Goal: Information Seeking & Learning: Learn about a topic

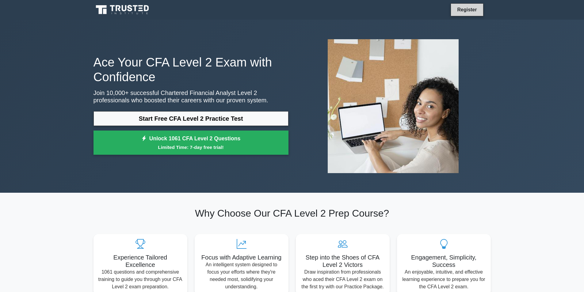
click at [467, 10] on link "Register" at bounding box center [466, 10] width 27 height 8
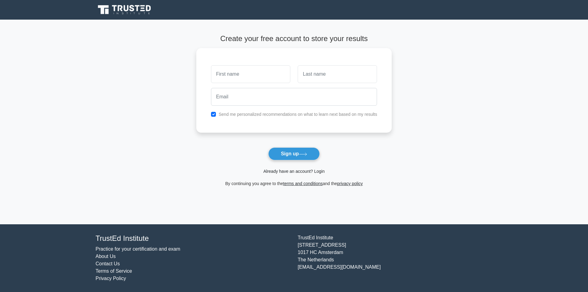
click at [296, 172] on link "Already have an account? Login" at bounding box center [294, 171] width 61 height 5
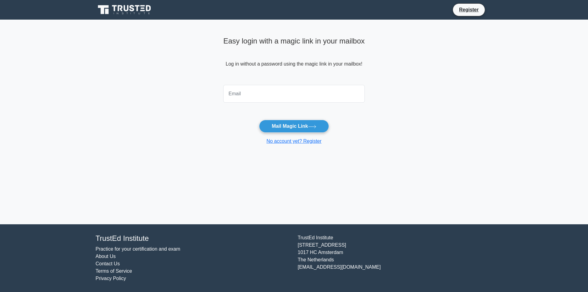
drag, startPoint x: 0, startPoint y: 0, endPoint x: 280, endPoint y: 94, distance: 295.8
click at [280, 94] on input "email" at bounding box center [294, 94] width 142 height 18
type input "qu9ckhanh0209@gmail.com"
click at [287, 127] on button "Mail Magic Link" at bounding box center [294, 126] width 70 height 13
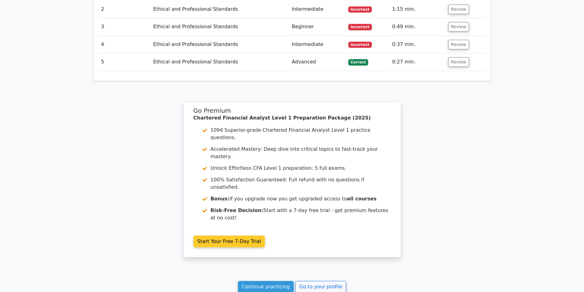
scroll to position [813, 0]
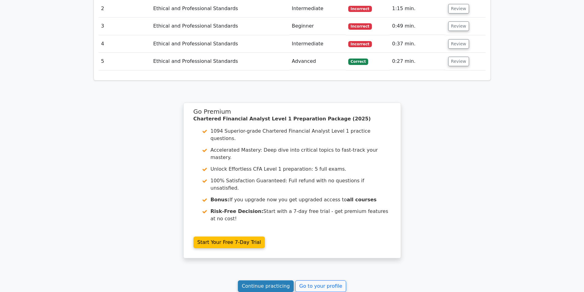
click at [279, 280] on link "Continue practicing" at bounding box center [266, 286] width 56 height 12
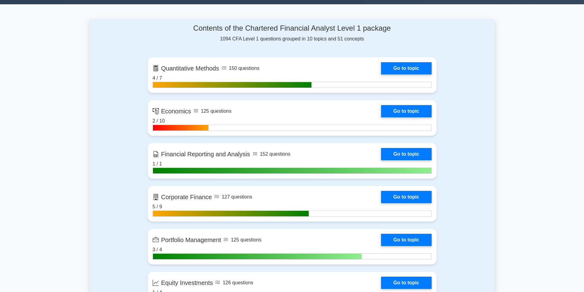
scroll to position [460, 0]
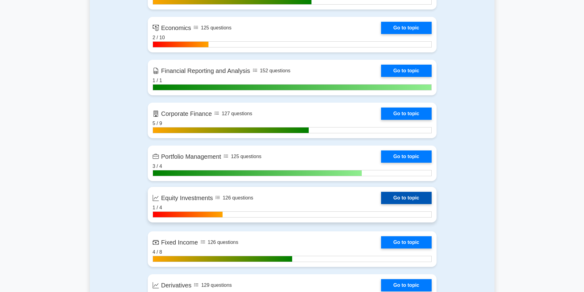
click at [395, 199] on link "Go to topic" at bounding box center [406, 198] width 50 height 12
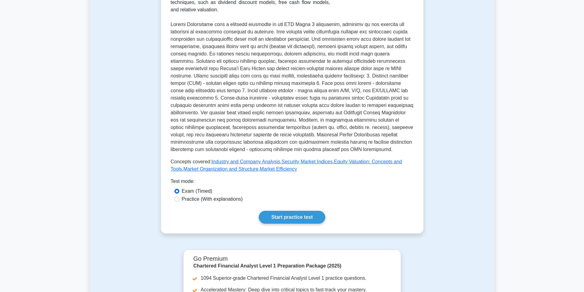
scroll to position [123, 0]
click at [290, 216] on link "Start practice test" at bounding box center [292, 216] width 66 height 13
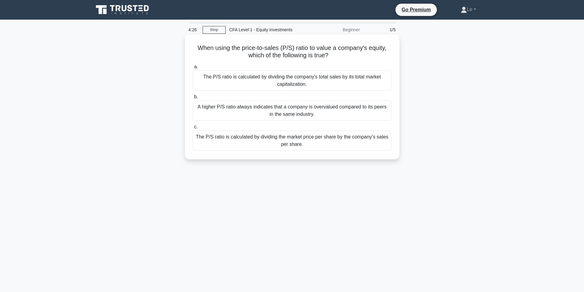
click at [301, 140] on div "The P/S ratio is calculated by dividing the market price per share by the compa…" at bounding box center [292, 141] width 199 height 20
click at [193, 129] on input "c. The P/S ratio is calculated by dividing the market price per share by the co…" at bounding box center [193, 127] width 0 height 4
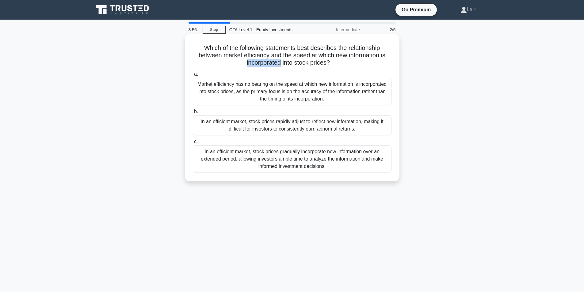
drag, startPoint x: 245, startPoint y: 64, endPoint x: 279, endPoint y: 61, distance: 35.0
click at [279, 61] on h5 "Which of the following statements best describes the relationship between marke…" at bounding box center [292, 55] width 200 height 23
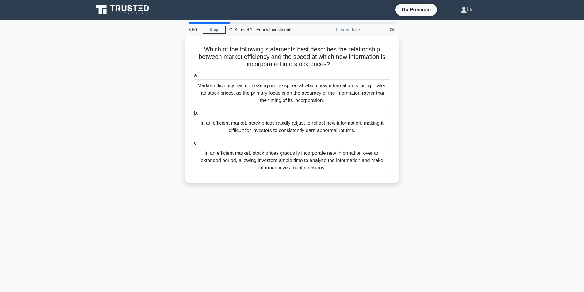
click at [184, 50] on div "Which of the following statements best describes the relationship between marke…" at bounding box center [292, 113] width 404 height 154
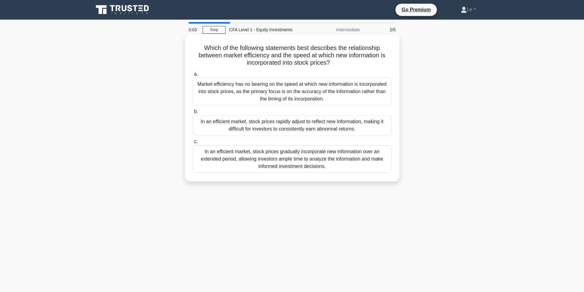
click at [341, 165] on div "In an efficient market, stock prices gradually incorporate new information over…" at bounding box center [292, 159] width 199 height 28
click at [193, 144] on input "c. In an efficient market, stock prices gradually incorporate new information o…" at bounding box center [193, 142] width 0 height 4
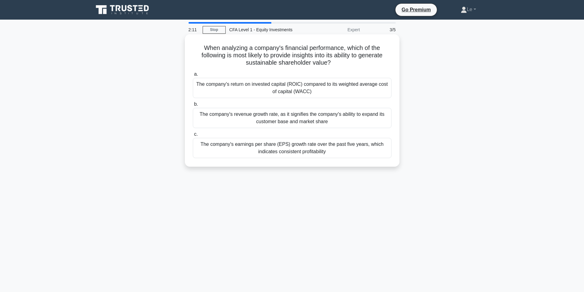
click at [302, 149] on div "The company's earnings per share (EPS) growth rate over the past five years, wh…" at bounding box center [292, 148] width 199 height 20
click at [193, 136] on input "c. The company's earnings per share (EPS) growth rate over the past five years,…" at bounding box center [193, 134] width 0 height 4
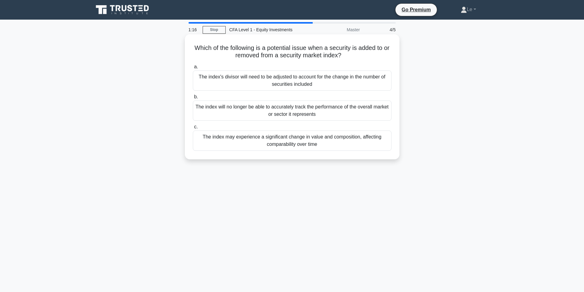
click at [369, 114] on div "The index will no longer be able to accurately track the performance of the ove…" at bounding box center [292, 110] width 199 height 20
click at [193, 99] on input "b. The index will no longer be able to accurately track the performance of the …" at bounding box center [193, 97] width 0 height 4
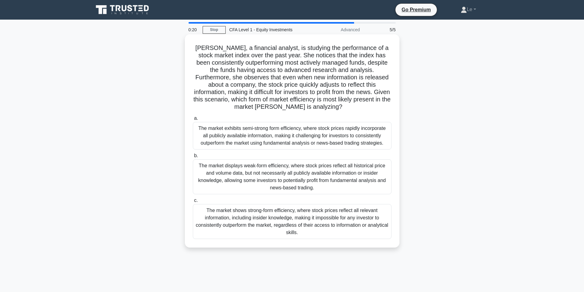
click at [275, 155] on div "a. The market exhibits semi-strong form efficiency, where stock prices rapidly …" at bounding box center [292, 176] width 206 height 127
click at [273, 167] on div "The market displays weak-form efficiency, where stock prices reflect all histor…" at bounding box center [292, 176] width 199 height 35
click at [193, 158] on input "b. The market displays weak-form efficiency, where stock prices reflect all his…" at bounding box center [193, 156] width 0 height 4
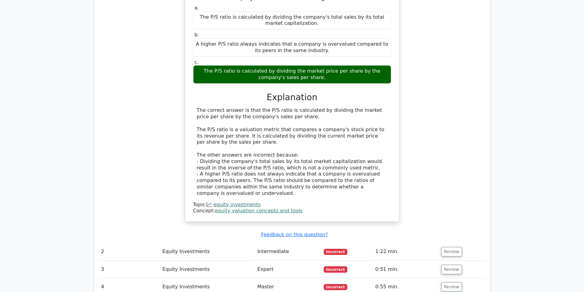
scroll to position [552, 0]
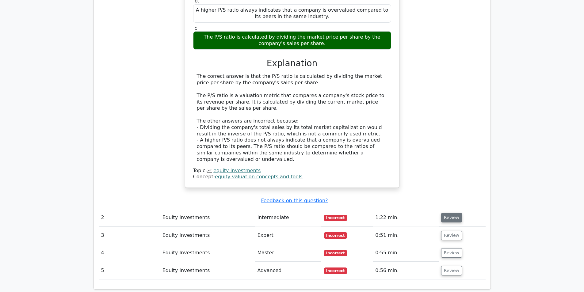
click at [439, 209] on td "Review" at bounding box center [461, 217] width 47 height 17
click at [445, 213] on button "Review" at bounding box center [451, 217] width 21 height 9
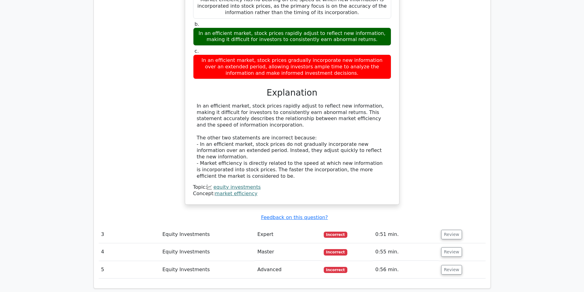
scroll to position [827, 0]
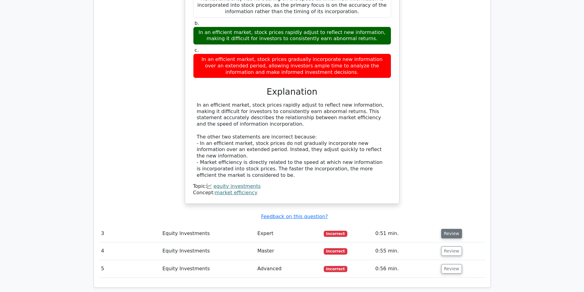
click at [451, 229] on button "Review" at bounding box center [451, 233] width 21 height 9
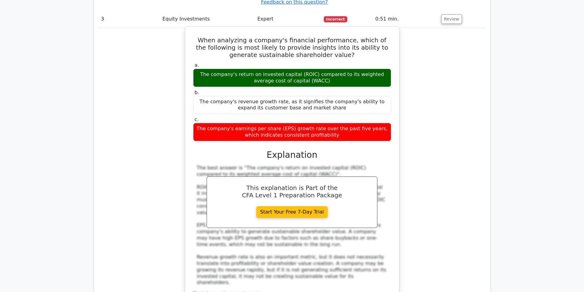
scroll to position [950, 0]
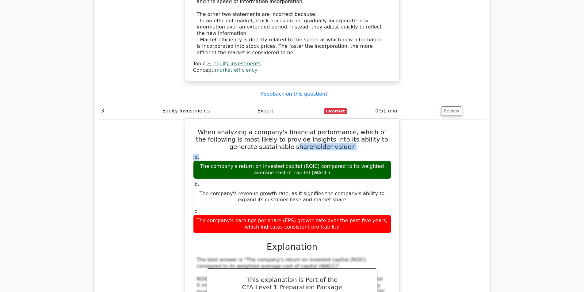
drag, startPoint x: 261, startPoint y: 110, endPoint x: 308, endPoint y: 103, distance: 47.1
click at [306, 121] on div "When analyzing a company's financial performance, which of the following is mos…" at bounding box center [292, 260] width 209 height 279
click at [341, 154] on label "a. The company's return on invested capital (ROIC) compared to its weighted ave…" at bounding box center [292, 166] width 198 height 25
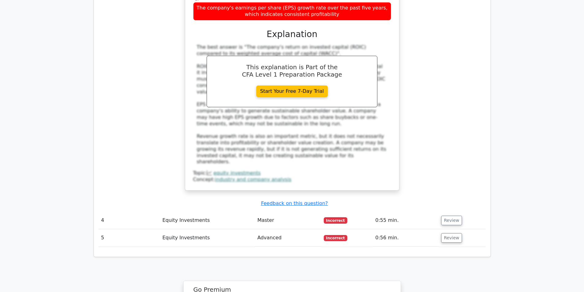
scroll to position [1164, 0]
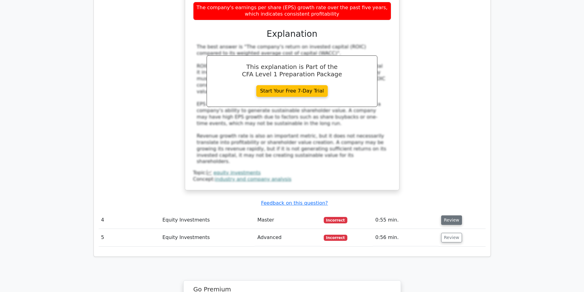
click at [446, 215] on button "Review" at bounding box center [451, 219] width 21 height 9
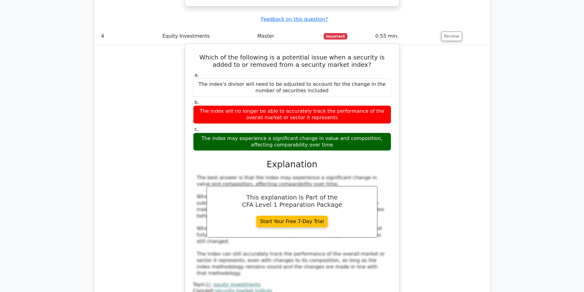
scroll to position [1440, 0]
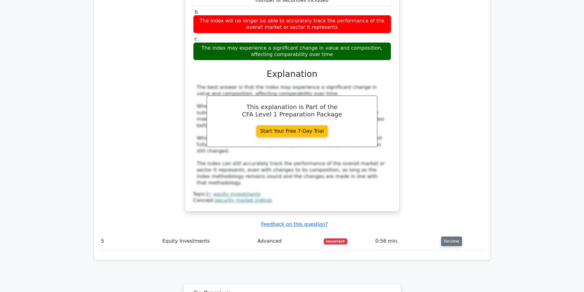
click at [444, 237] on button "Review" at bounding box center [451, 241] width 21 height 9
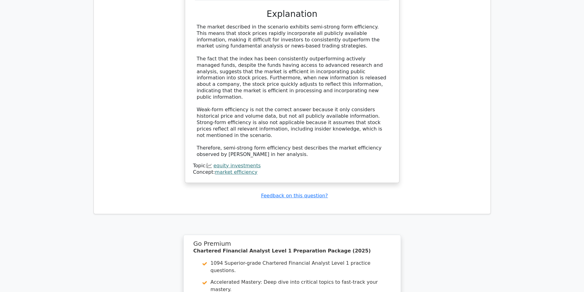
scroll to position [1961, 0]
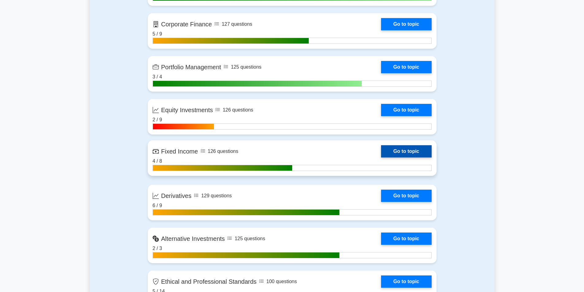
scroll to position [552, 0]
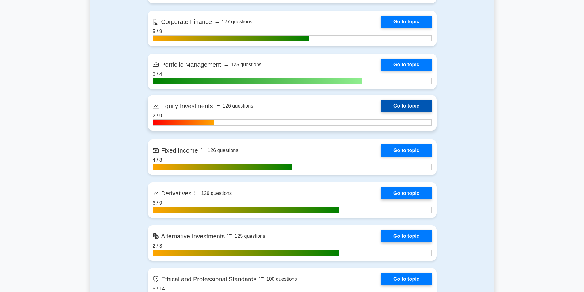
click at [398, 107] on link "Go to topic" at bounding box center [406, 106] width 50 height 12
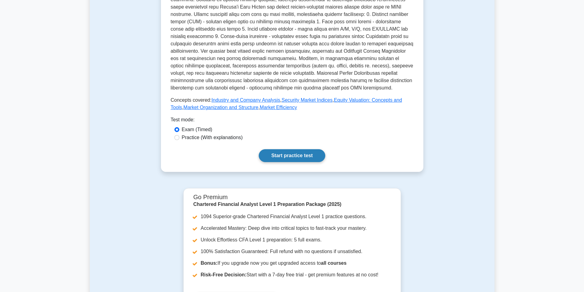
click at [295, 149] on link "Start practice test" at bounding box center [292, 155] width 66 height 13
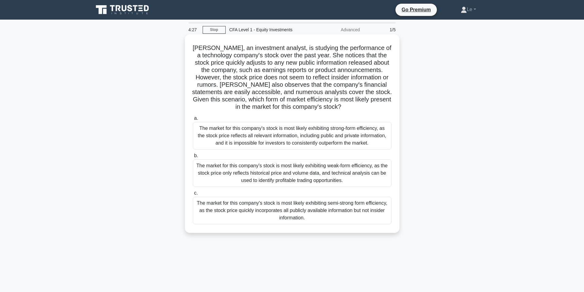
click at [371, 215] on div "The market for this company's stock is most likely exhibiting semi-strong form …" at bounding box center [292, 211] width 199 height 28
click at [193, 195] on input "c. The market for this company's stock is most likely exhibiting semi-strong fo…" at bounding box center [193, 193] width 0 height 4
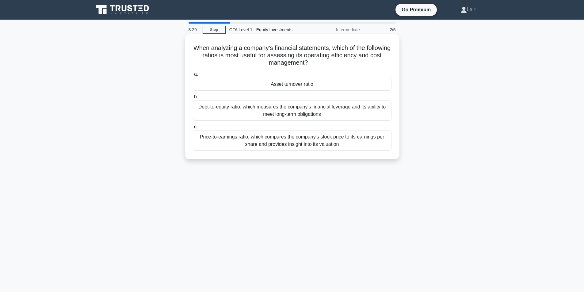
click at [289, 105] on div "Debt-to-equity ratio, which measures the company's financial leverage and its a…" at bounding box center [292, 110] width 199 height 20
click at [193, 99] on input "b. Debt-to-equity ratio, which measures the company's financial leverage and it…" at bounding box center [193, 97] width 0 height 4
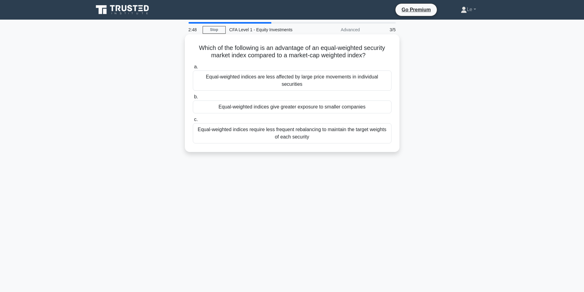
click at [313, 86] on div "a. Equal-weighted indices are less affected by large price movements in individ…" at bounding box center [292, 103] width 206 height 83
click at [312, 82] on div "Equal-weighted indices are less affected by large price movements in individual…" at bounding box center [292, 80] width 199 height 20
click at [193, 69] on input "a. Equal-weighted indices are less affected by large price movements in individ…" at bounding box center [193, 67] width 0 height 4
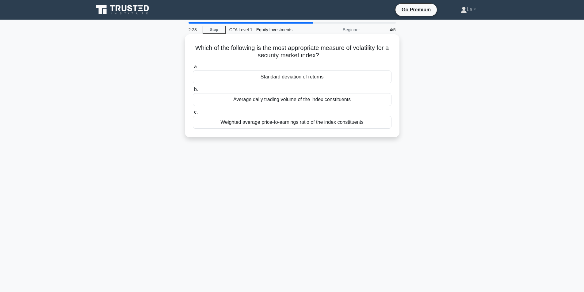
click at [365, 106] on div "Average daily trading volume of the index constituents" at bounding box center [292, 99] width 199 height 13
click at [193, 92] on input "b. Average daily trading volume of the index constituents" at bounding box center [193, 90] width 0 height 4
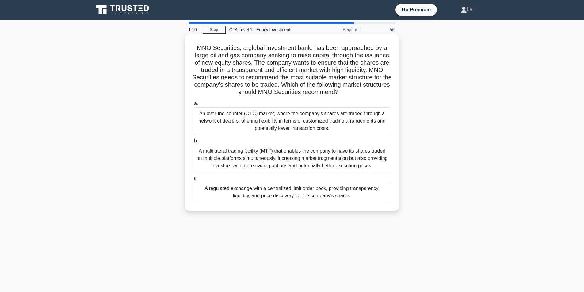
click at [284, 155] on div "A multilateral trading facility (MTF) that enables the company to have its shar…" at bounding box center [292, 159] width 199 height 28
click at [193, 143] on input "b. A multilateral trading facility (MTF) that enables the company to have its s…" at bounding box center [193, 141] width 0 height 4
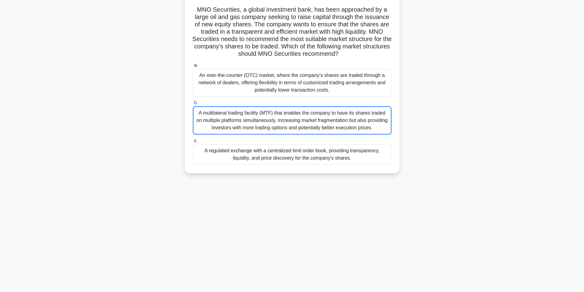
scroll to position [39, 0]
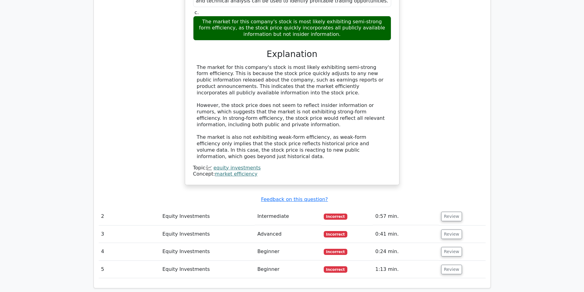
scroll to position [735, 0]
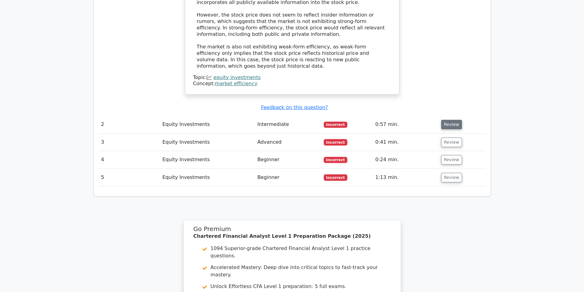
click at [442, 120] on button "Review" at bounding box center [451, 124] width 21 height 9
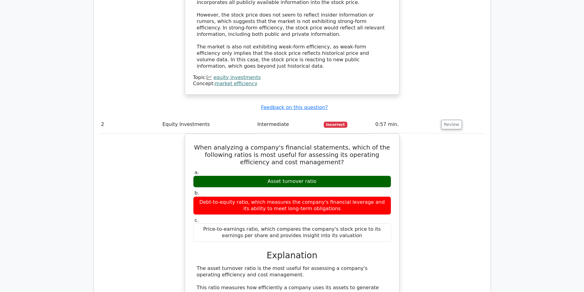
scroll to position [766, 0]
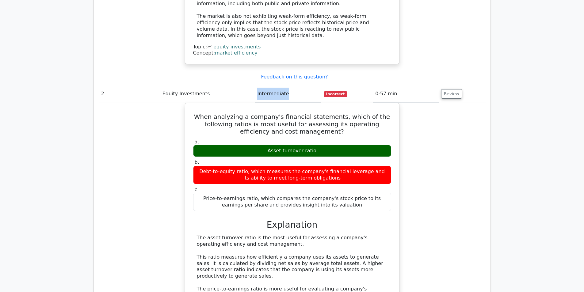
drag, startPoint x: 285, startPoint y: 45, endPoint x: 253, endPoint y: 45, distance: 31.6
click at [253, 85] on tr "2 Equity Investments Intermediate Incorrect 0:57 min. Review" at bounding box center [292, 93] width 387 height 17
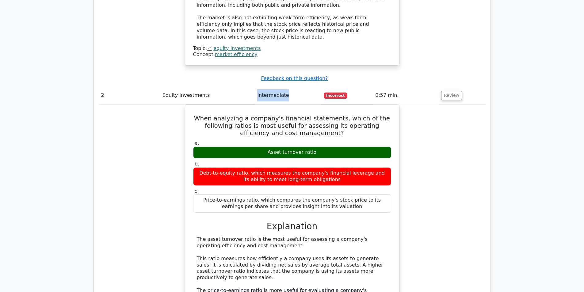
click at [249, 47] on div at bounding box center [249, 47] width 0 height 0
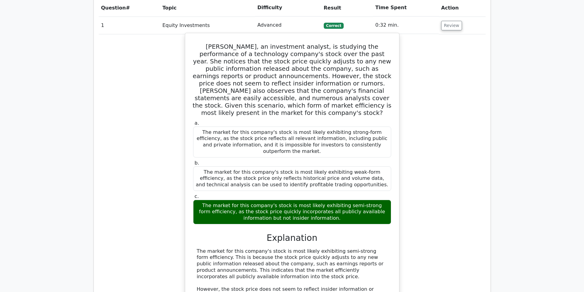
scroll to position [368, 0]
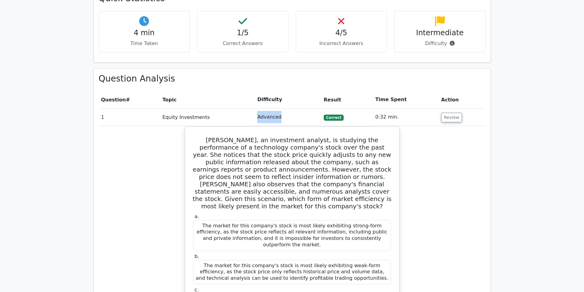
drag, startPoint x: 244, startPoint y: 93, endPoint x: 235, endPoint y: 93, distance: 8.6
click at [235, 108] on tr "1 Equity Investments Advanced Correct 0:32 min. Review" at bounding box center [292, 116] width 387 height 17
click at [278, 108] on td "Advanced" at bounding box center [288, 116] width 66 height 17
drag, startPoint x: 282, startPoint y: 88, endPoint x: 252, endPoint y: 91, distance: 30.2
click at [253, 108] on tr "1 Equity Investments Advanced Correct 0:32 min. Review" at bounding box center [292, 116] width 387 height 17
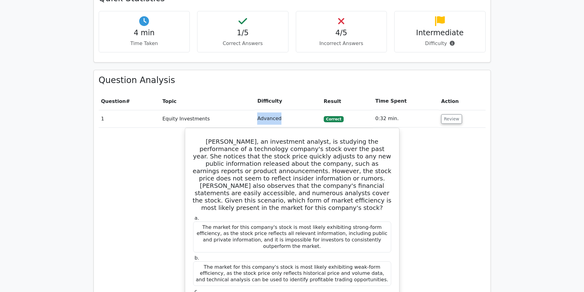
click at [249, 91] on div at bounding box center [249, 91] width 0 height 0
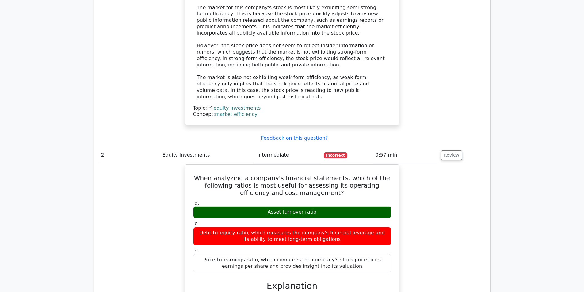
click at [452, 182] on div "When analyzing a company's financial statements, which of the following ratios …" at bounding box center [292, 294] width 387 height 260
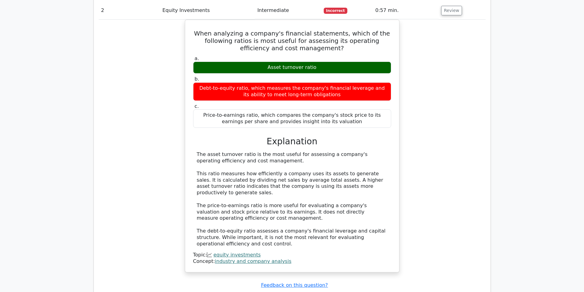
scroll to position [950, 0]
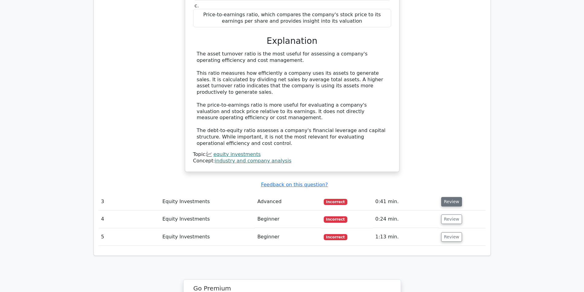
click at [457, 197] on button "Review" at bounding box center [451, 201] width 21 height 9
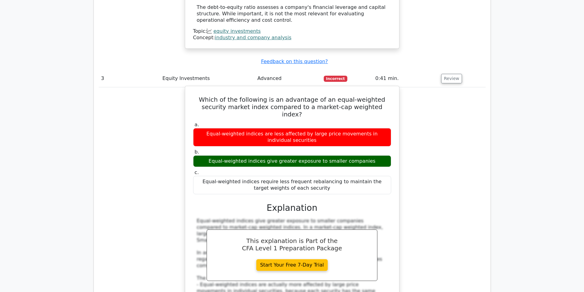
scroll to position [1072, 0]
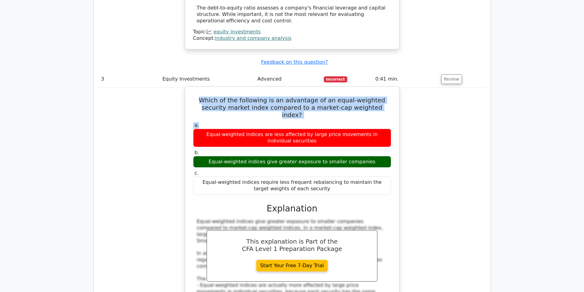
drag, startPoint x: 198, startPoint y: 45, endPoint x: 391, endPoint y: 62, distance: 193.8
click at [391, 89] on div "Which of the following is an advantage of an equal-weighted security market ind…" at bounding box center [292, 213] width 209 height 248
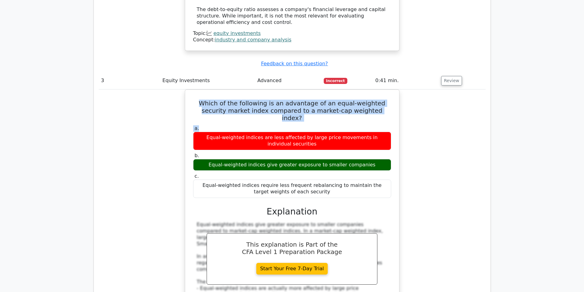
click at [387, 66] on div at bounding box center [387, 66] width 0 height 0
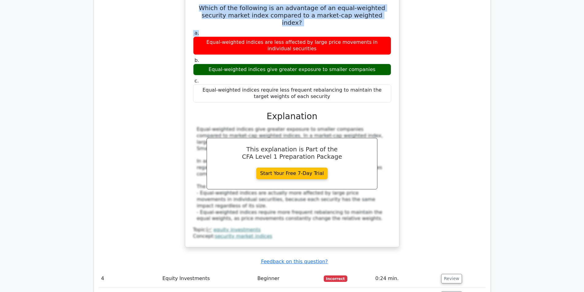
scroll to position [1195, 0]
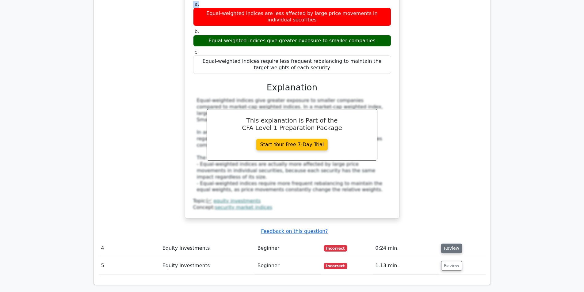
click at [447, 244] on button "Review" at bounding box center [451, 248] width 21 height 9
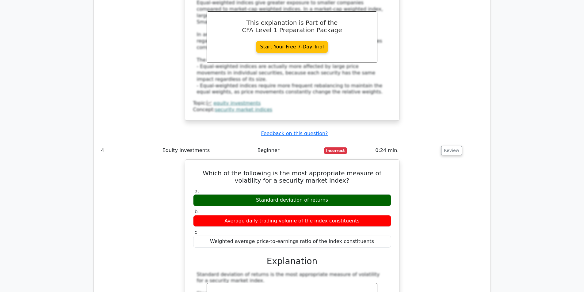
scroll to position [1287, 0]
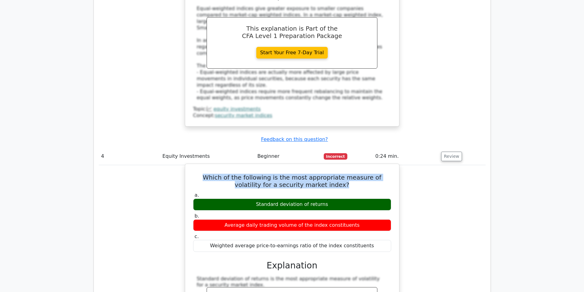
drag, startPoint x: 244, startPoint y: 109, endPoint x: 349, endPoint y: 118, distance: 105.5
click at [349, 174] on h5 "Which of the following is the most appropriate measure of volatility for a secu…" at bounding box center [291, 181] width 199 height 15
copy h5 "Which of the following is the most appropriate measure of volatility for a secu…"
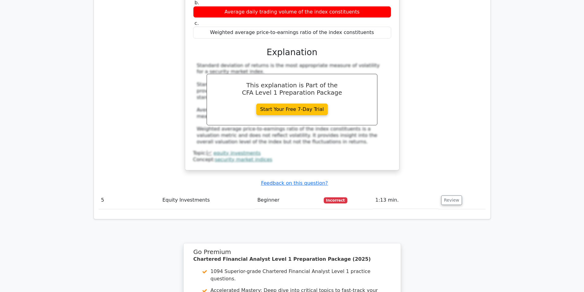
scroll to position [1501, 0]
click at [445, 192] on td "Review" at bounding box center [461, 200] width 47 height 17
click at [446, 196] on button "Review" at bounding box center [451, 200] width 21 height 9
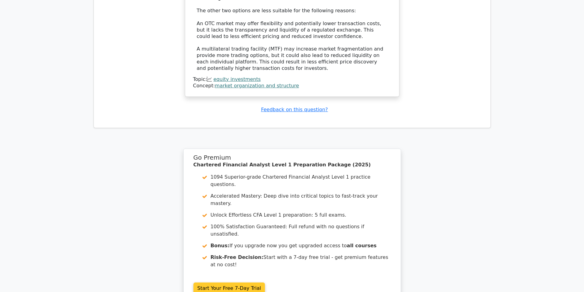
scroll to position [2053, 0]
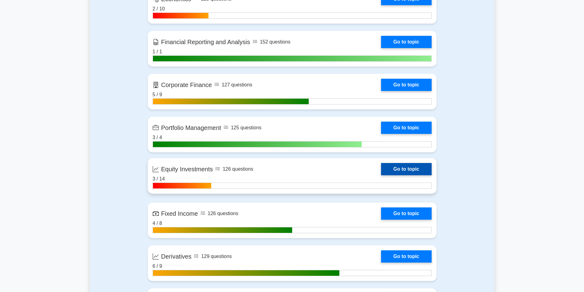
scroll to position [490, 0]
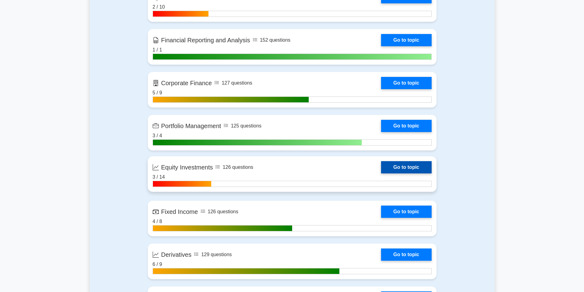
click at [399, 168] on link "Go to topic" at bounding box center [406, 167] width 50 height 12
click at [400, 165] on link "Go to topic" at bounding box center [406, 167] width 50 height 12
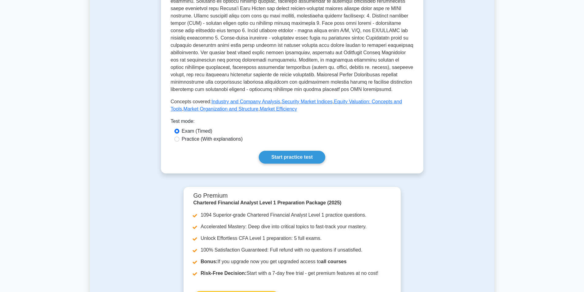
scroll to position [245, 0]
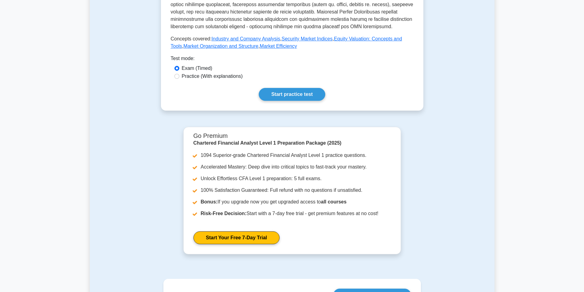
click at [222, 73] on label "Practice (With explanations)" at bounding box center [212, 76] width 61 height 7
click at [179, 74] on input "Practice (With explanations)" at bounding box center [176, 76] width 5 height 5
radio input "true"
click at [286, 89] on link "Start practice test" at bounding box center [292, 94] width 66 height 13
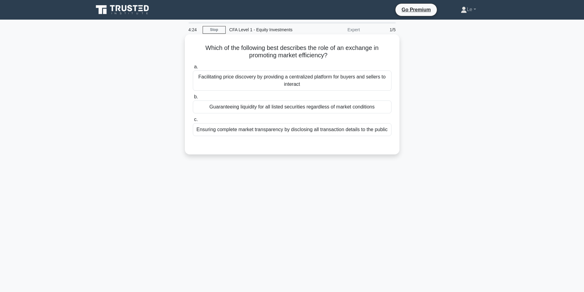
drag, startPoint x: 198, startPoint y: 77, endPoint x: 207, endPoint y: 78, distance: 8.3
click at [207, 78] on div "Facilitating price discovery by providing a centralized platform for buyers and…" at bounding box center [292, 80] width 199 height 20
click at [458, 90] on div "Which of the following best describes the role of an exchange in promoting mark…" at bounding box center [292, 99] width 404 height 127
click at [341, 77] on div "Facilitating price discovery by providing a centralized platform for buyers and…" at bounding box center [292, 80] width 199 height 20
click at [193, 69] on input "a. Facilitating price discovery by providing a centralized platform for buyers …" at bounding box center [193, 67] width 0 height 4
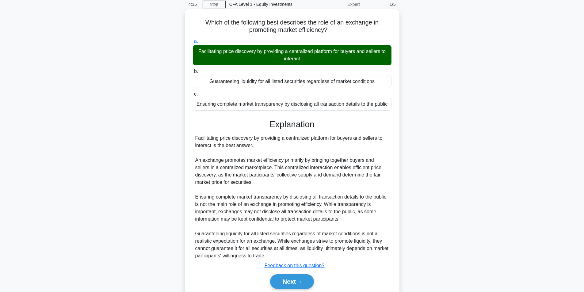
scroll to position [49, 0]
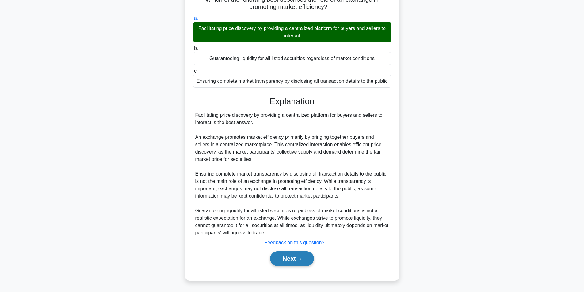
click at [293, 254] on button "Next" at bounding box center [292, 258] width 44 height 15
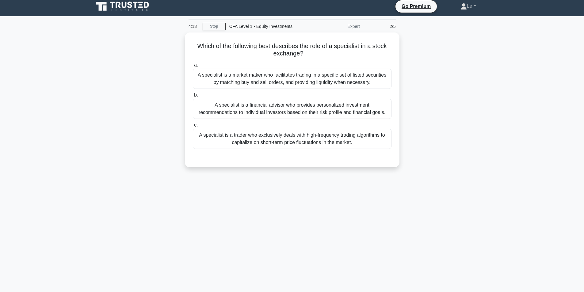
scroll to position [0, 0]
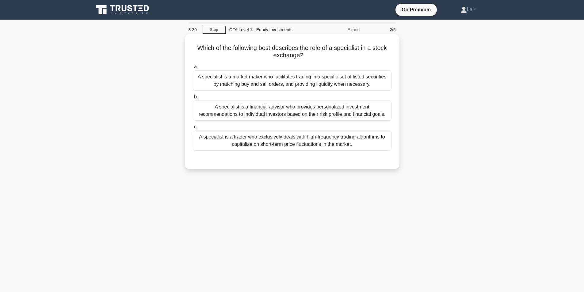
click at [317, 116] on div "A specialist is a financial advisor who provides personalized investment recomm…" at bounding box center [292, 110] width 199 height 20
click at [193, 99] on input "b. A specialist is a financial advisor who provides personalized investment rec…" at bounding box center [193, 97] width 0 height 4
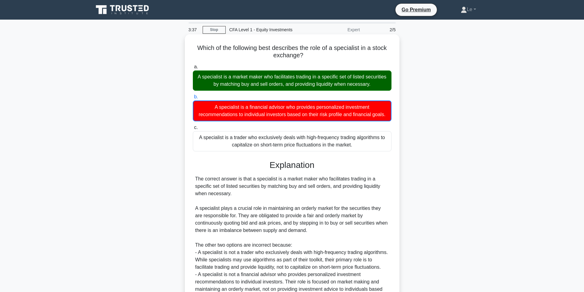
click at [305, 90] on div "A specialist is a market maker who facilitates trading in a specific set of lis…" at bounding box center [292, 80] width 199 height 20
click at [193, 69] on input "a. A specialist is a market maker who facilitates trading in a specific set of …" at bounding box center [193, 67] width 0 height 4
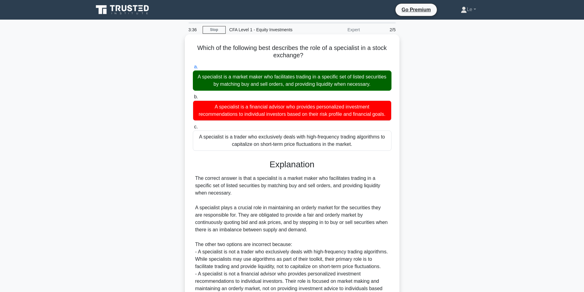
click at [303, 78] on div "A specialist is a market maker who facilitates trading in a specific set of lis…" at bounding box center [292, 80] width 199 height 20
click at [193, 69] on input "a. A specialist is a market maker who facilitates trading in a specific set of …" at bounding box center [193, 67] width 0 height 4
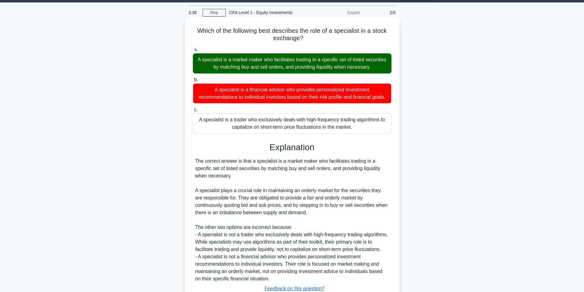
scroll to position [31, 0]
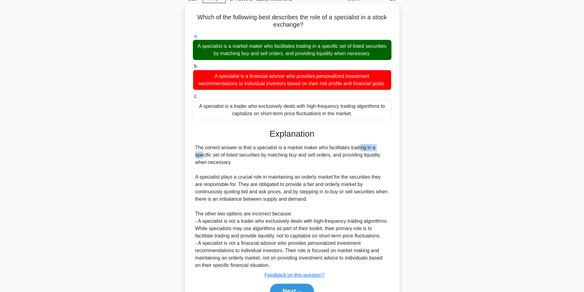
drag, startPoint x: 327, startPoint y: 147, endPoint x: 346, endPoint y: 149, distance: 19.7
click at [346, 149] on div "The correct answer is that a specialist is a market maker who facilitates tradi…" at bounding box center [292, 206] width 194 height 125
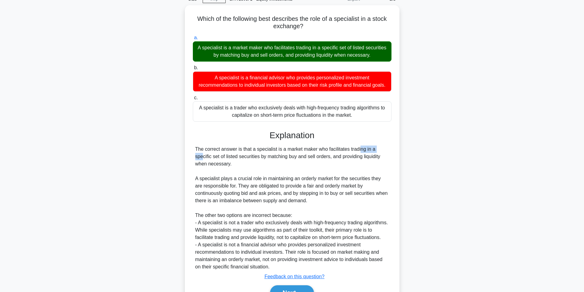
click at [342, 151] on div at bounding box center [342, 151] width 0 height 0
click at [408, 139] on div "Which of the following best describes the role of a specialist in a stock excha…" at bounding box center [292, 163] width 404 height 317
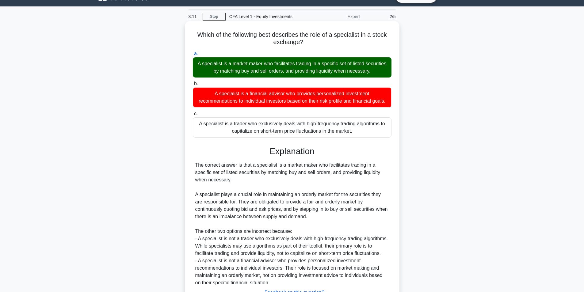
scroll to position [0, 0]
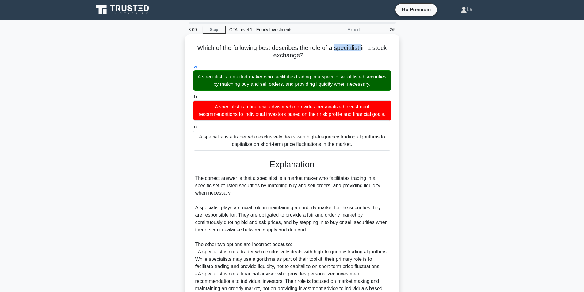
drag, startPoint x: 335, startPoint y: 47, endPoint x: 362, endPoint y: 51, distance: 27.5
click at [362, 51] on h5 "Which of the following best describes the role of a specialist in a stock excha…" at bounding box center [292, 51] width 200 height 15
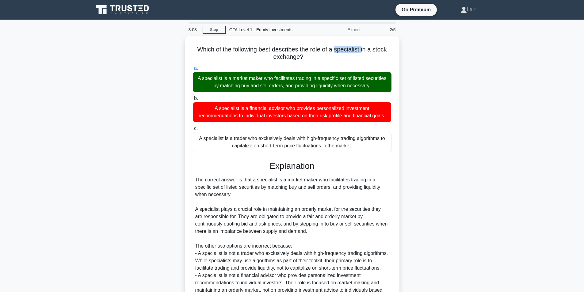
click at [358, 52] on div at bounding box center [358, 52] width 0 height 0
click at [418, 74] on div "Which of the following best describes the role of a specialist in a stock excha…" at bounding box center [292, 194] width 404 height 317
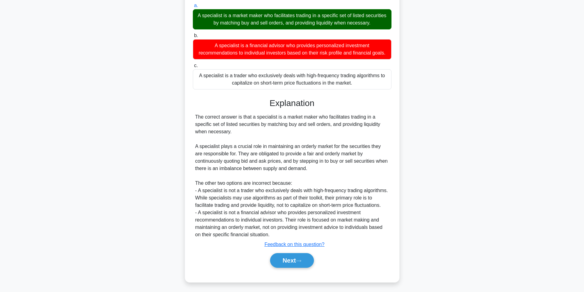
scroll to position [63, 0]
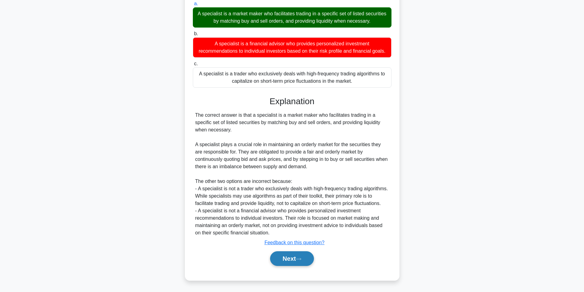
click at [288, 256] on button "Next" at bounding box center [292, 258] width 44 height 15
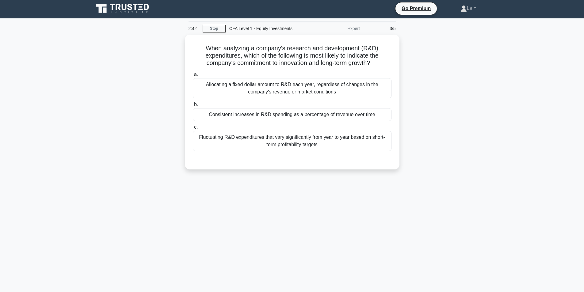
scroll to position [0, 0]
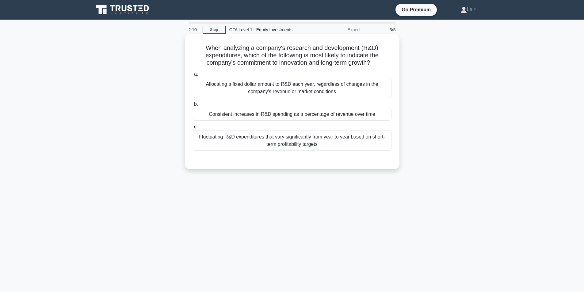
click at [272, 97] on div "Allocating a fixed dollar amount to R&D each year, regardless of changes in the…" at bounding box center [292, 88] width 199 height 20
click at [193, 76] on input "a. Allocating a fixed dollar amount to R&D each year, regardless of changes in …" at bounding box center [193, 74] width 0 height 4
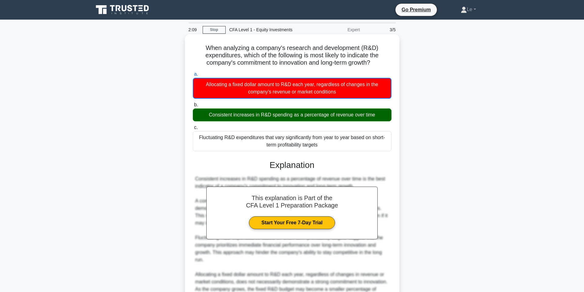
click at [271, 111] on div "Consistent increases in R&D spending as a percentage of revenue over time" at bounding box center [292, 114] width 199 height 13
click at [193, 107] on input "b. Consistent increases in R&D spending as a percentage of revenue over time" at bounding box center [193, 105] width 0 height 4
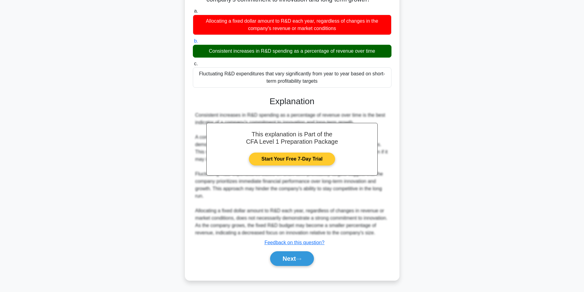
scroll to position [63, 0]
click at [292, 263] on button "Next" at bounding box center [292, 258] width 44 height 15
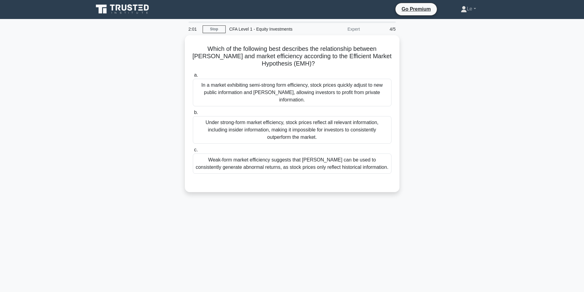
scroll to position [0, 0]
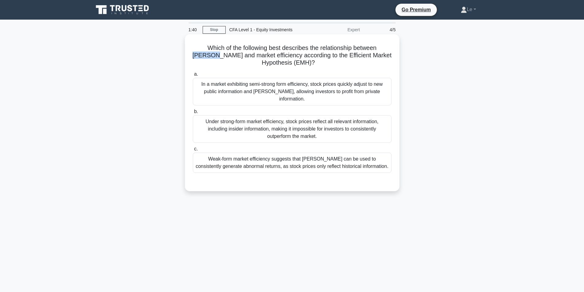
drag, startPoint x: 369, startPoint y: 48, endPoint x: 392, endPoint y: 50, distance: 22.8
click at [392, 50] on div "Which of the following best describes the relationship between insider trading …" at bounding box center [292, 113] width 210 height 152
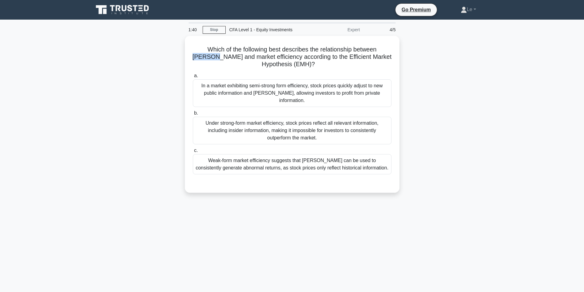
click at [388, 52] on div at bounding box center [388, 52] width 0 height 0
click at [443, 54] on div "Which of the following best describes the relationship between insider trading …" at bounding box center [292, 118] width 404 height 164
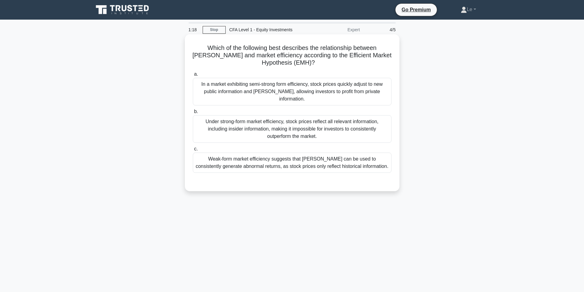
click at [331, 133] on div "Under strong-form market efficiency, stock prices reflect all relevant informat…" at bounding box center [292, 129] width 199 height 28
click at [193, 114] on input "b. Under strong-form market efficiency, stock prices reflect all relevant infor…" at bounding box center [193, 112] width 0 height 4
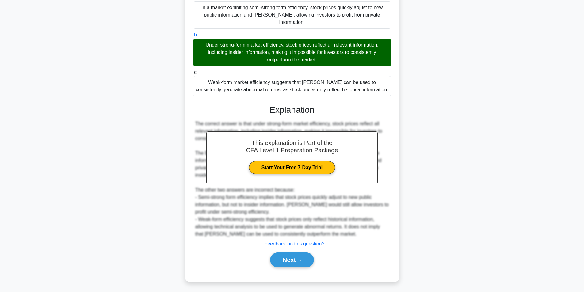
scroll to position [78, 0]
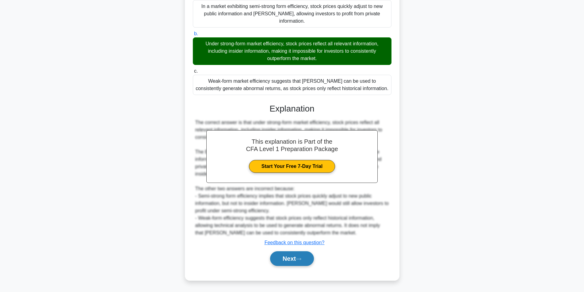
click at [311, 257] on button "Next" at bounding box center [292, 258] width 44 height 15
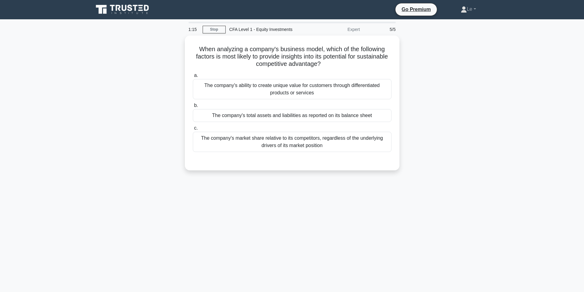
scroll to position [0, 0]
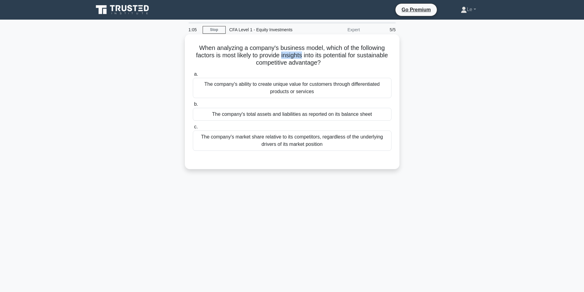
drag, startPoint x: 297, startPoint y: 57, endPoint x: 318, endPoint y: 57, distance: 21.2
click at [318, 57] on h5 "When analyzing a company's business model, which of the following factors is mo…" at bounding box center [292, 55] width 200 height 23
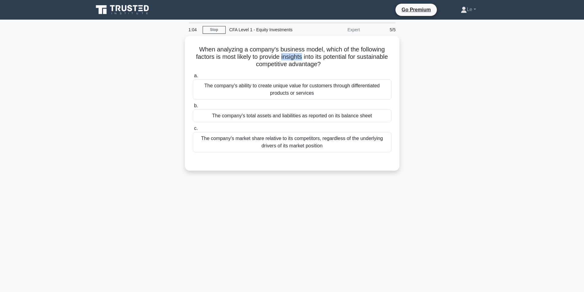
click at [314, 59] on div at bounding box center [314, 59] width 0 height 0
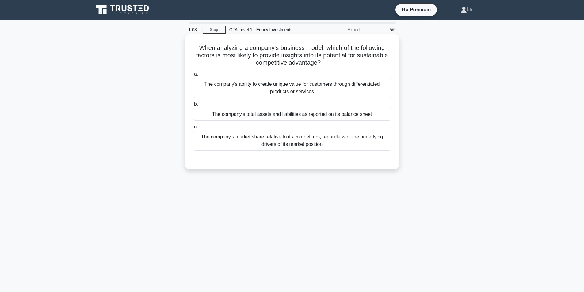
click at [390, 76] on label "a. The company's ability to create unique value for customers through different…" at bounding box center [292, 84] width 199 height 28
click at [193, 76] on input "a. The company's ability to create unique value for customers through different…" at bounding box center [193, 74] width 0 height 4
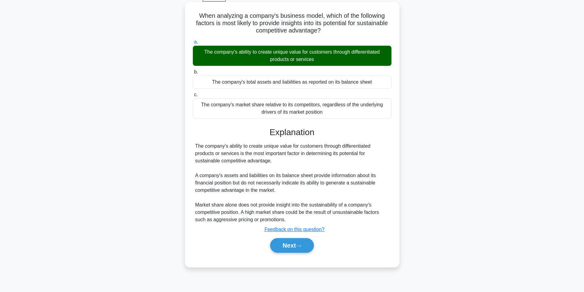
scroll to position [39, 0]
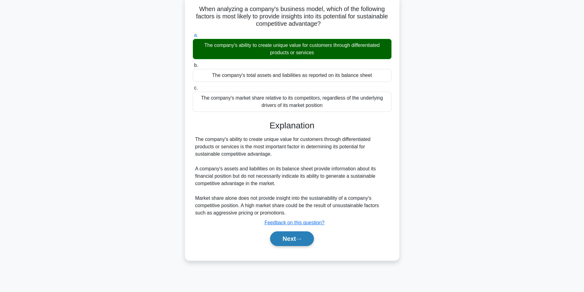
click at [301, 241] on icon at bounding box center [299, 238] width 6 height 3
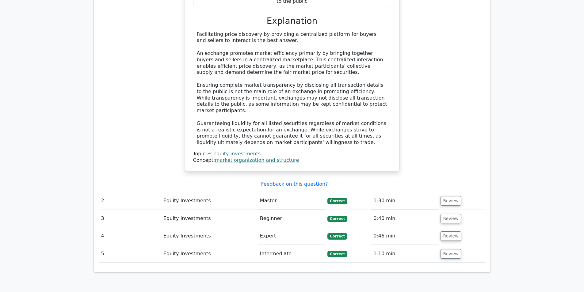
scroll to position [643, 0]
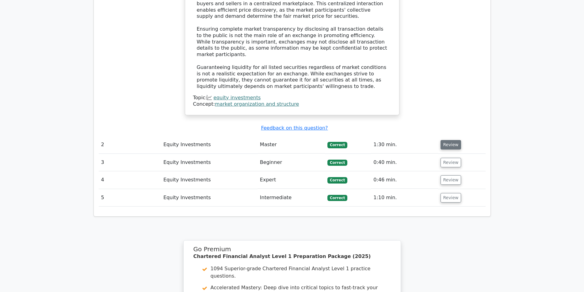
click at [451, 140] on button "Review" at bounding box center [450, 144] width 21 height 9
click at [450, 140] on button "Review" at bounding box center [450, 144] width 21 height 9
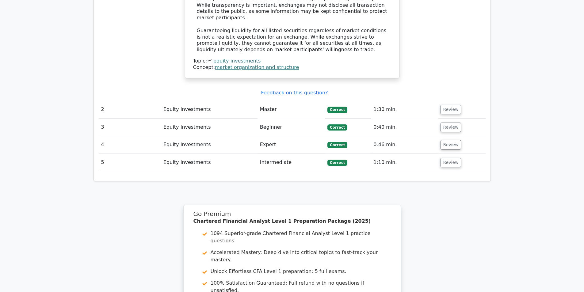
scroll to position [613, 0]
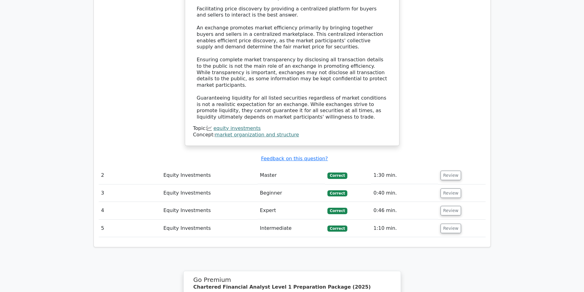
click at [450, 167] on td "Review" at bounding box center [461, 175] width 47 height 17
click at [449, 171] on button "Review" at bounding box center [450, 175] width 21 height 9
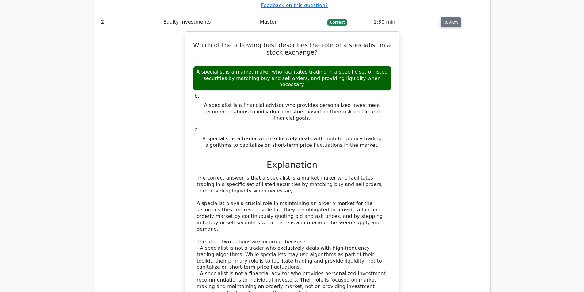
scroll to position [950, 0]
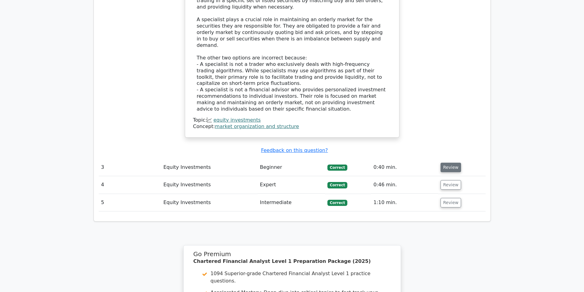
click at [442, 163] on button "Review" at bounding box center [450, 167] width 21 height 9
click at [443, 163] on button "Review" at bounding box center [450, 167] width 21 height 9
click at [444, 163] on button "Review" at bounding box center [450, 167] width 21 height 9
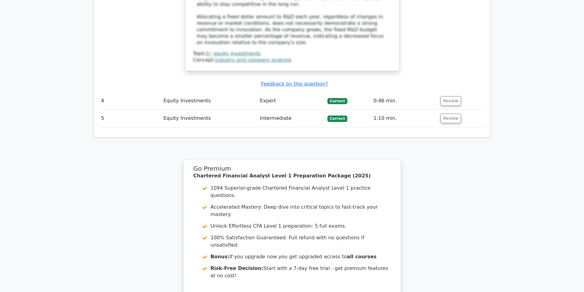
scroll to position [1387, 0]
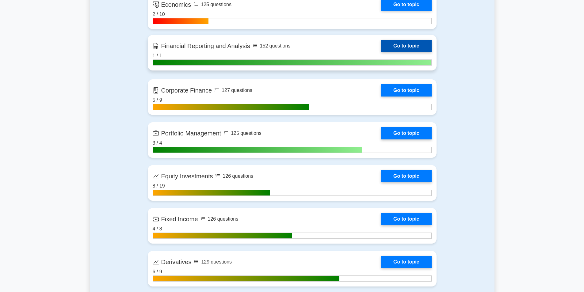
scroll to position [552, 0]
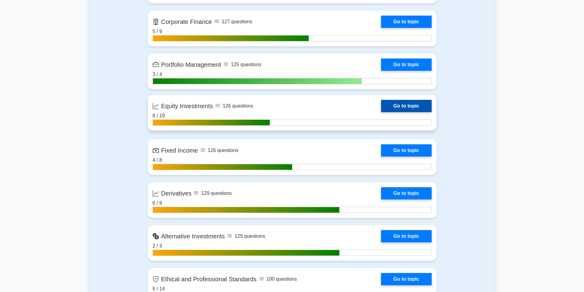
click at [394, 112] on link "Go to topic" at bounding box center [406, 106] width 50 height 12
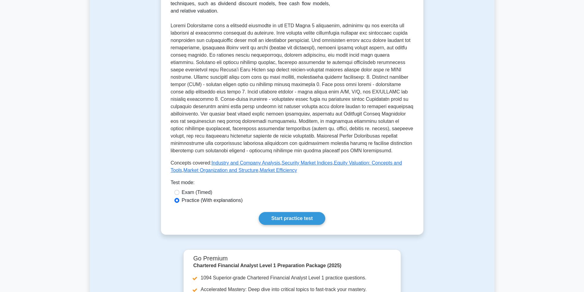
scroll to position [276, 0]
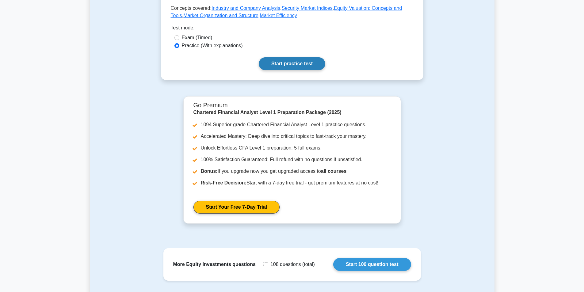
click at [308, 59] on link "Start practice test" at bounding box center [292, 63] width 66 height 13
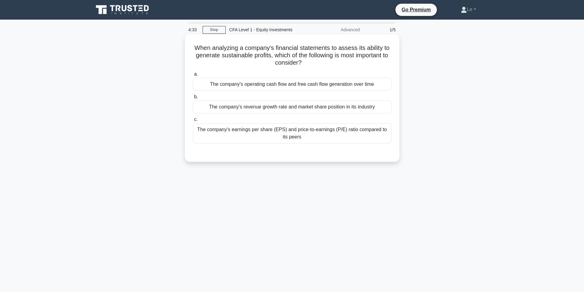
click at [364, 86] on div "The company's operating cash flow and free cash flow generation over time" at bounding box center [292, 84] width 199 height 13
click at [193, 76] on input "a. The company's operating cash flow and free cash flow generation over time" at bounding box center [193, 74] width 0 height 4
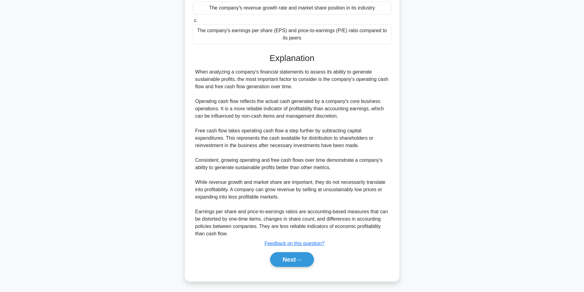
scroll to position [100, 0]
click at [281, 259] on button "Next" at bounding box center [292, 258] width 44 height 15
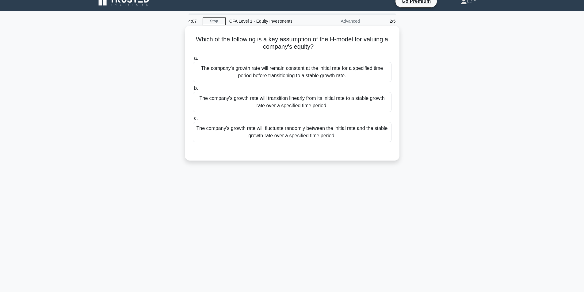
scroll to position [8, 0]
click at [343, 100] on div "The company's growth rate will transition linearly from its initial rate to a s…" at bounding box center [292, 102] width 199 height 20
click at [193, 91] on input "b. The company's growth rate will transition linearly from its initial rate to …" at bounding box center [193, 89] width 0 height 4
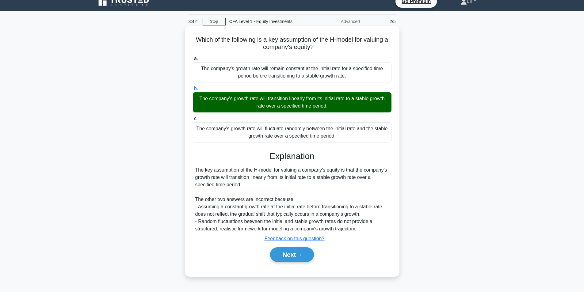
drag, startPoint x: 205, startPoint y: 100, endPoint x: 338, endPoint y: 108, distance: 133.2
click at [338, 108] on div "The company's growth rate will transition linearly from its initial rate to a s…" at bounding box center [292, 102] width 199 height 20
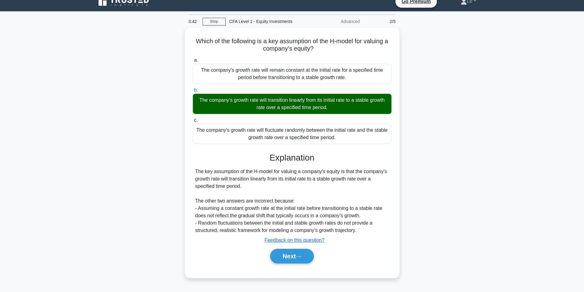
click at [334, 110] on div at bounding box center [334, 110] width 0 height 0
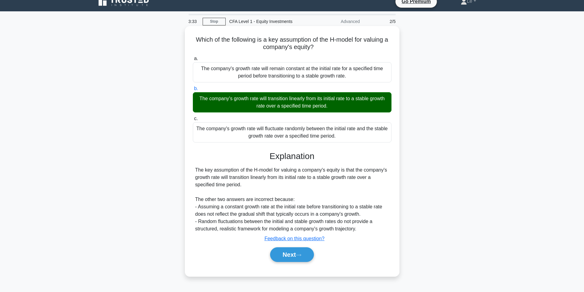
click at [385, 112] on div "The company's growth rate will transition linearly from its initial rate to a s…" at bounding box center [292, 102] width 199 height 20
click at [193, 91] on input "b. The company's growth rate will transition linearly from its initial rate to …" at bounding box center [193, 89] width 0 height 4
click at [292, 258] on button "Next" at bounding box center [292, 254] width 44 height 15
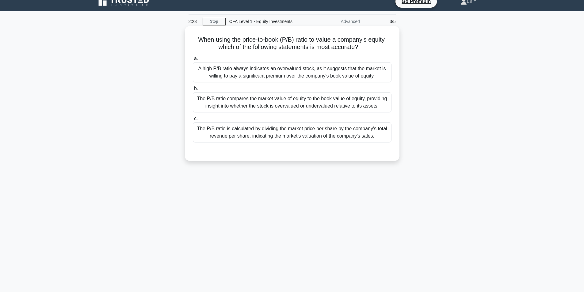
click at [266, 102] on div "The P/B ratio compares the market value of equity to the book value of equity, …" at bounding box center [292, 102] width 199 height 20
click at [193, 91] on input "b. The P/B ratio compares the market value of equity to the book value of equit…" at bounding box center [193, 89] width 0 height 4
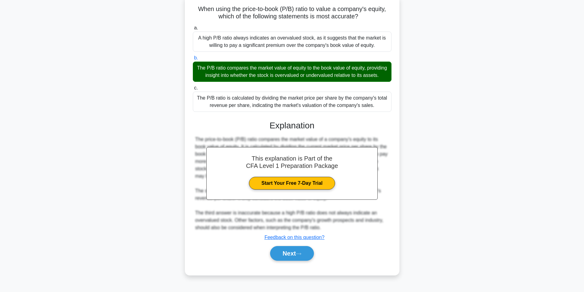
scroll to position [41, 0]
click at [300, 256] on icon at bounding box center [299, 253] width 6 height 3
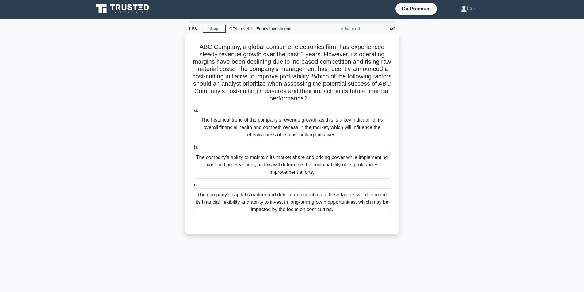
scroll to position [0, 0]
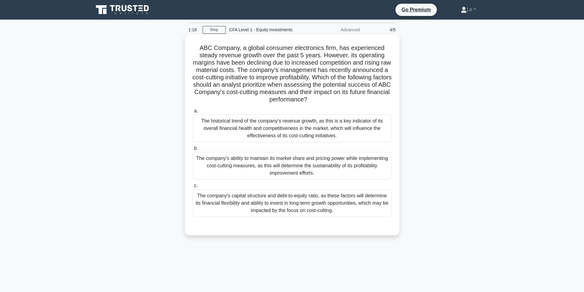
click at [257, 164] on div "The company's ability to maintain its market share and pricing power while impl…" at bounding box center [292, 166] width 199 height 28
click at [193, 150] on input "b. The company's ability to maintain its market share and pricing power while i…" at bounding box center [193, 148] width 0 height 4
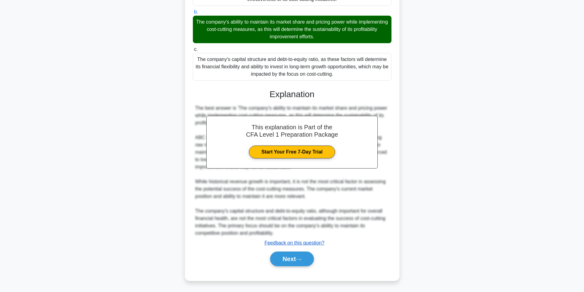
scroll to position [137, 0]
click at [301, 254] on button "Next" at bounding box center [292, 258] width 44 height 15
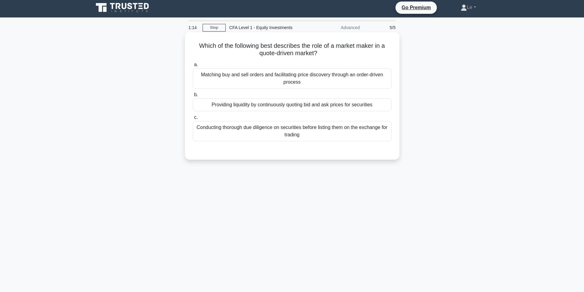
scroll to position [0, 0]
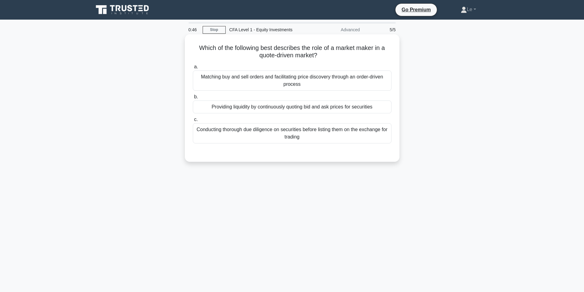
click at [205, 76] on div "Matching buy and sell orders and facilitating price discovery through an order-…" at bounding box center [292, 80] width 199 height 20
click at [193, 69] on input "a. Matching buy and sell orders and facilitating price discovery through an ord…" at bounding box center [193, 67] width 0 height 4
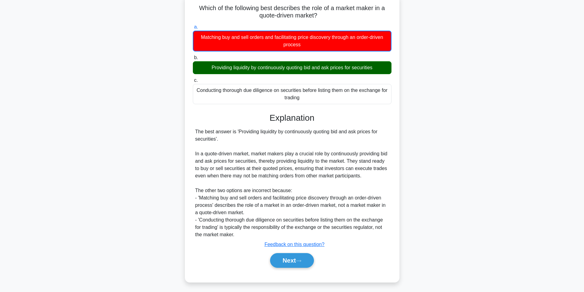
scroll to position [42, 0]
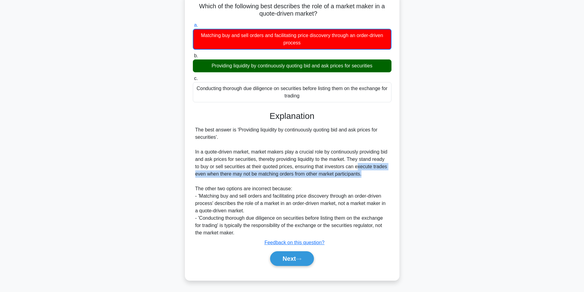
drag, startPoint x: 356, startPoint y: 165, endPoint x: 380, endPoint y: 177, distance: 27.0
click at [380, 177] on div "The best answer is 'Providing liquidity by continuously quoting bid and ask pri…" at bounding box center [292, 181] width 194 height 110
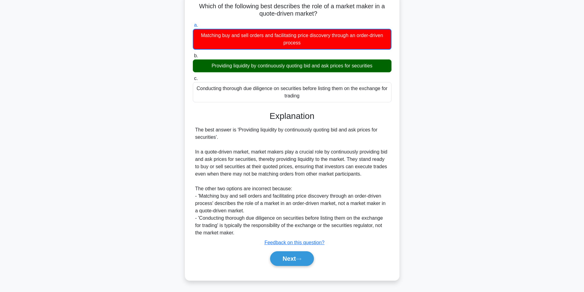
click at [375, 181] on div "The best answer is 'Providing liquidity by continuously quoting bid and ask pri…" at bounding box center [292, 181] width 194 height 110
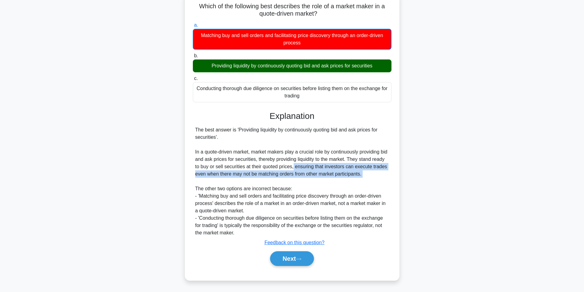
drag, startPoint x: 294, startPoint y: 168, endPoint x: 351, endPoint y: 185, distance: 60.3
click at [351, 185] on div "The best answer is 'Providing liquidity by continuously quoting bid and ask pri…" at bounding box center [292, 181] width 194 height 110
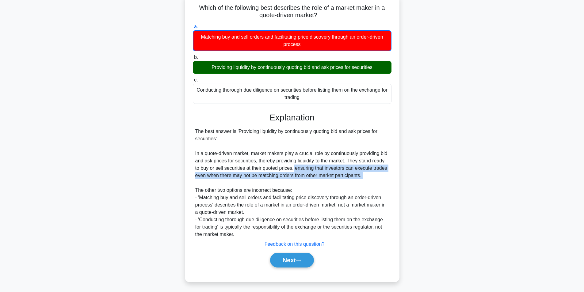
click at [347, 178] on div at bounding box center [347, 178] width 0 height 0
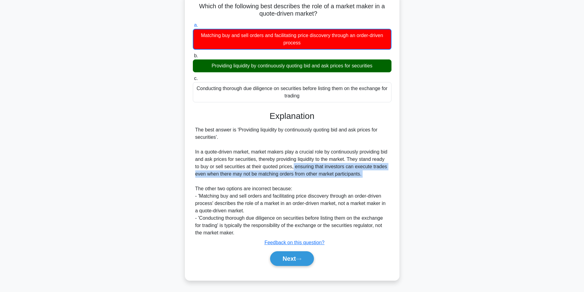
click at [359, 175] on div "The best answer is 'Providing liquidity by continuously quoting bid and ask pri…" at bounding box center [292, 181] width 194 height 110
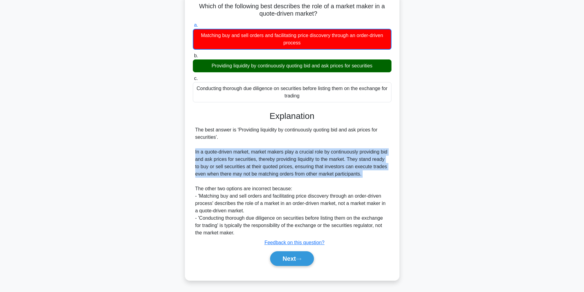
drag, startPoint x: 195, startPoint y: 153, endPoint x: 365, endPoint y: 180, distance: 172.2
click at [365, 180] on div "The best answer is 'Providing liquidity by continuously quoting bid and ask pri…" at bounding box center [292, 181] width 199 height 110
click at [367, 179] on div "The best answer is 'Providing liquidity by continuously quoting bid and ask pri…" at bounding box center [292, 181] width 194 height 110
drag, startPoint x: 367, startPoint y: 174, endPoint x: 195, endPoint y: 160, distance: 173.1
click at [195, 160] on div "The best answer is 'Providing liquidity by continuously quoting bid and ask pri…" at bounding box center [292, 181] width 194 height 110
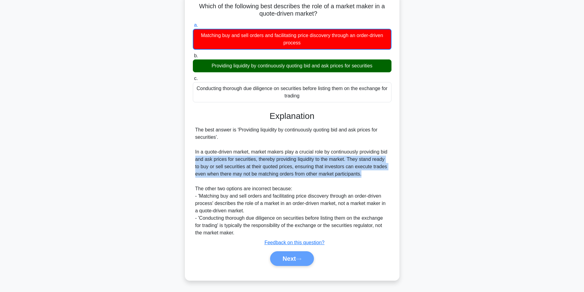
click at [221, 160] on div "The best answer is 'Providing liquidity by continuously quoting bid and ask pri…" at bounding box center [292, 181] width 194 height 110
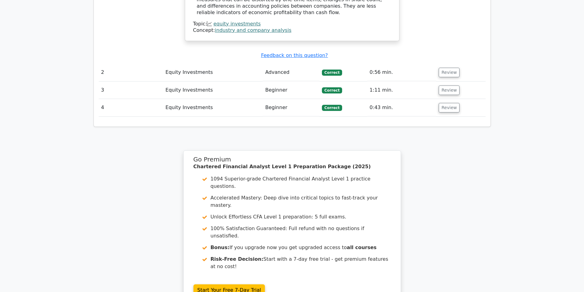
scroll to position [676, 0]
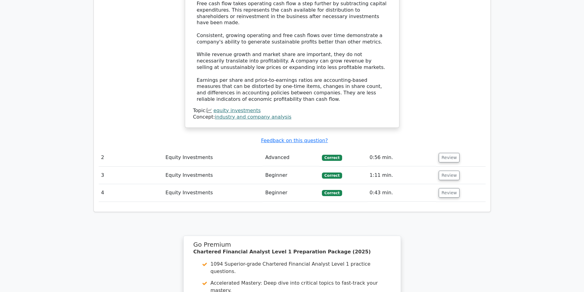
click at [456, 184] on td "Review" at bounding box center [460, 192] width 49 height 17
click at [451, 188] on button "Review" at bounding box center [448, 192] width 21 height 9
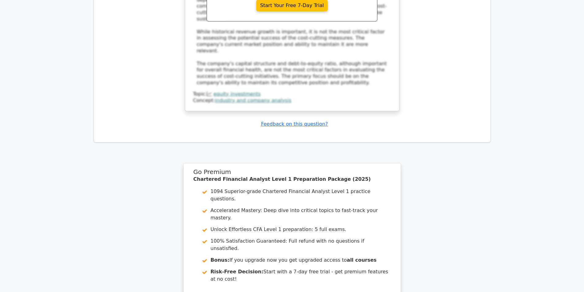
scroll to position [1136, 0]
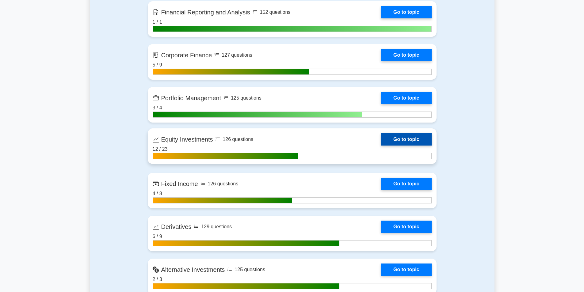
scroll to position [521, 0]
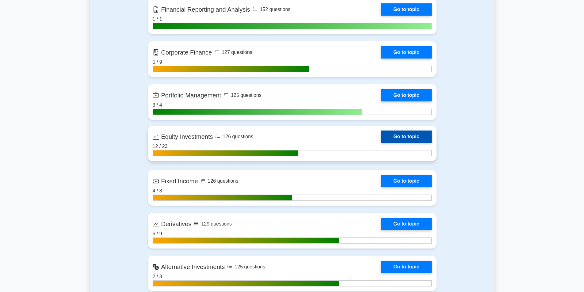
click at [402, 136] on link "Go to topic" at bounding box center [406, 137] width 50 height 12
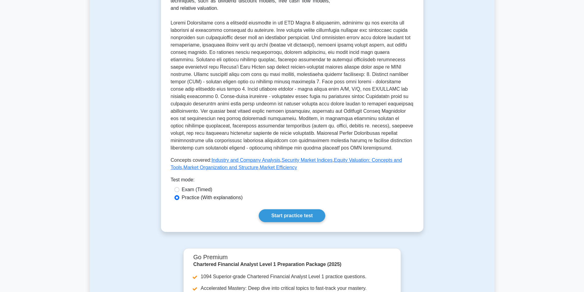
scroll to position [276, 0]
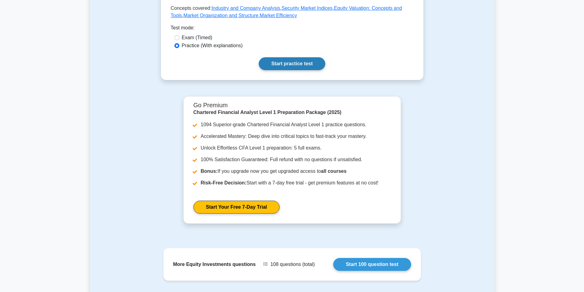
click at [282, 59] on link "Start practice test" at bounding box center [292, 63] width 66 height 13
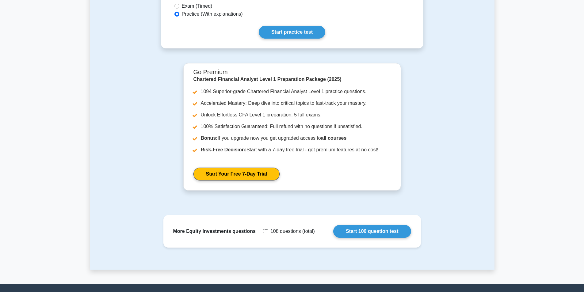
scroll to position [362, 0]
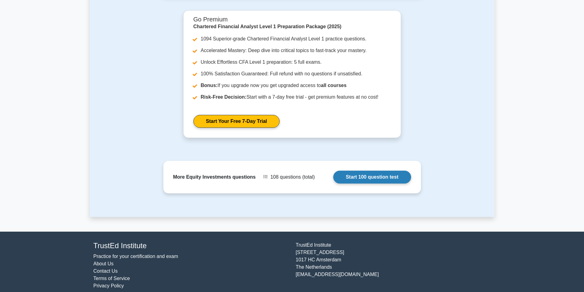
click at [370, 171] on link "Start 100 question test" at bounding box center [372, 177] width 78 height 13
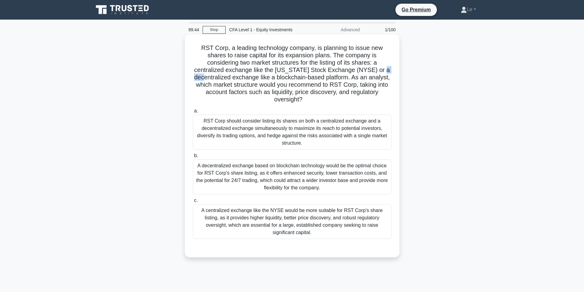
drag, startPoint x: 193, startPoint y: 77, endPoint x: 221, endPoint y: 78, distance: 27.9
click at [219, 78] on h5 "RST Corp, a leading technology company, is planning to issue new shares to rais…" at bounding box center [292, 73] width 200 height 59
drag, startPoint x: 221, startPoint y: 78, endPoint x: 234, endPoint y: 78, distance: 13.8
click at [234, 78] on h5 "RST Corp, a leading technology company, is planning to issue new shares to rais…" at bounding box center [292, 73] width 200 height 59
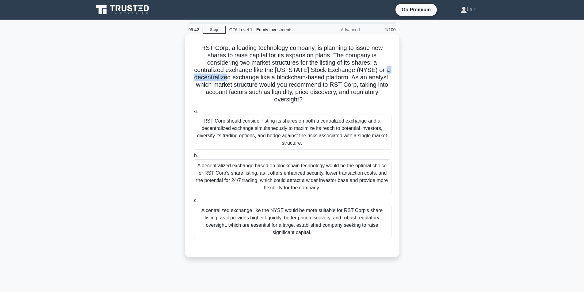
drag, startPoint x: 233, startPoint y: 77, endPoint x: 192, endPoint y: 78, distance: 41.1
click at [192, 78] on h5 "RST Corp, a leading technology company, is planning to issue new shares to rais…" at bounding box center [292, 73] width 200 height 59
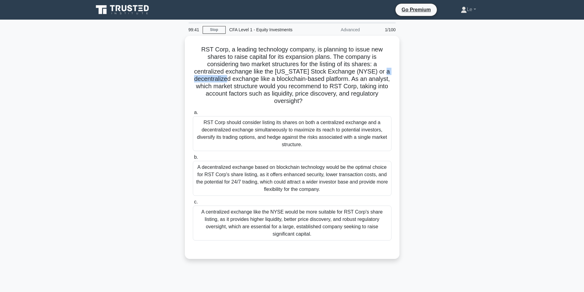
click at [188, 82] on div at bounding box center [188, 82] width 0 height 0
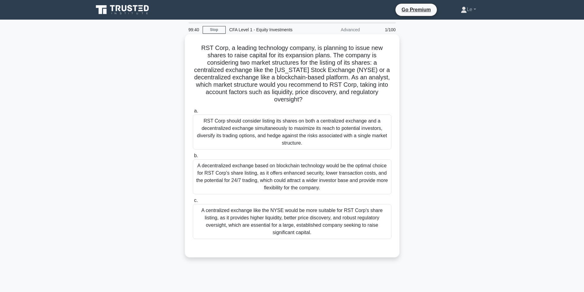
click at [261, 89] on h5 "RST Corp, a leading technology company, is planning to issue new shares to rais…" at bounding box center [292, 73] width 200 height 59
drag, startPoint x: 192, startPoint y: 79, endPoint x: 257, endPoint y: 80, distance: 65.0
click at [257, 80] on h5 "RST Corp, a leading technology company, is planning to issue new shares to rais…" at bounding box center [292, 73] width 200 height 59
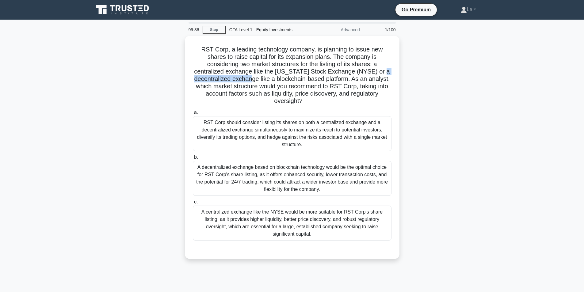
click at [253, 82] on div at bounding box center [253, 82] width 0 height 0
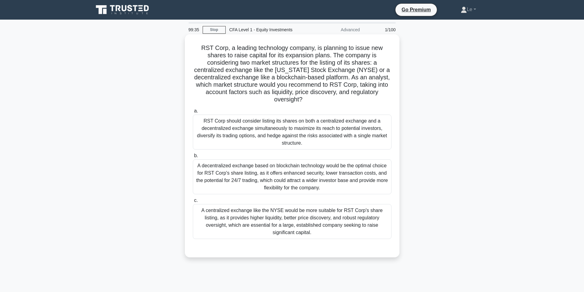
click at [317, 82] on h5 "RST Corp, a leading technology company, is planning to issue new shares to rais…" at bounding box center [292, 73] width 200 height 59
click at [262, 177] on div "A decentralized exchange based on blockchain technology would be the optimal ch…" at bounding box center [292, 176] width 199 height 35
click at [193, 158] on input "b. A decentralized exchange based on blockchain technology would be the optimal…" at bounding box center [193, 156] width 0 height 4
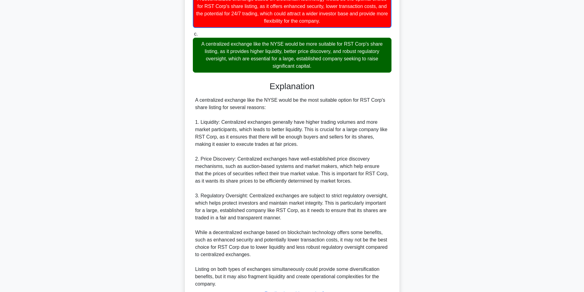
scroll to position [214, 0]
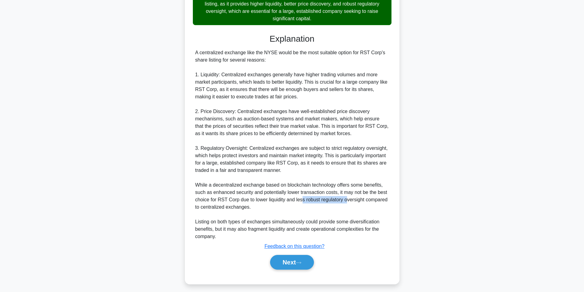
drag, startPoint x: 302, startPoint y: 202, endPoint x: 348, endPoint y: 200, distance: 46.3
click at [348, 200] on div "A centralized exchange like the NYSE would be the most suitable option for RST …" at bounding box center [292, 144] width 194 height 191
click at [315, 198] on div "A centralized exchange like the NYSE would be the most suitable option for RST …" at bounding box center [292, 144] width 194 height 191
drag, startPoint x: 306, startPoint y: 201, endPoint x: 361, endPoint y: 205, distance: 54.7
click at [361, 205] on div "A centralized exchange like the NYSE would be the most suitable option for RST …" at bounding box center [292, 144] width 194 height 191
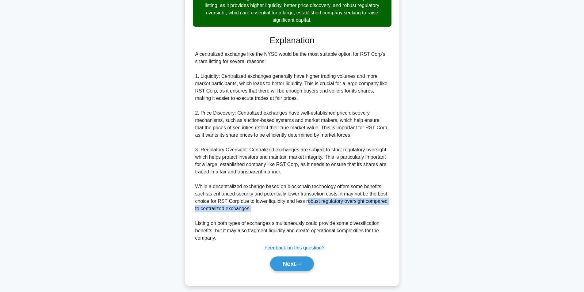
click at [357, 211] on div at bounding box center [357, 211] width 0 height 0
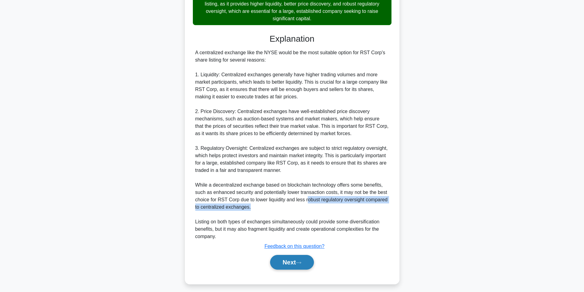
click at [296, 262] on button "Next" at bounding box center [292, 262] width 44 height 15
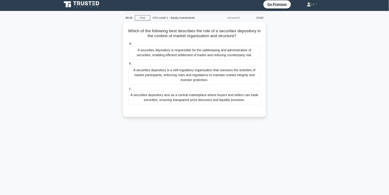
scroll to position [0, 0]
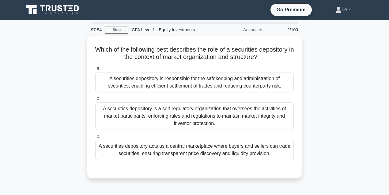
drag, startPoint x: 444, startPoint y: 14, endPoint x: 0, endPoint y: 75, distance: 447.8
click at [0, 75] on main "97:54 Stop CFA Level 1 - Equity Investments Advanced 2/100 Which of the followi…" at bounding box center [194, 175] width 389 height 311
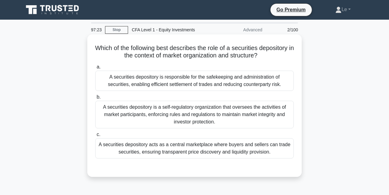
click at [281, 73] on div "A securities depository is responsible for the safekeeping and administration o…" at bounding box center [194, 80] width 199 height 20
click at [95, 69] on input "a. A securities depository is responsible for the safekeeping and administratio…" at bounding box center [95, 67] width 0 height 4
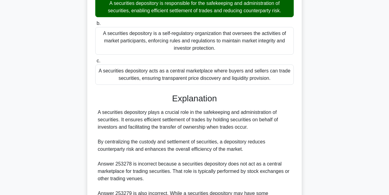
scroll to position [123, 0]
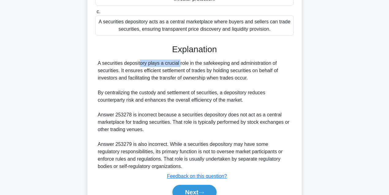
drag, startPoint x: 103, startPoint y: 63, endPoint x: 146, endPoint y: 66, distance: 42.7
click at [146, 66] on div "A securities depository plays a crucial role in the safekeeping and administrat…" at bounding box center [195, 114] width 194 height 110
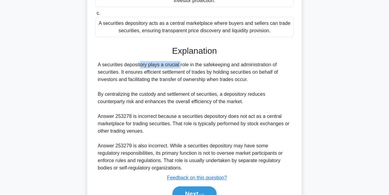
click at [142, 66] on div at bounding box center [142, 66] width 0 height 0
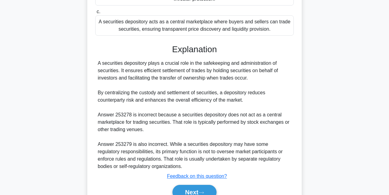
click at [150, 58] on div "Explanation A securities depository plays a crucial role in the safekeeping and…" at bounding box center [194, 122] width 199 height 157
drag, startPoint x: 138, startPoint y: 95, endPoint x: 157, endPoint y: 95, distance: 18.7
click at [157, 95] on div "A securities depository plays a crucial role in the safekeeping and administrat…" at bounding box center [195, 114] width 194 height 110
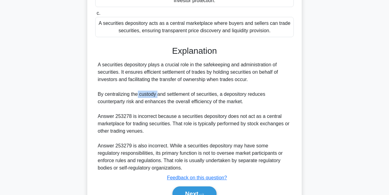
click at [153, 96] on div at bounding box center [153, 96] width 0 height 0
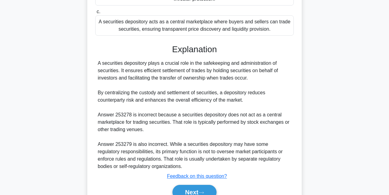
click at [184, 85] on div "A securities depository plays a crucial role in the safekeeping and administrat…" at bounding box center [195, 114] width 194 height 110
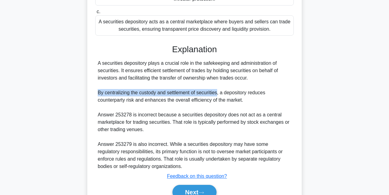
drag, startPoint x: 97, startPoint y: 94, endPoint x: 216, endPoint y: 94, distance: 119.5
click at [216, 94] on div "A securities depository plays a crucial role in the safekeeping and administrat…" at bounding box center [194, 114] width 199 height 110
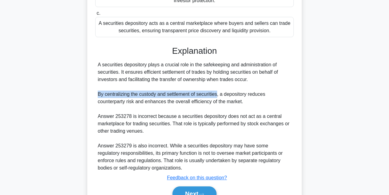
click at [212, 96] on div at bounding box center [212, 96] width 0 height 0
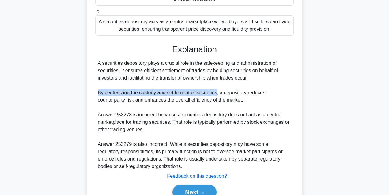
click at [216, 89] on div "A securities depository plays a crucial role in the safekeeping and administrat…" at bounding box center [195, 114] width 194 height 110
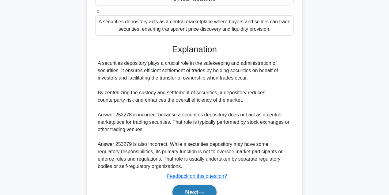
click at [197, 188] on button "Next" at bounding box center [195, 191] width 44 height 15
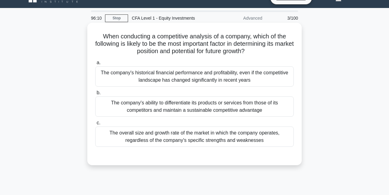
scroll to position [20, 0]
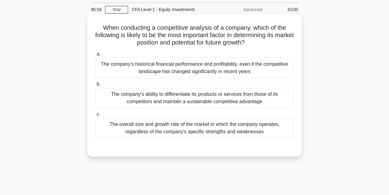
click at [155, 98] on div "The company's ability to differentiate its products or services from those of i…" at bounding box center [194, 98] width 199 height 20
click at [95, 86] on input "b. The company's ability to differentiate its products or services from those o…" at bounding box center [95, 84] width 0 height 4
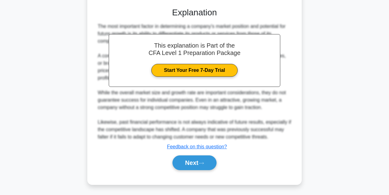
scroll to position [160, 0]
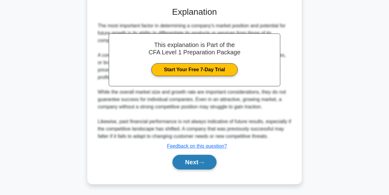
click at [199, 156] on button "Next" at bounding box center [195, 161] width 44 height 15
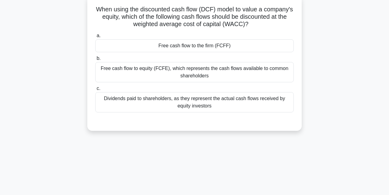
scroll to position [14, 0]
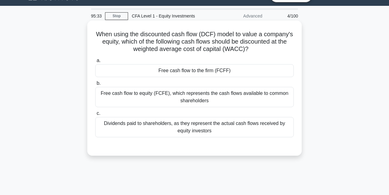
click at [146, 123] on div "Dividends paid to shareholders, as they represent the actual cash flows receive…" at bounding box center [194, 127] width 199 height 20
click at [95, 115] on input "c. Dividends paid to shareholders, as they represent the actual cash flows rece…" at bounding box center [95, 113] width 0 height 4
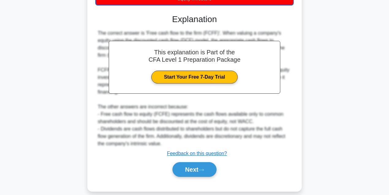
scroll to position [146, 0]
click at [200, 163] on button "Next" at bounding box center [195, 169] width 44 height 15
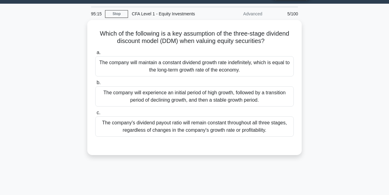
scroll to position [14, 0]
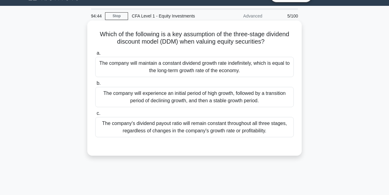
click at [161, 74] on div "The company will maintain a constant dividend growth rate indefinitely, which i…" at bounding box center [194, 67] width 199 height 20
click at [95, 55] on input "a. The company will maintain a constant dividend growth rate indefinitely, whic…" at bounding box center [95, 53] width 0 height 4
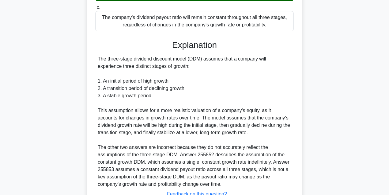
scroll to position [168, 0]
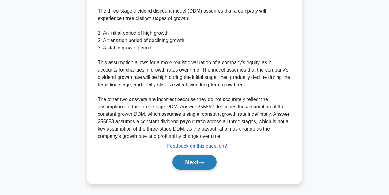
click at [196, 157] on button "Next" at bounding box center [195, 161] width 44 height 15
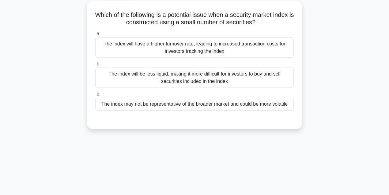
scroll to position [14, 0]
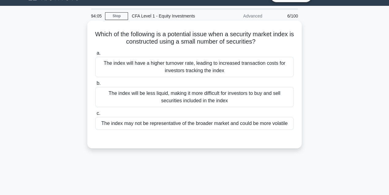
click at [211, 103] on div "The index will be less liquid, making it more difficult for investors to buy an…" at bounding box center [194, 97] width 199 height 20
click at [95, 85] on input "b. The index will be less liquid, making it more difficult for investors to buy…" at bounding box center [95, 83] width 0 height 4
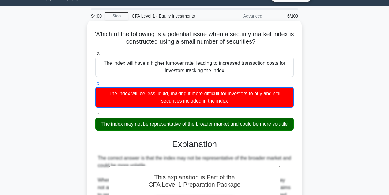
drag, startPoint x: 97, startPoint y: 125, endPoint x: 293, endPoint y: 121, distance: 195.8
click at [293, 121] on div "The index may not be representative of the broader market and could be more vol…" at bounding box center [194, 123] width 199 height 13
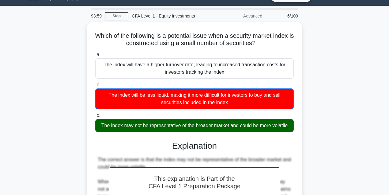
click at [289, 112] on div at bounding box center [289, 112] width 0 height 0
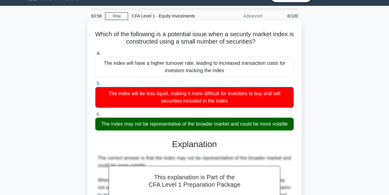
click at [274, 73] on div "The index will have a higher turnover rate, leading to increased transaction co…" at bounding box center [194, 67] width 199 height 20
click at [95, 55] on input "a. The index will have a higher turnover rate, leading to increased transaction…" at bounding box center [95, 53] width 0 height 4
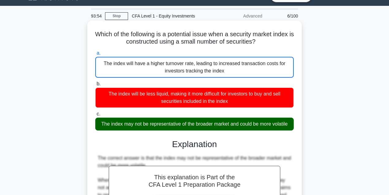
drag, startPoint x: 267, startPoint y: 44, endPoint x: 97, endPoint y: 36, distance: 169.6
click at [97, 36] on h5 "Which of the following is a potential issue when a security market index is con…" at bounding box center [195, 37] width 200 height 15
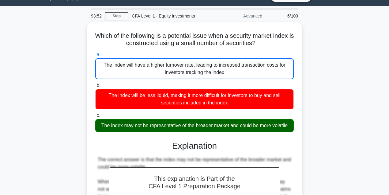
click at [93, 21] on div at bounding box center [93, 21] width 0 height 0
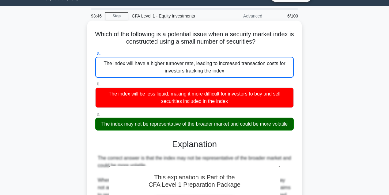
click at [300, 128] on div "Which of the following is a potential issue when a security market index is con…" at bounding box center [194, 165] width 214 height 288
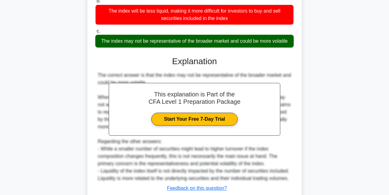
scroll to position [116, 0]
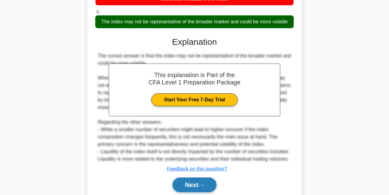
click at [212, 180] on button "Next" at bounding box center [195, 184] width 44 height 15
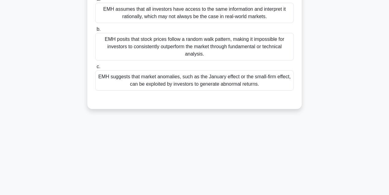
scroll to position [14, 0]
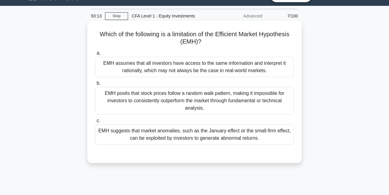
click at [148, 71] on div "EMH assumes that all investors have access to the same information and interpre…" at bounding box center [194, 67] width 199 height 20
click at [95, 55] on input "a. EMH assumes that all investors have access to the same information and inter…" at bounding box center [95, 53] width 0 height 4
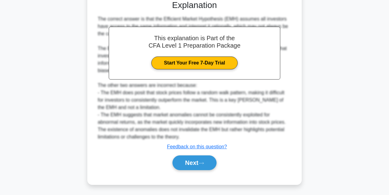
scroll to position [167, 0]
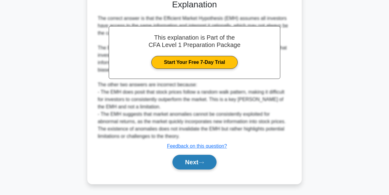
click at [209, 166] on button "Next" at bounding box center [195, 161] width 44 height 15
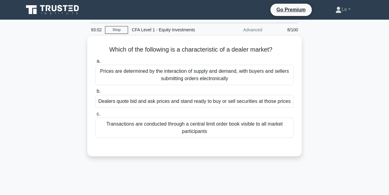
scroll to position [0, 0]
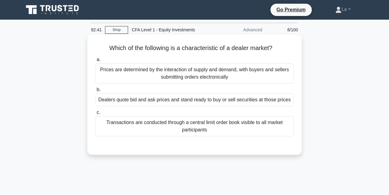
click at [188, 102] on div "Dealers quote bid and ask prices and stand ready to buy or sell securities at t…" at bounding box center [194, 99] width 199 height 13
click at [95, 92] on input "b. Dealers quote bid and ask prices and stand ready to buy or sell securities a…" at bounding box center [95, 90] width 0 height 4
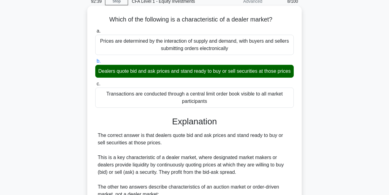
scroll to position [61, 0]
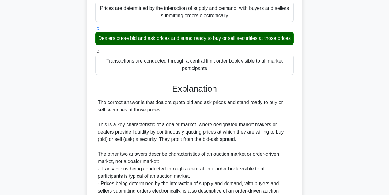
drag, startPoint x: 98, startPoint y: 110, endPoint x: 163, endPoint y: 118, distance: 66.0
click at [163, 118] on div "The correct answer is that dealers quote bid and ask prices and stand ready to …" at bounding box center [195, 150] width 194 height 103
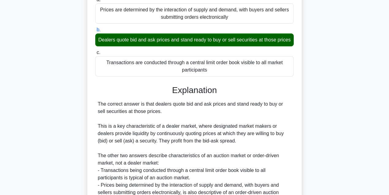
click at [159, 120] on div at bounding box center [159, 120] width 0 height 0
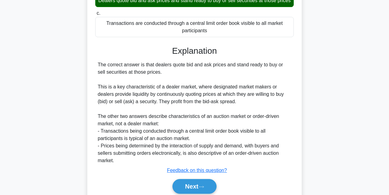
scroll to position [102, 0]
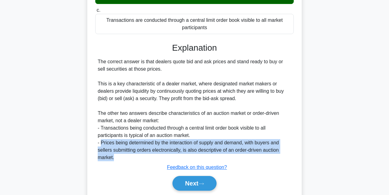
drag, startPoint x: 102, startPoint y: 151, endPoint x: 118, endPoint y: 163, distance: 19.7
click at [118, 161] on div "The correct answer is that dealers quote bid and ask prices and stand ready to …" at bounding box center [195, 109] width 194 height 103
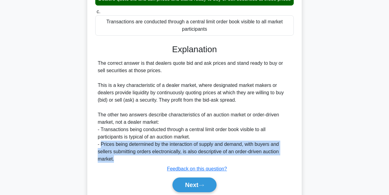
click at [114, 168] on div at bounding box center [114, 168] width 0 height 0
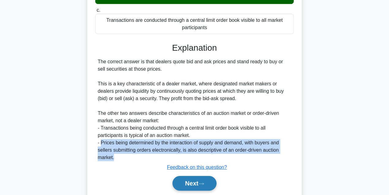
click at [202, 184] on button "Next" at bounding box center [195, 183] width 44 height 15
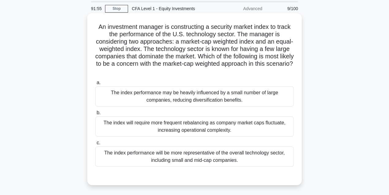
scroll to position [20, 0]
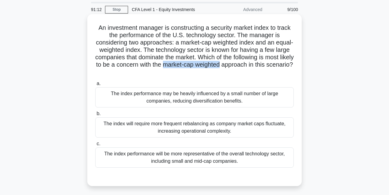
drag, startPoint x: 199, startPoint y: 66, endPoint x: 257, endPoint y: 65, distance: 58.8
click at [257, 65] on h5 "An investment manager is constructing a security market index to track the perf…" at bounding box center [195, 50] width 200 height 52
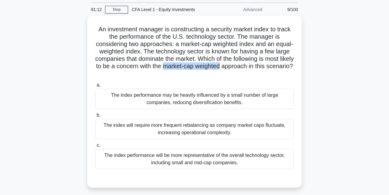
click at [253, 69] on div at bounding box center [253, 69] width 0 height 0
click at [308, 77] on div "An investment manager is constructing a security market index to track the perf…" at bounding box center [194, 105] width 349 height 179
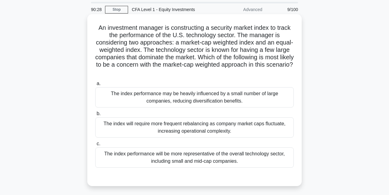
click at [190, 154] on div "The index performance will be more representative of the overall technology sec…" at bounding box center [194, 157] width 199 height 20
click at [95, 146] on input "c. The index performance will be more representative of the overall technology …" at bounding box center [95, 144] width 0 height 4
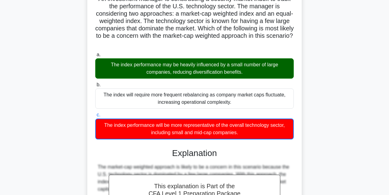
scroll to position [82, 0]
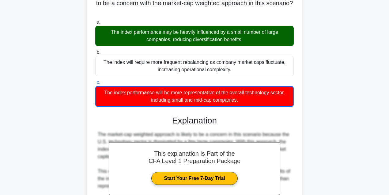
click at [185, 44] on div "The index performance may be heavily influenced by a small number of large comp…" at bounding box center [194, 36] width 199 height 20
click at [95, 24] on input "a. The index performance may be heavily influenced by a small number of large c…" at bounding box center [95, 22] width 0 height 4
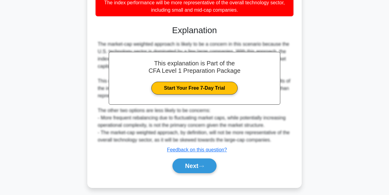
scroll to position [175, 0]
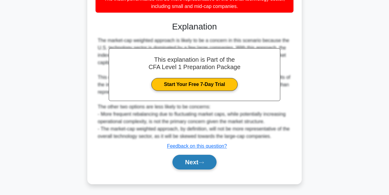
click at [202, 164] on button "Next" at bounding box center [195, 161] width 44 height 15
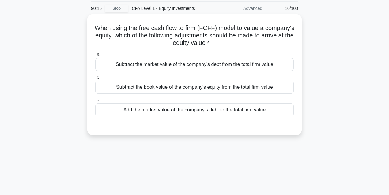
scroll to position [14, 0]
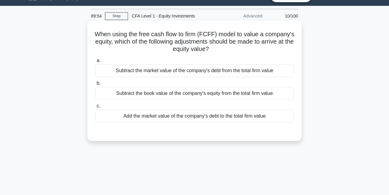
click at [223, 97] on div "Subtract the book value of the company's equity from the total firm value" at bounding box center [194, 93] width 199 height 13
click at [95, 85] on input "b. Subtract the book value of the company's equity from the total firm value" at bounding box center [95, 83] width 0 height 4
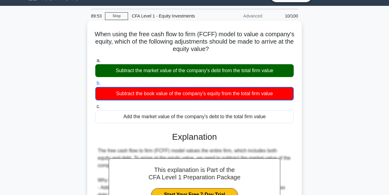
click at [177, 74] on div "Subtract the market value of the company's debt from the total firm value" at bounding box center [194, 70] width 199 height 13
click at [95, 63] on input "a. Subtract the market value of the company's debt from the total firm value" at bounding box center [95, 61] width 0 height 4
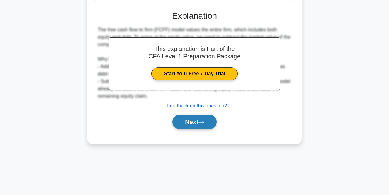
scroll to position [136, 0]
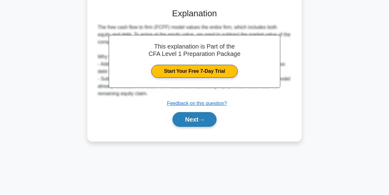
click at [195, 123] on button "Next" at bounding box center [195, 119] width 44 height 15
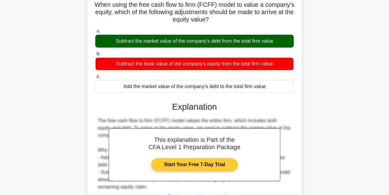
scroll to position [34, 0]
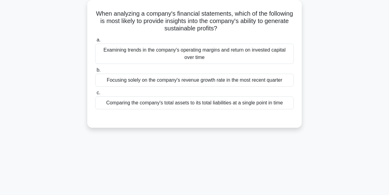
click at [209, 54] on div "Examining trends in the company's operating margins and return on invested capi…" at bounding box center [194, 54] width 199 height 20
click at [95, 42] on input "a. Examining trends in the company's operating margins and return on invested c…" at bounding box center [95, 40] width 0 height 4
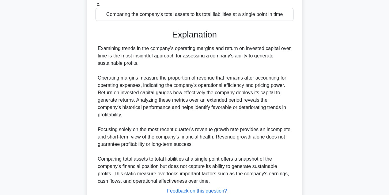
scroll to position [143, 0]
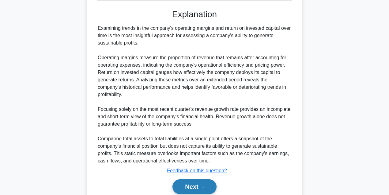
click at [195, 183] on button "Next" at bounding box center [195, 186] width 44 height 15
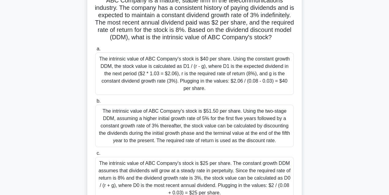
scroll to position [55, 0]
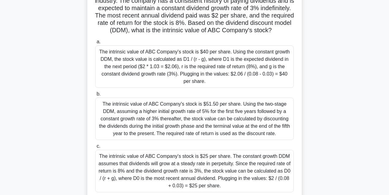
click at [194, 70] on div "The intrinsic value of ABC Company's stock is $40 per share. Using the constant…" at bounding box center [194, 66] width 199 height 42
click at [95, 44] on input "a. The intrinsic value of ABC Company's stock is $40 per share. Using the const…" at bounding box center [95, 42] width 0 height 4
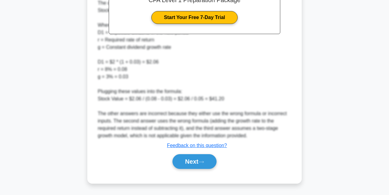
scroll to position [307, 0]
click at [197, 159] on button "Next" at bounding box center [195, 161] width 44 height 15
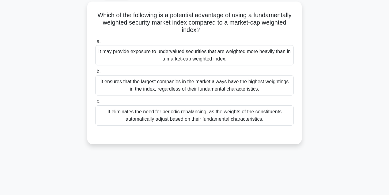
scroll to position [14, 0]
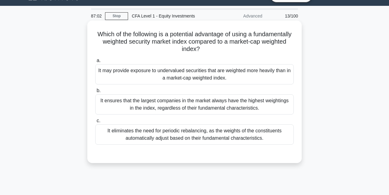
click at [281, 75] on div "It may provide exposure to undervalued securities that are weighted more heavil…" at bounding box center [194, 74] width 199 height 20
click at [95, 63] on input "a. It may provide exposure to undervalued securities that are weighted more hea…" at bounding box center [95, 61] width 0 height 4
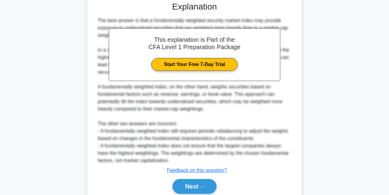
scroll to position [189, 0]
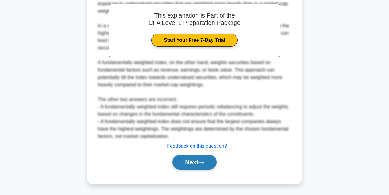
click at [188, 166] on button "Next" at bounding box center [195, 161] width 44 height 15
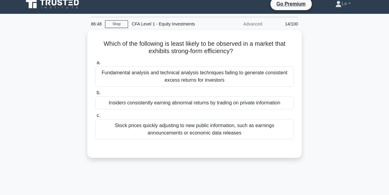
scroll to position [0, 0]
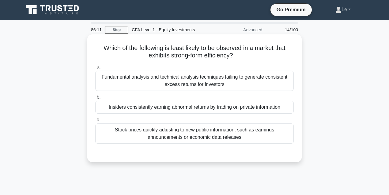
click at [198, 74] on div "Fundamental analysis and technical analysis techniques failing to generate cons…" at bounding box center [194, 80] width 199 height 20
click at [95, 69] on input "a. Fundamental analysis and technical analysis techniques failing to generate c…" at bounding box center [95, 67] width 0 height 4
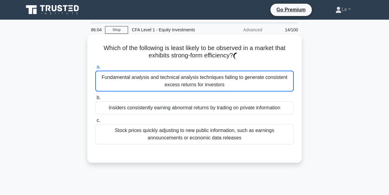
click at [198, 79] on div "Fundamental analysis and technical analysis techniques failing to generate cons…" at bounding box center [194, 80] width 199 height 21
click at [95, 69] on input "a. Fundamental analysis and technical analysis techniques failing to generate c…" at bounding box center [95, 67] width 0 height 4
click at [213, 88] on div "Fundamental analysis and technical analysis techniques failing to generate cons…" at bounding box center [194, 80] width 199 height 21
click at [95, 69] on input "a. Fundamental analysis and technical analysis techniques failing to generate c…" at bounding box center [95, 67] width 0 height 4
click at [179, 87] on div "Fundamental analysis and technical analysis techniques failing to generate cons…" at bounding box center [194, 80] width 199 height 21
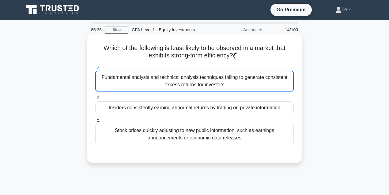
click at [95, 69] on input "a. Fundamental analysis and technical analysis techniques failing to generate c…" at bounding box center [95, 67] width 0 height 4
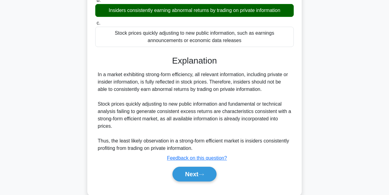
scroll to position [102, 0]
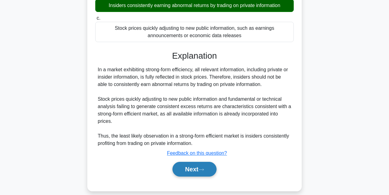
click at [185, 174] on button "Next" at bounding box center [195, 168] width 44 height 15
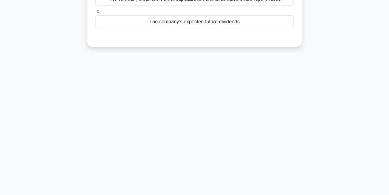
scroll to position [20, 0]
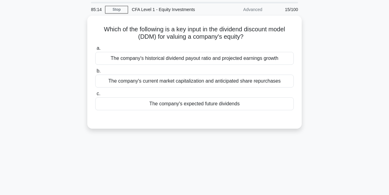
click at [375, 78] on main "85:14 Stop CFA Level 1 - Equity Investments Advanced 15/100 Which of the follow…" at bounding box center [194, 154] width 389 height 311
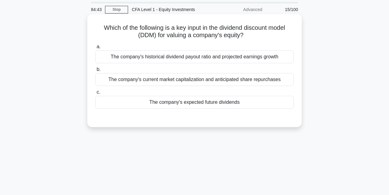
click at [239, 59] on div "The company's historical dividend payout ratio and projected earnings growth" at bounding box center [194, 56] width 199 height 13
click at [95, 49] on input "a. The company's historical dividend payout ratio and projected earnings growth" at bounding box center [95, 47] width 0 height 4
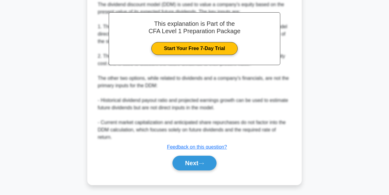
scroll to position [153, 0]
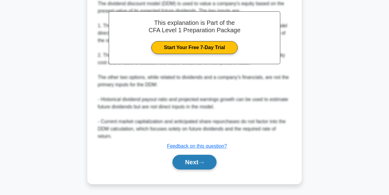
click at [191, 159] on button "Next" at bounding box center [195, 161] width 44 height 15
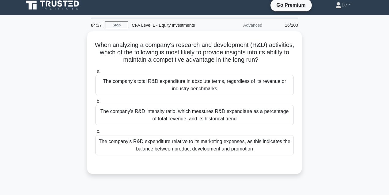
scroll to position [0, 0]
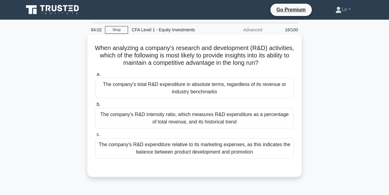
click at [267, 109] on div "The company's R&D intensity ratio, which measures R&D expenditure as a percenta…" at bounding box center [194, 118] width 199 height 20
click at [95, 106] on input "b. The company's R&D intensity ratio, which measures R&D expenditure as a perce…" at bounding box center [95, 104] width 0 height 4
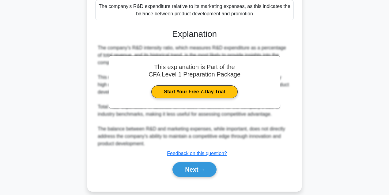
scroll to position [145, 0]
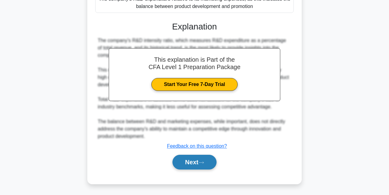
click at [210, 158] on button "Next" at bounding box center [195, 161] width 44 height 15
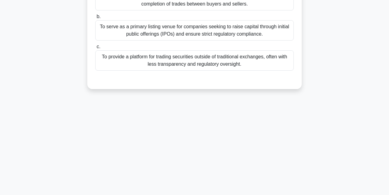
scroll to position [14, 0]
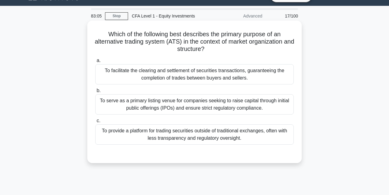
click at [257, 139] on div "To provide a platform for trading securities outside of traditional exchanges, …" at bounding box center [194, 134] width 199 height 20
click at [95, 123] on input "c. To provide a platform for trading securities outside of traditional exchange…" at bounding box center [95, 121] width 0 height 4
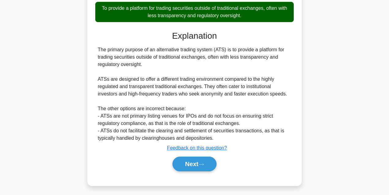
scroll to position [138, 0]
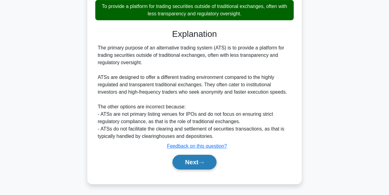
click at [202, 162] on icon at bounding box center [201, 162] width 5 height 2
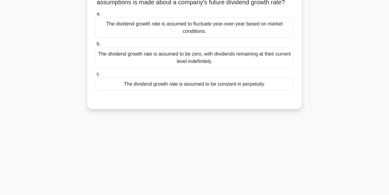
scroll to position [0, 0]
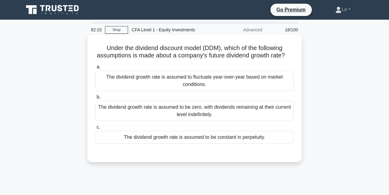
click at [203, 145] on div "a. The dividend growth rate is assumed to fluctuate year-over-year based on mar…" at bounding box center [195, 103] width 206 height 83
click at [202, 143] on div "The dividend growth rate is assumed to be constant in perpetuity." at bounding box center [194, 137] width 199 height 13
click at [95, 129] on input "c. The dividend growth rate is assumed to be constant in perpetuity." at bounding box center [95, 127] width 0 height 4
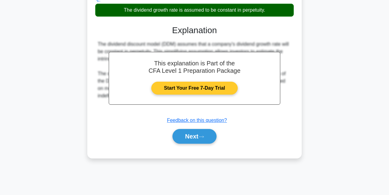
scroll to position [136, 0]
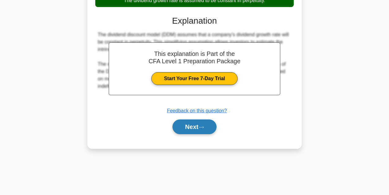
click at [192, 131] on button "Next" at bounding box center [195, 126] width 44 height 15
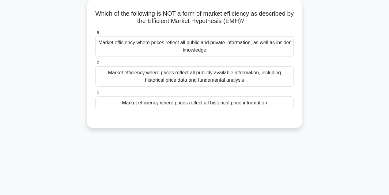
scroll to position [14, 0]
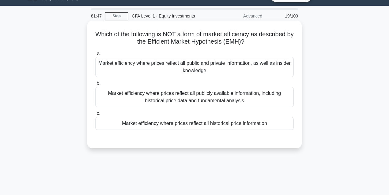
click at [207, 125] on div "Market efficiency where prices reflect all historical price information" at bounding box center [194, 123] width 199 height 13
click at [95, 115] on input "c. Market efficiency where prices reflect all historical price information" at bounding box center [95, 113] width 0 height 4
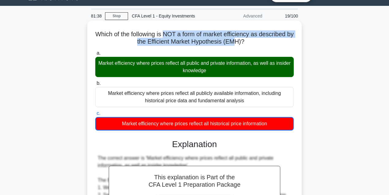
drag, startPoint x: 169, startPoint y: 32, endPoint x: 239, endPoint y: 41, distance: 71.1
click at [239, 41] on h5 "Which of the following is NOT a form of market efficiency as described by the E…" at bounding box center [195, 37] width 200 height 15
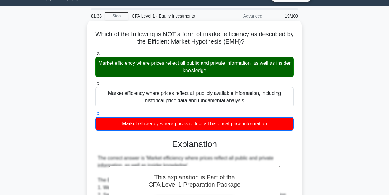
click at [267, 53] on label "a. Market efficiency where prices reflect all public and private information, a…" at bounding box center [194, 63] width 199 height 28
click at [95, 53] on input "a. Market efficiency where prices reflect all public and private information, a…" at bounding box center [95, 53] width 0 height 4
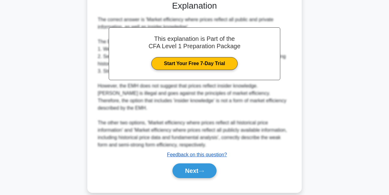
scroll to position [153, 0]
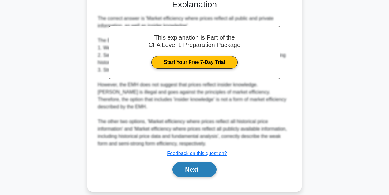
click at [207, 162] on button "Next" at bounding box center [195, 169] width 44 height 15
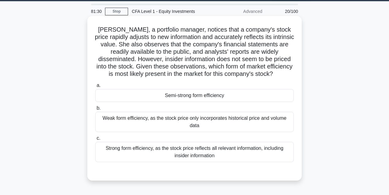
scroll to position [0, 0]
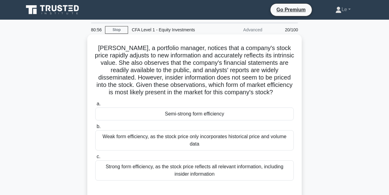
click at [170, 123] on label "b. Weak form efficiency, as the stock price only incorporates historical price …" at bounding box center [194, 137] width 199 height 28
click at [95, 124] on input "b. Weak form efficiency, as the stock price only incorporates historical price …" at bounding box center [95, 126] width 0 height 4
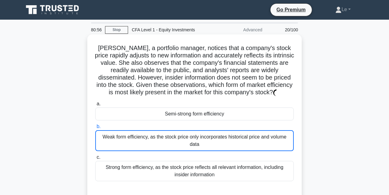
click at [155, 115] on div "Semi-strong form efficiency" at bounding box center [194, 113] width 199 height 13
click at [95, 106] on input "a. Semi-strong form efficiency" at bounding box center [95, 104] width 0 height 4
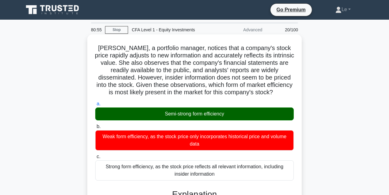
click at [155, 115] on div "Semi-strong form efficiency" at bounding box center [194, 113] width 199 height 13
click at [95, 106] on input "a. Semi-strong form efficiency" at bounding box center [95, 104] width 0 height 4
click at [155, 115] on div "Semi-strong form efficiency" at bounding box center [194, 113] width 199 height 13
click at [95, 106] on input "a. Semi-strong form efficiency" at bounding box center [95, 104] width 0 height 4
click at [154, 74] on h5 "Laura, a portfolio manager, notices that a company's stock price rapidly adjust…" at bounding box center [195, 70] width 200 height 52
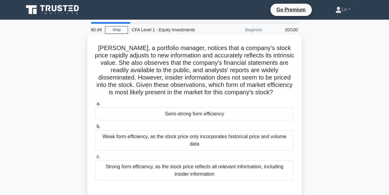
click at [197, 119] on div "Semi-strong form efficiency" at bounding box center [194, 113] width 199 height 13
click at [95, 106] on input "a. Semi-strong form efficiency" at bounding box center [95, 104] width 0 height 4
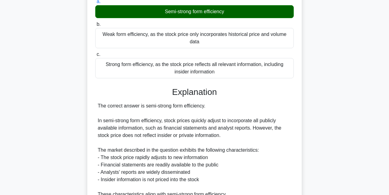
scroll to position [204, 0]
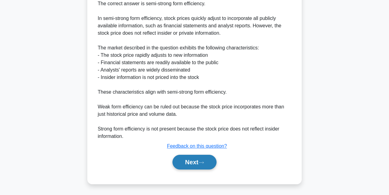
click at [207, 162] on button "Next" at bounding box center [195, 161] width 44 height 15
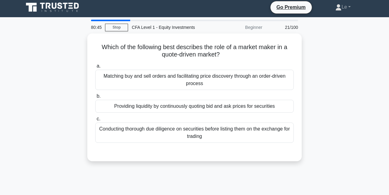
scroll to position [0, 0]
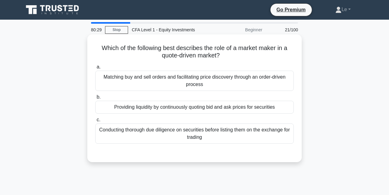
click at [263, 108] on div "Providing liquidity by continuously quoting bid and ask prices for securities" at bounding box center [194, 106] width 199 height 13
click at [95, 99] on input "b. Providing liquidity by continuously quoting bid and ask prices for securities" at bounding box center [95, 97] width 0 height 4
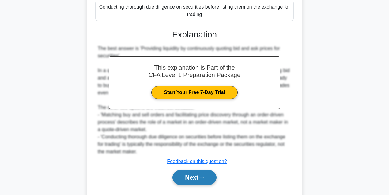
scroll to position [138, 0]
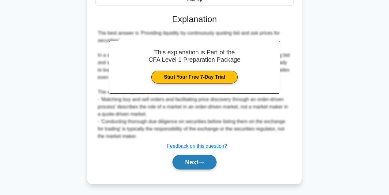
click at [200, 165] on button "Next" at bounding box center [195, 161] width 44 height 15
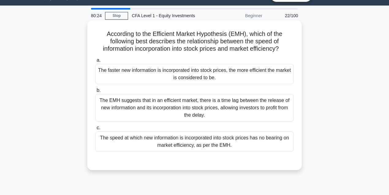
scroll to position [14, 0]
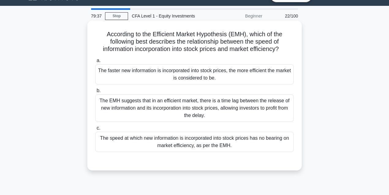
click at [238, 75] on div "The faster new information is incorporated into stock prices, the more efficien…" at bounding box center [194, 74] width 199 height 20
click at [95, 63] on input "a. The faster new information is incorporated into stock prices, the more effic…" at bounding box center [95, 61] width 0 height 4
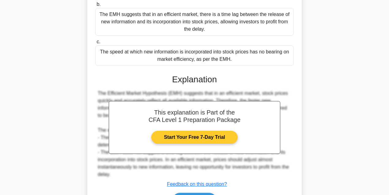
scroll to position [138, 0]
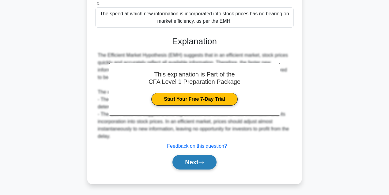
click at [207, 159] on button "Next" at bounding box center [195, 161] width 44 height 15
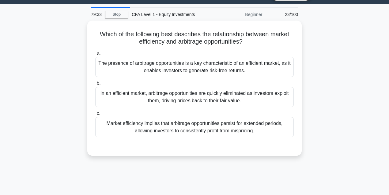
scroll to position [14, 0]
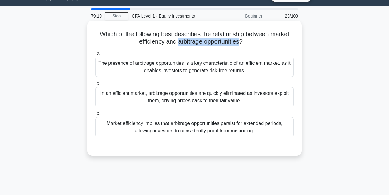
drag, startPoint x: 178, startPoint y: 40, endPoint x: 242, endPoint y: 41, distance: 63.7
click at [242, 41] on h5 "Which of the following best describes the relationship between market efficienc…" at bounding box center [195, 37] width 200 height 15
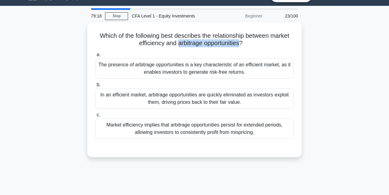
click at [238, 29] on div at bounding box center [238, 29] width 0 height 0
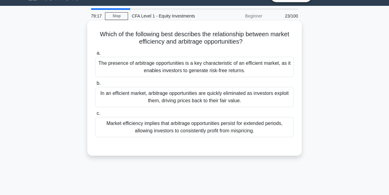
click at [266, 43] on h5 "Which of the following best describes the relationship between market efficienc…" at bounding box center [195, 37] width 200 height 15
click at [238, 96] on div "In an efficient market, arbitrage opportunities are quickly eliminated as inves…" at bounding box center [194, 97] width 199 height 20
click at [95, 85] on input "b. In an efficient market, arbitrage opportunities are quickly eliminated as in…" at bounding box center [95, 83] width 0 height 4
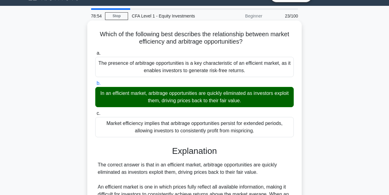
scroll to position [116, 0]
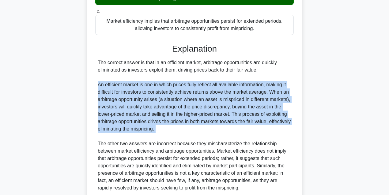
drag, startPoint x: 96, startPoint y: 84, endPoint x: 216, endPoint y: 132, distance: 130.0
click at [216, 132] on div "The correct answer is that in an efficient market, arbitrage opportunities are …" at bounding box center [194, 125] width 199 height 132
click at [109, 116] on div "The correct answer is that in an efficient market, arbitrage opportunities are …" at bounding box center [195, 125] width 194 height 132
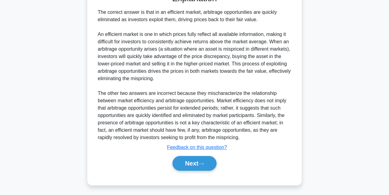
scroll to position [167, 0]
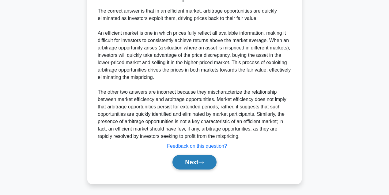
click at [194, 154] on button "Next" at bounding box center [195, 161] width 44 height 15
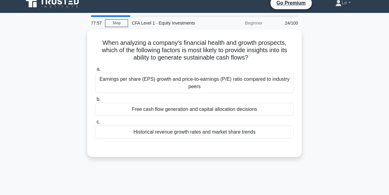
scroll to position [0, 0]
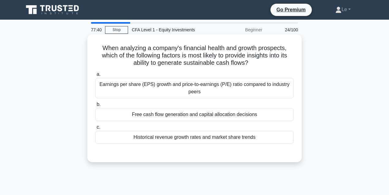
click at [238, 121] on div "a. Earnings per share (EPS) growth and price-to-earnings (P/E) ratio compared t…" at bounding box center [195, 106] width 206 height 75
click at [237, 119] on div "Free cash flow generation and capital allocation decisions" at bounding box center [194, 114] width 199 height 13
click at [95, 106] on input "b. Free cash flow generation and capital allocation decisions" at bounding box center [95, 104] width 0 height 4
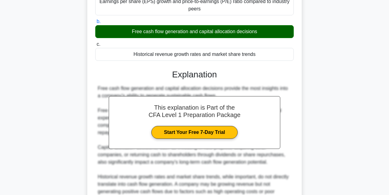
scroll to position [163, 0]
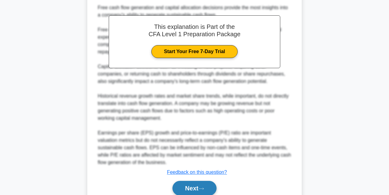
click at [209, 182] on button "Next" at bounding box center [195, 187] width 44 height 15
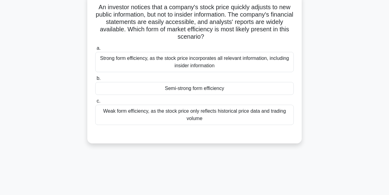
scroll to position [0, 0]
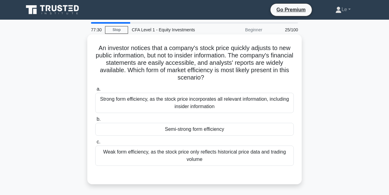
click at [205, 130] on div "Semi-strong form efficiency" at bounding box center [194, 129] width 199 height 13
click at [95, 121] on input "b. Semi-strong form efficiency" at bounding box center [95, 119] width 0 height 4
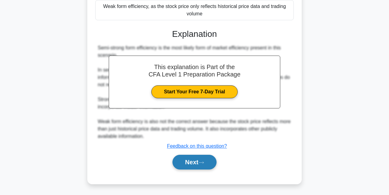
click at [198, 159] on button "Next" at bounding box center [195, 161] width 44 height 15
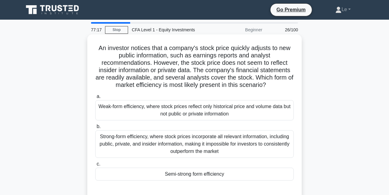
click at [196, 176] on div "Semi-strong form efficiency" at bounding box center [194, 173] width 199 height 13
click at [95, 166] on input "c. Semi-strong form efficiency" at bounding box center [95, 164] width 0 height 4
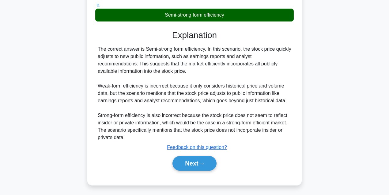
scroll to position [160, 0]
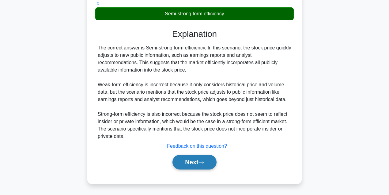
click at [195, 167] on button "Next" at bounding box center [195, 161] width 44 height 15
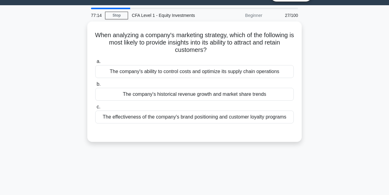
scroll to position [0, 0]
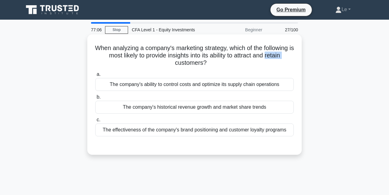
drag, startPoint x: 166, startPoint y: 64, endPoint x: 183, endPoint y: 65, distance: 16.6
click at [183, 65] on h5 "When analyzing a company's marketing strategy, which of the following is most l…" at bounding box center [195, 55] width 200 height 23
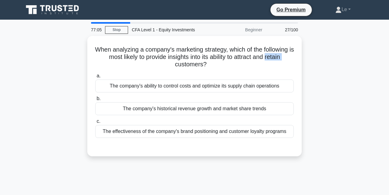
click at [179, 67] on div at bounding box center [179, 67] width 0 height 0
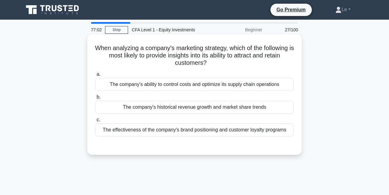
click at [191, 56] on h5 "When analyzing a company's marketing strategy, which of the following is most l…" at bounding box center [195, 55] width 200 height 23
drag, startPoint x: 191, startPoint y: 56, endPoint x: 216, endPoint y: 55, distance: 25.1
click at [216, 55] on h5 "When analyzing a company's marketing strategy, which of the following is most l…" at bounding box center [195, 55] width 200 height 23
click at [216, 54] on h5 "When analyzing a company's marketing strategy, which of the following is most l…" at bounding box center [195, 55] width 200 height 23
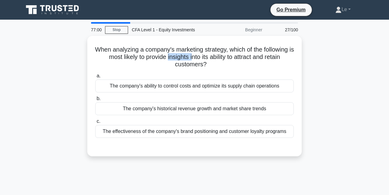
click at [212, 43] on div at bounding box center [212, 43] width 0 height 0
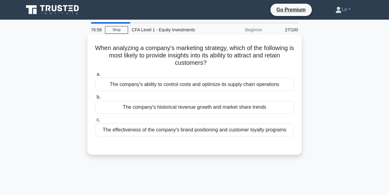
click at [251, 62] on h5 "When analyzing a company's marketing strategy, which of the following is most l…" at bounding box center [195, 55] width 200 height 23
drag, startPoint x: 166, startPoint y: 64, endPoint x: 181, endPoint y: 65, distance: 15.7
click at [181, 65] on h5 "When analyzing a company's marketing strategy, which of the following is most l…" at bounding box center [195, 55] width 200 height 23
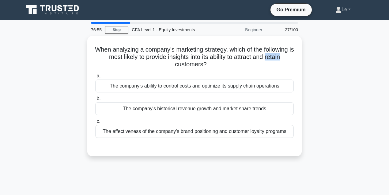
click at [177, 67] on div at bounding box center [177, 67] width 0 height 0
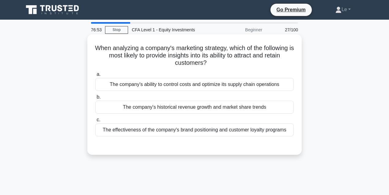
click at [219, 59] on h5 "When analyzing a company's marketing strategy, which of the following is most l…" at bounding box center [195, 55] width 200 height 23
click at [184, 82] on div "The company's ability to control costs and optimize its supply chain operations" at bounding box center [194, 84] width 199 height 13
click at [95, 76] on input "a. The company's ability to control costs and optimize its supply chain operati…" at bounding box center [95, 74] width 0 height 4
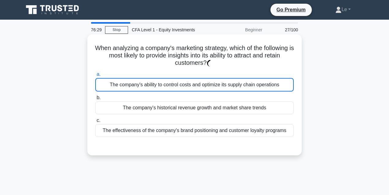
click at [259, 89] on div "The company's ability to control costs and optimize its supply chain operations" at bounding box center [194, 84] width 199 height 13
click at [95, 76] on input "a. The company's ability to control costs and optimize its supply chain operati…" at bounding box center [95, 74] width 0 height 4
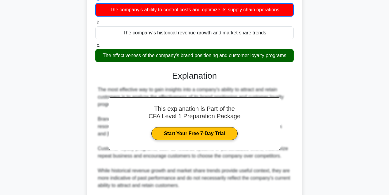
scroll to position [123, 0]
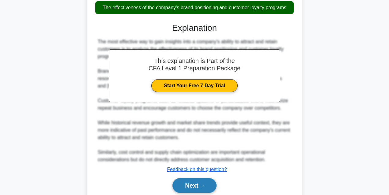
click at [204, 186] on icon at bounding box center [202, 185] width 6 height 3
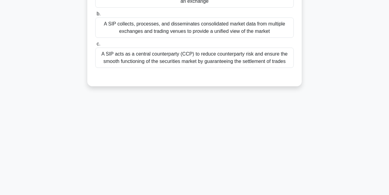
scroll to position [20, 0]
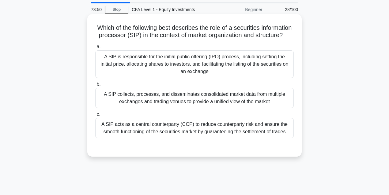
click at [222, 78] on div "A SIP is responsible for the initial public offering (IPO) process, including s…" at bounding box center [194, 64] width 199 height 28
click at [95, 49] on input "a. A SIP is responsible for the initial public offering (IPO) process, includin…" at bounding box center [95, 47] width 0 height 4
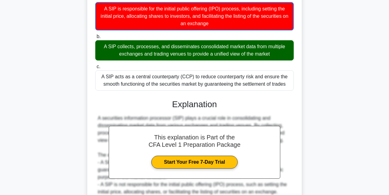
scroll to position [61, 0]
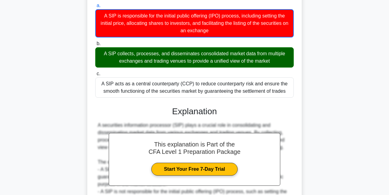
drag, startPoint x: 103, startPoint y: 62, endPoint x: 279, endPoint y: 72, distance: 175.8
click at [279, 67] on div "A SIP collects, processes, and disseminates consolidated market data from multi…" at bounding box center [194, 57] width 199 height 20
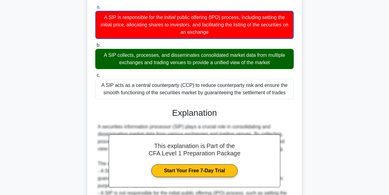
click at [275, 72] on div at bounding box center [275, 72] width 0 height 0
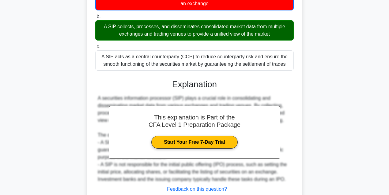
scroll to position [138, 0]
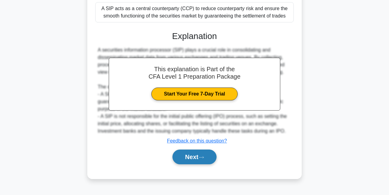
click at [211, 161] on button "Next" at bounding box center [195, 156] width 44 height 15
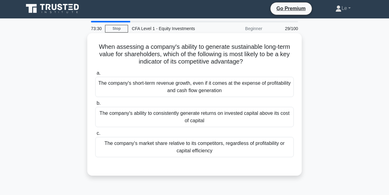
scroll to position [0, 0]
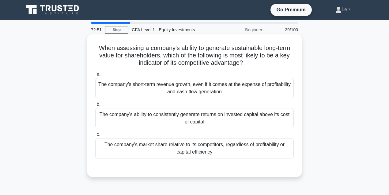
click at [252, 121] on div "The company's ability to consistently generate returns on invested capital abov…" at bounding box center [194, 118] width 199 height 20
click at [95, 106] on input "b. The company's ability to consistently generate returns on invested capital a…" at bounding box center [95, 104] width 0 height 4
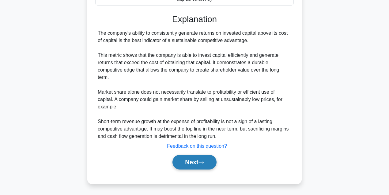
click at [203, 161] on icon at bounding box center [202, 162] width 6 height 3
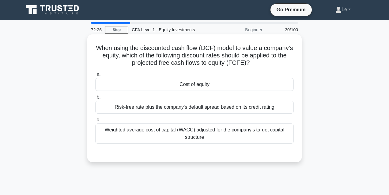
click at [215, 137] on div "Weighted average cost of capital (WACC) adjusted for the company's target capit…" at bounding box center [194, 133] width 199 height 20
click at [95, 122] on input "c. Weighted average cost of capital (WACC) adjusted for the company's target ca…" at bounding box center [95, 120] width 0 height 4
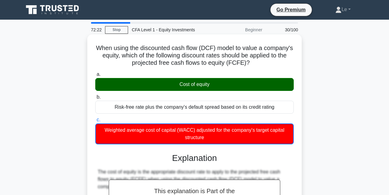
drag, startPoint x: 215, startPoint y: 86, endPoint x: 174, endPoint y: 91, distance: 40.7
click at [174, 91] on div "Cost of equity" at bounding box center [194, 84] width 199 height 13
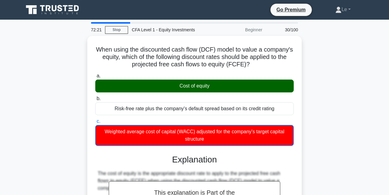
click at [170, 88] on div at bounding box center [170, 88] width 0 height 0
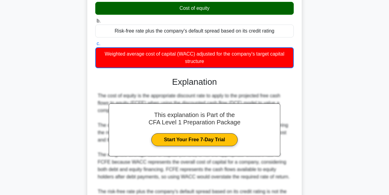
scroll to position [153, 0]
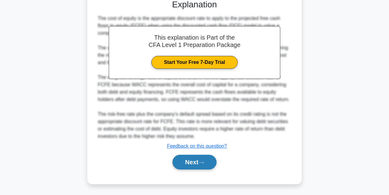
click at [198, 161] on button "Next" at bounding box center [195, 161] width 44 height 15
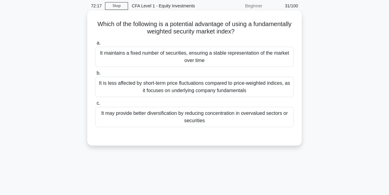
scroll to position [0, 0]
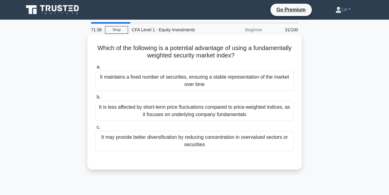
click at [256, 79] on div "It maintains a fixed number of securities, ensuring a stable representation of …" at bounding box center [194, 80] width 199 height 20
click at [95, 69] on input "a. It maintains a fixed number of securities, ensuring a stable representation …" at bounding box center [95, 67] width 0 height 4
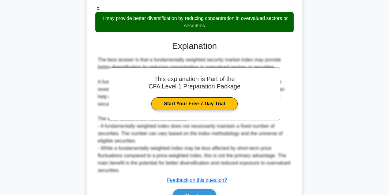
scroll to position [123, 0]
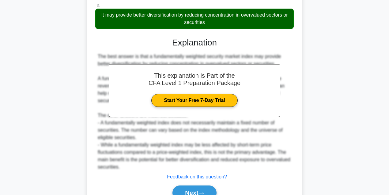
drag, startPoint x: 100, startPoint y: 17, endPoint x: 216, endPoint y: 26, distance: 116.4
click at [216, 26] on div "It may provide better diversification by reducing concentration in overvalued s…" at bounding box center [194, 19] width 199 height 20
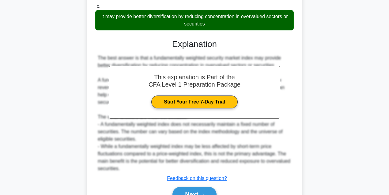
click at [212, 26] on div at bounding box center [212, 26] width 0 height 0
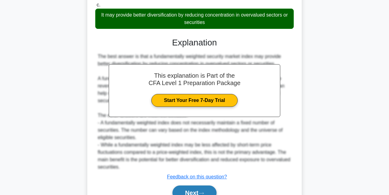
click at [216, 188] on button "Next" at bounding box center [195, 192] width 44 height 15
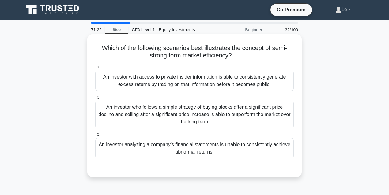
scroll to position [0, 0]
click at [175, 106] on div "An investor who follows a simple strategy of buying stocks after a significant …" at bounding box center [194, 114] width 199 height 28
click at [95, 99] on input "b. An investor who follows a simple strategy of buying stocks after a significa…" at bounding box center [95, 97] width 0 height 4
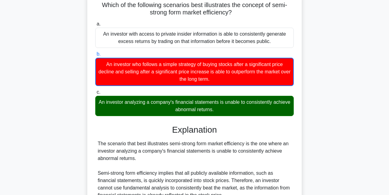
scroll to position [61, 0]
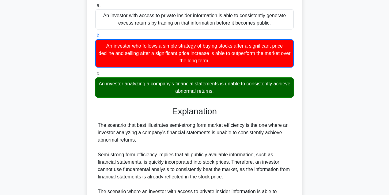
drag, startPoint x: 105, startPoint y: 84, endPoint x: 225, endPoint y: 93, distance: 119.5
click at [225, 93] on div "An investor analyzing a company's financial statements is unable to consistentl…" at bounding box center [194, 87] width 199 height 20
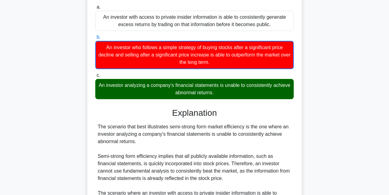
click at [221, 95] on div at bounding box center [221, 95] width 0 height 0
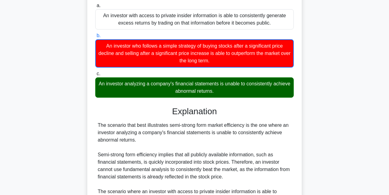
click at [281, 117] on div "Explanation The scenario that best illustrates semi-strong form market efficien…" at bounding box center [194, 188] width 199 height 165
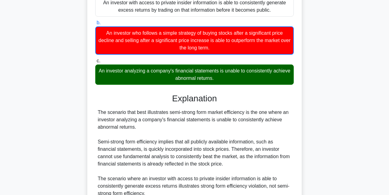
scroll to position [102, 0]
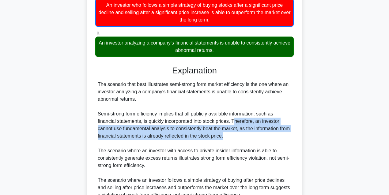
drag, startPoint x: 234, startPoint y: 123, endPoint x: 247, endPoint y: 136, distance: 18.0
click at [247, 136] on div "The scenario that best illustrates semi-strong form market efficiency is the on…" at bounding box center [195, 140] width 194 height 118
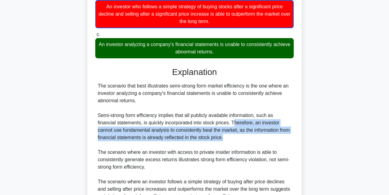
click at [243, 139] on div at bounding box center [243, 139] width 0 height 0
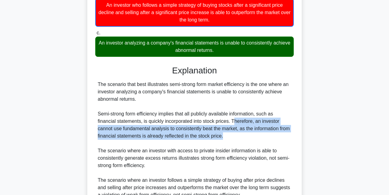
click at [238, 135] on div "The scenario that best illustrates semi-strong form market efficiency is the on…" at bounding box center [195, 140] width 194 height 118
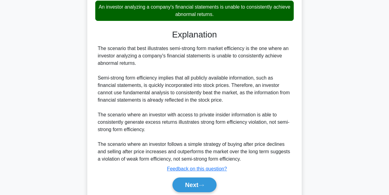
scroll to position [161, 0]
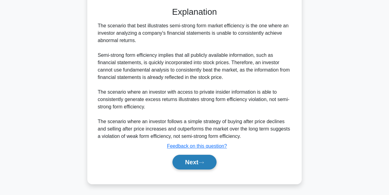
click at [198, 166] on button "Next" at bounding box center [195, 161] width 44 height 15
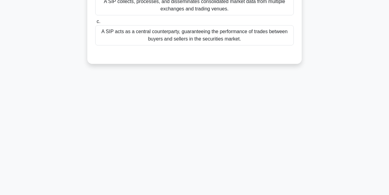
scroll to position [34, 0]
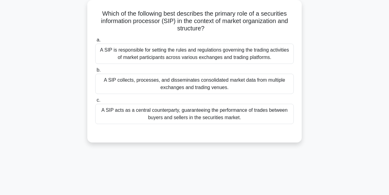
click at [134, 80] on div "A SIP collects, processes, and disseminates consolidated market data from multi…" at bounding box center [194, 84] width 199 height 20
click at [95, 72] on input "b. A SIP collects, processes, and disseminates consolidated market data from mu…" at bounding box center [95, 70] width 0 height 4
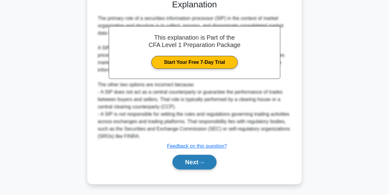
click at [201, 162] on icon at bounding box center [202, 162] width 6 height 3
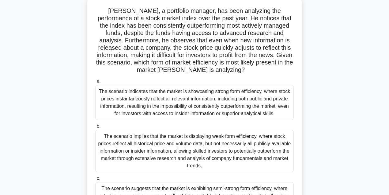
scroll to position [75, 0]
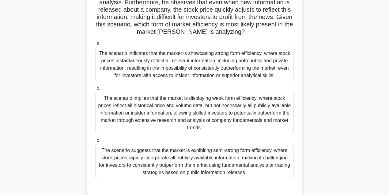
click at [199, 152] on div "The scenario suggests that the market is exhibiting semi-strong form efficiency…" at bounding box center [194, 161] width 199 height 35
click at [95, 142] on input "c. The scenario suggests that the market is exhibiting semi-strong form efficie…" at bounding box center [95, 140] width 0 height 4
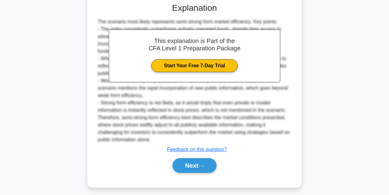
scroll to position [263, 0]
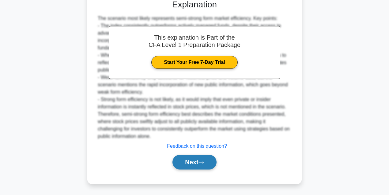
click at [200, 156] on button "Next" at bounding box center [195, 161] width 44 height 15
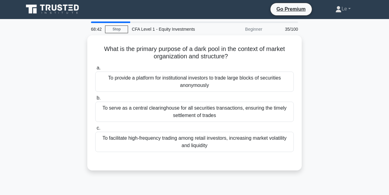
scroll to position [0, 0]
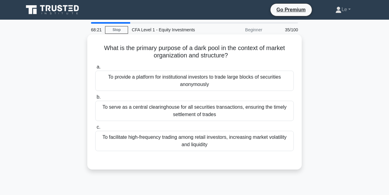
click at [237, 144] on div "To facilitate high-frequency trading among retail investors, increasing market …" at bounding box center [194, 141] width 199 height 20
click at [95, 129] on input "c. To facilitate high-frequency trading among retail investors, increasing mark…" at bounding box center [95, 127] width 0 height 4
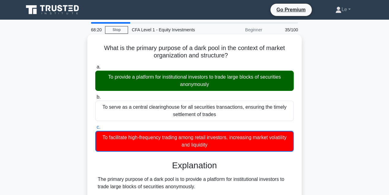
click at [195, 86] on div "To provide a platform for institutional investors to trade large blocks of secu…" at bounding box center [194, 80] width 199 height 20
click at [95, 69] on input "a. To provide a platform for institutional investors to trade large blocks of s…" at bounding box center [95, 67] width 0 height 4
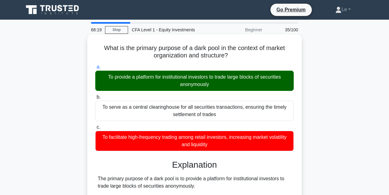
scroll to position [123, 0]
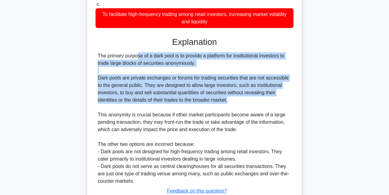
drag, startPoint x: 99, startPoint y: 58, endPoint x: 234, endPoint y: 98, distance: 141.4
click at [234, 98] on div "The primary purpose of a dark pool is to provide a platform for institutional i…" at bounding box center [195, 118] width 194 height 132
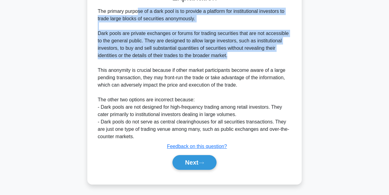
scroll to position [167, 0]
click at [190, 156] on button "Next" at bounding box center [195, 161] width 44 height 15
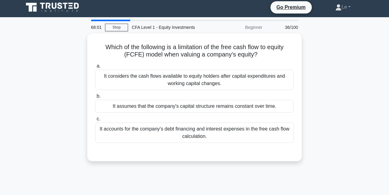
scroll to position [0, 0]
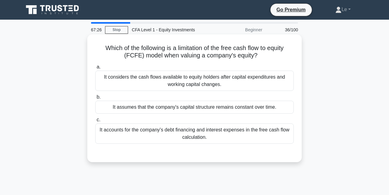
click at [218, 104] on div "It assumes that the company's capital structure remains constant over time." at bounding box center [194, 106] width 199 height 13
click at [95, 99] on input "b. It assumes that the company's capital structure remains constant over time." at bounding box center [95, 97] width 0 height 4
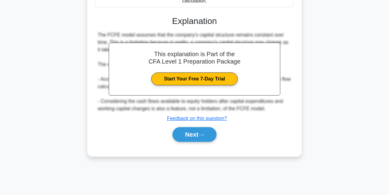
scroll to position [136, 0]
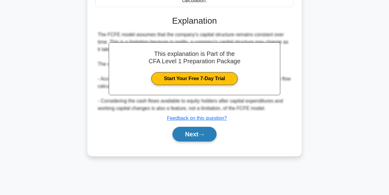
click at [201, 138] on button "Next" at bounding box center [195, 134] width 44 height 15
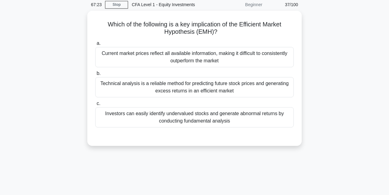
scroll to position [0, 0]
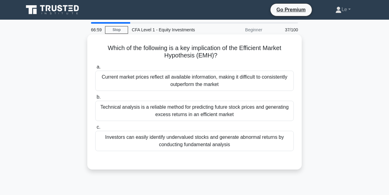
click at [193, 84] on div "Current market prices reflect all available information, making it difficult to…" at bounding box center [194, 80] width 199 height 20
click at [95, 69] on input "a. Current market prices reflect all available information, making it difficult…" at bounding box center [95, 67] width 0 height 4
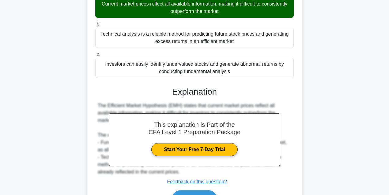
scroll to position [136, 0]
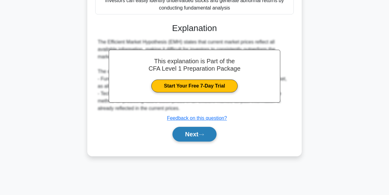
click at [208, 133] on button "Next" at bounding box center [195, 134] width 44 height 15
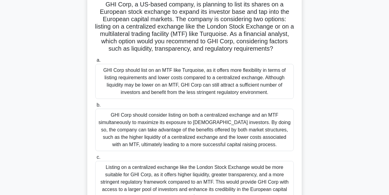
scroll to position [96, 0]
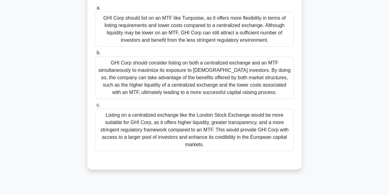
click at [176, 130] on div "Listing on a centralized exchange like the London Stock Exchange would be more …" at bounding box center [194, 129] width 199 height 42
click at [95, 107] on input "c. Listing on a centralized exchange like the London Stock Exchange would be mo…" at bounding box center [95, 105] width 0 height 4
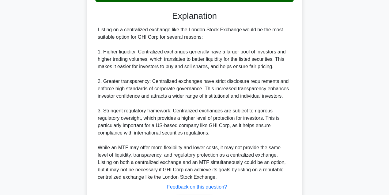
scroll to position [285, 0]
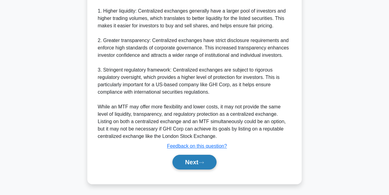
click at [192, 159] on button "Next" at bounding box center [195, 161] width 44 height 15
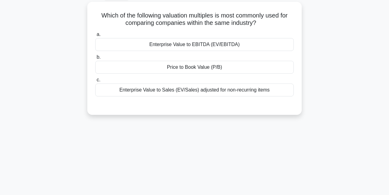
scroll to position [0, 0]
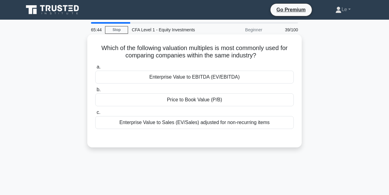
click at [238, 76] on div "Enterprise Value to EBITDA (EV/EBITDA)" at bounding box center [194, 76] width 199 height 13
click at [95, 69] on input "a. Enterprise Value to EBITDA (EV/EBITDA)" at bounding box center [95, 67] width 0 height 4
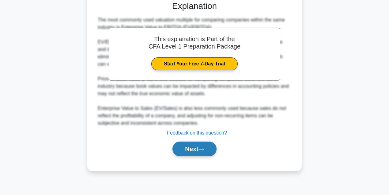
click at [203, 148] on icon at bounding box center [202, 148] width 6 height 3
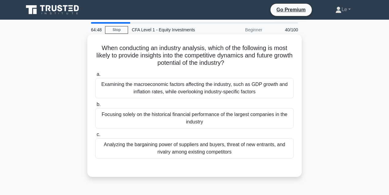
click at [256, 149] on div "Analyzing the bargaining power of suppliers and buyers, threat of new entrants,…" at bounding box center [194, 148] width 199 height 20
click at [95, 136] on input "c. Analyzing the bargaining power of suppliers and buyers, threat of new entran…" at bounding box center [95, 134] width 0 height 4
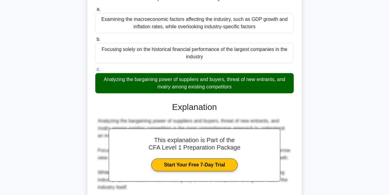
scroll to position [102, 0]
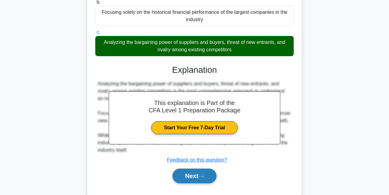
click at [212, 170] on button "Next" at bounding box center [195, 175] width 44 height 15
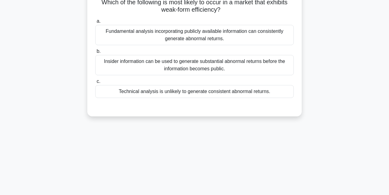
scroll to position [0, 0]
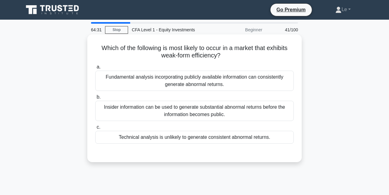
click at [206, 135] on div "Technical analysis is unlikely to generate consistent abnormal returns." at bounding box center [194, 137] width 199 height 13
click at [95, 129] on input "c. Technical analysis is unlikely to generate consistent abnormal returns." at bounding box center [95, 127] width 0 height 4
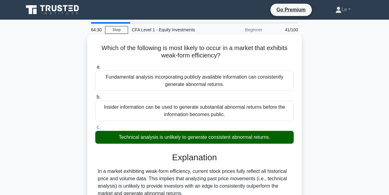
scroll to position [123, 0]
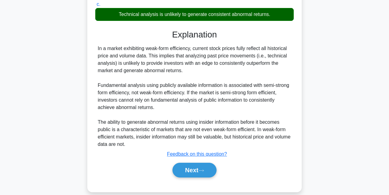
click at [200, 157] on div "Explanation In a market exhibiting weak-form efficiency, current stock prices f…" at bounding box center [194, 104] width 199 height 150
click at [198, 164] on button "Next" at bounding box center [195, 169] width 44 height 15
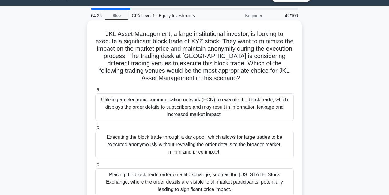
scroll to position [14, 0]
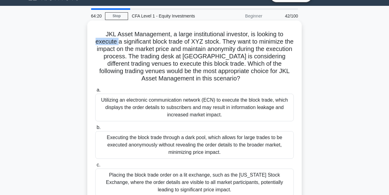
drag, startPoint x: 99, startPoint y: 43, endPoint x: 123, endPoint y: 41, distance: 24.3
click at [123, 41] on h5 "JKL Asset Management, a large institutional investor, is looking to execute a s…" at bounding box center [195, 56] width 200 height 52
click at [119, 29] on div at bounding box center [119, 29] width 0 height 0
click at [159, 40] on h5 "JKL Asset Management, a large institutional investor, is looking to execute a s…" at bounding box center [195, 56] width 200 height 52
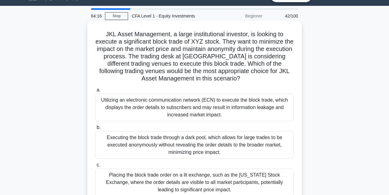
click at [209, 49] on h5 "JKL Asset Management, a large institutional investor, is looking to execute a s…" at bounding box center [195, 56] width 200 height 52
click at [255, 56] on h5 "JKL Asset Management, a large institutional investor, is looking to execute a s…" at bounding box center [195, 56] width 200 height 52
click at [255, 47] on h5 "JKL Asset Management, a large institutional investor, is looking to execute a s…" at bounding box center [195, 56] width 200 height 52
click at [182, 53] on h5 "JKL Asset Management, a large institutional investor, is looking to execute a s…" at bounding box center [195, 56] width 200 height 52
drag, startPoint x: 213, startPoint y: 50, endPoint x: 221, endPoint y: 52, distance: 8.5
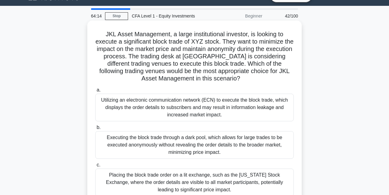
click at [213, 50] on h5 "JKL Asset Management, a large institutional investor, is looking to execute a s…" at bounding box center [195, 56] width 200 height 52
click at [245, 53] on h5 "JKL Asset Management, a large institutional investor, is looking to execute a s…" at bounding box center [195, 56] width 200 height 52
drag, startPoint x: 228, startPoint y: 50, endPoint x: 256, endPoint y: 51, distance: 28.5
click at [256, 51] on h5 "JKL Asset Management, a large institutional investor, is looking to execute a s…" at bounding box center [195, 56] width 200 height 52
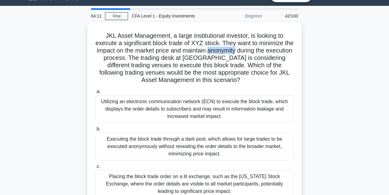
click at [252, 53] on div at bounding box center [252, 53] width 0 height 0
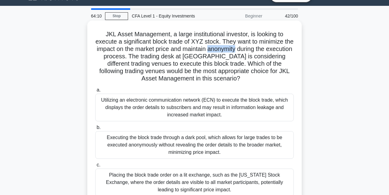
click at [254, 50] on h5 "JKL Asset Management, a large institutional investor, is looking to execute a s…" at bounding box center [195, 56] width 200 height 52
drag, startPoint x: 260, startPoint y: 50, endPoint x: 270, endPoint y: 50, distance: 10.4
click at [270, 50] on h5 "JKL Asset Management, a large institutional investor, is looking to execute a s…" at bounding box center [195, 56] width 200 height 52
click at [271, 50] on h5 "JKL Asset Management, a large institutional investor, is looking to execute a s…" at bounding box center [195, 56] width 200 height 52
drag, startPoint x: 123, startPoint y: 63, endPoint x: 144, endPoint y: 65, distance: 21.9
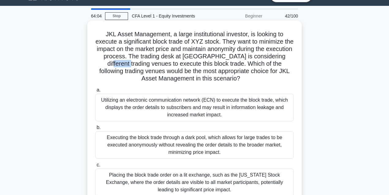
click at [144, 65] on h5 "JKL Asset Management, a large institutional investor, is looking to execute a s…" at bounding box center [195, 56] width 200 height 52
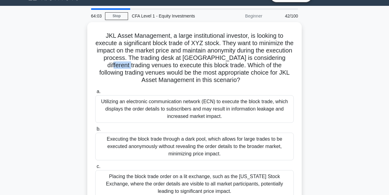
click at [140, 68] on div at bounding box center [140, 68] width 0 height 0
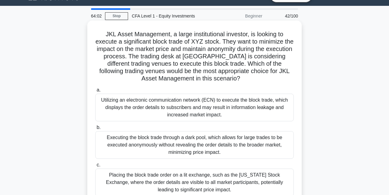
click at [176, 66] on h5 "JKL Asset Management, a large institutional investor, is looking to execute a s…" at bounding box center [195, 56] width 200 height 52
click at [192, 140] on div "Executing the block trade through a dark pool, which allows for large trades to…" at bounding box center [194, 145] width 199 height 28
click at [95, 129] on input "b. Executing the block trade through a dark pool, which allows for large trades…" at bounding box center [95, 127] width 0 height 4
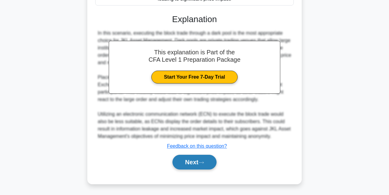
click at [204, 163] on icon at bounding box center [202, 162] width 6 height 3
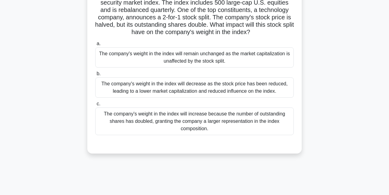
scroll to position [55, 0]
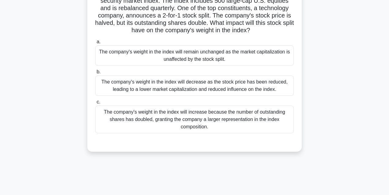
click at [265, 111] on div "The company's weight in the index will increase because the number of outstandi…" at bounding box center [194, 119] width 199 height 28
click at [95, 104] on input "c. The company's weight in the index will increase because the number of outsta…" at bounding box center [95, 102] width 0 height 4
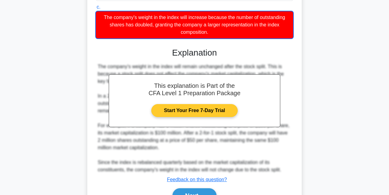
scroll to position [183, 0]
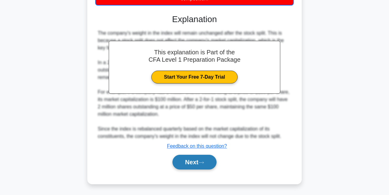
click at [195, 164] on button "Next" at bounding box center [195, 161] width 44 height 15
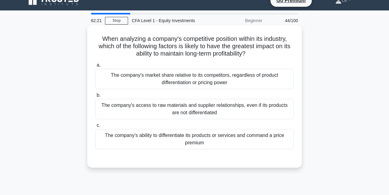
scroll to position [0, 0]
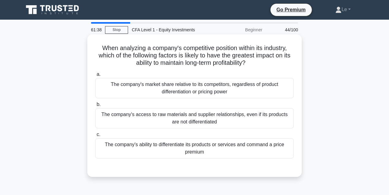
click at [224, 145] on div "The company's ability to differentiate its products or services and command a p…" at bounding box center [194, 148] width 199 height 20
click at [95, 136] on input "c. The company's ability to differentiate its products or services and command …" at bounding box center [95, 134] width 0 height 4
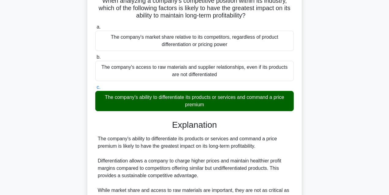
scroll to position [123, 0]
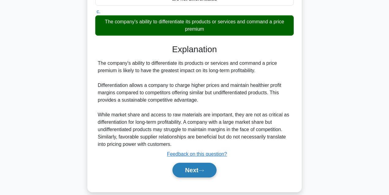
click at [203, 168] on button "Next" at bounding box center [195, 169] width 44 height 15
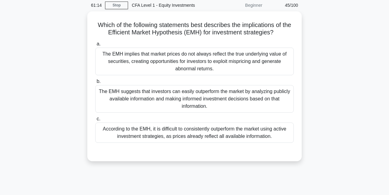
scroll to position [14, 0]
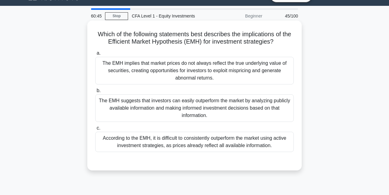
click at [208, 149] on div "According to the EMH, it is difficult to consistently outperform the market usi…" at bounding box center [194, 141] width 199 height 20
click at [95, 130] on input "c. According to the EMH, it is difficult to consistently outperform the market …" at bounding box center [95, 128] width 0 height 4
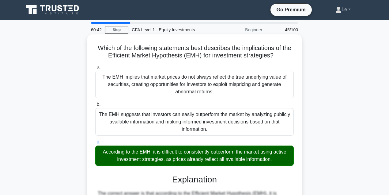
scroll to position [0, 0]
drag, startPoint x: 102, startPoint y: 75, endPoint x: 227, endPoint y: 90, distance: 125.9
click at [227, 90] on div "The EMH implies that market prices do not always reflect the true underlying va…" at bounding box center [194, 84] width 199 height 28
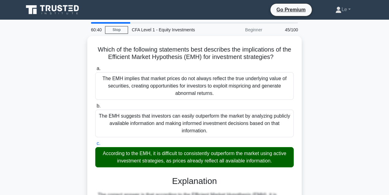
click at [223, 96] on div at bounding box center [223, 96] width 0 height 0
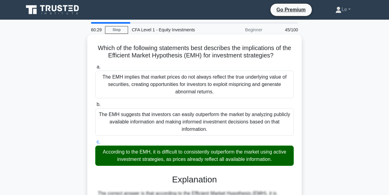
scroll to position [143, 0]
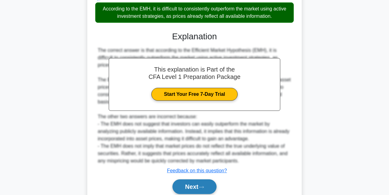
click at [202, 185] on icon at bounding box center [202, 186] width 6 height 3
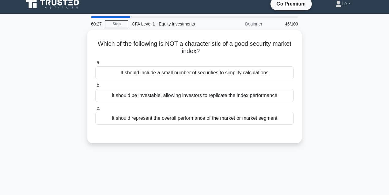
scroll to position [0, 0]
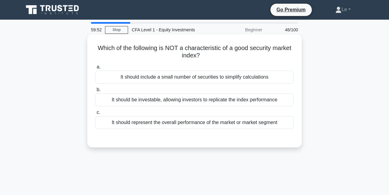
click at [186, 79] on div "It should include a small number of securities to simplify calculations" at bounding box center [194, 76] width 199 height 13
click at [95, 69] on input "a. It should include a small number of securities to simplify calculations" at bounding box center [95, 67] width 0 height 4
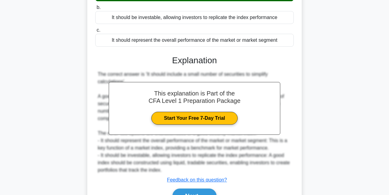
scroll to position [123, 0]
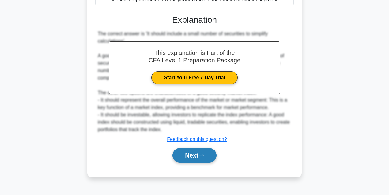
click at [198, 155] on button "Next" at bounding box center [195, 155] width 44 height 15
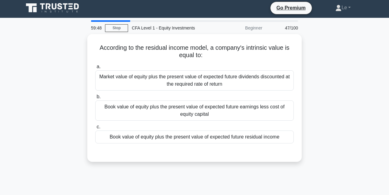
scroll to position [0, 0]
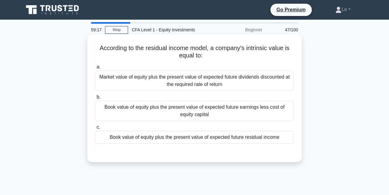
click at [208, 118] on div "Book value of equity plus the present value of expected future earnings less co…" at bounding box center [194, 110] width 199 height 20
click at [95, 99] on input "b. Book value of equity plus the present value of expected future earnings less…" at bounding box center [95, 97] width 0 height 4
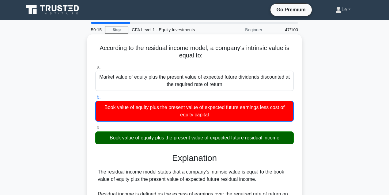
click at [221, 142] on div "Book value of equity plus the present value of expected future residual income" at bounding box center [194, 137] width 199 height 13
click at [95, 130] on input "c. Book value of equity plus the present value of expected future residual inco…" at bounding box center [95, 128] width 0 height 4
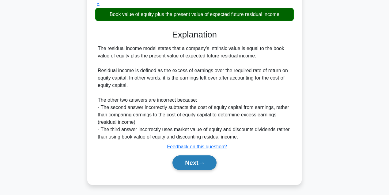
scroll to position [136, 0]
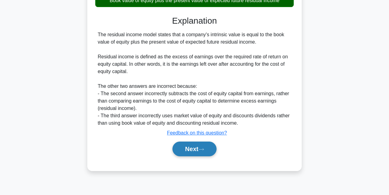
click at [202, 154] on button "Next" at bounding box center [195, 148] width 44 height 15
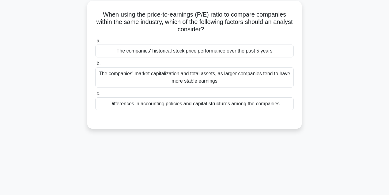
scroll to position [0, 0]
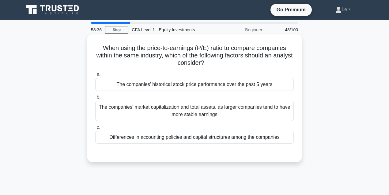
click at [193, 111] on div "The companies' market capitalization and total assets, as larger companies tend…" at bounding box center [194, 110] width 199 height 20
click at [95, 99] on input "b. The companies' market capitalization and total assets, as larger companies t…" at bounding box center [95, 97] width 0 height 4
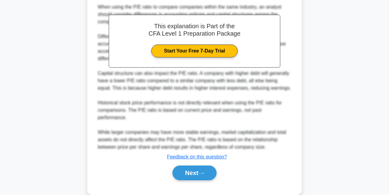
scroll to position [168, 0]
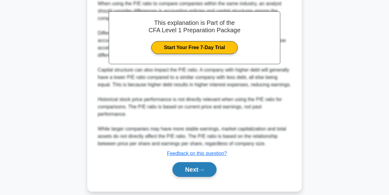
click at [197, 162] on button "Next" at bounding box center [195, 169] width 44 height 15
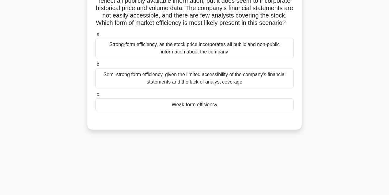
scroll to position [34, 0]
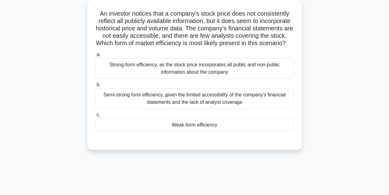
click at [183, 131] on div "Weak-form efficiency" at bounding box center [194, 124] width 199 height 13
click at [95, 117] on input "c. Weak-form efficiency" at bounding box center [95, 115] width 0 height 4
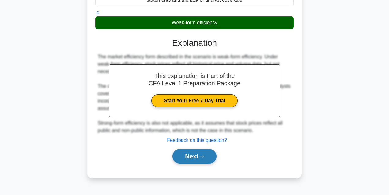
click at [196, 162] on button "Next" at bounding box center [195, 156] width 44 height 15
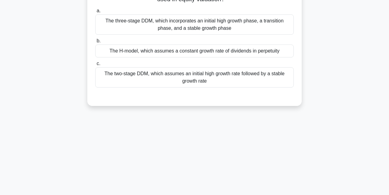
scroll to position [14, 0]
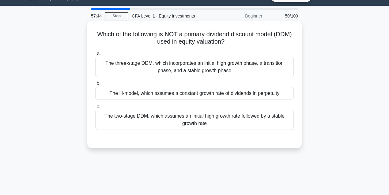
click at [175, 124] on div "The two-stage DDM, which assumes an initial high growth rate followed by a stab…" at bounding box center [194, 119] width 199 height 20
click at [95, 108] on input "c. The two-stage DDM, which assumes an initial high growth rate followed by a s…" at bounding box center [95, 106] width 0 height 4
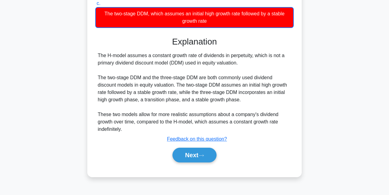
scroll to position [136, 0]
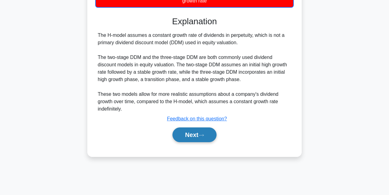
click at [181, 133] on button "Next" at bounding box center [195, 134] width 44 height 15
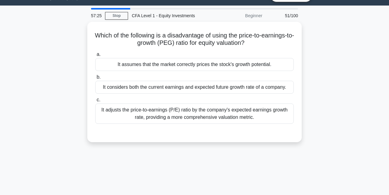
scroll to position [14, 0]
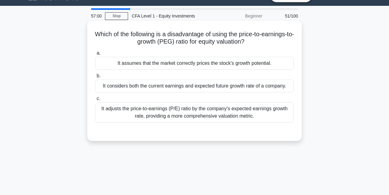
click at [165, 65] on div "It assumes that the market correctly prices the stock's growth potential." at bounding box center [194, 63] width 199 height 13
click at [95, 55] on input "a. It assumes that the market correctly prices the stock's growth potential." at bounding box center [95, 53] width 0 height 4
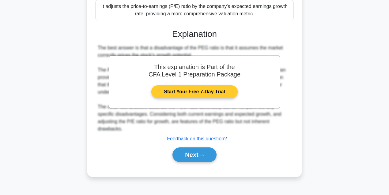
scroll to position [0, 0]
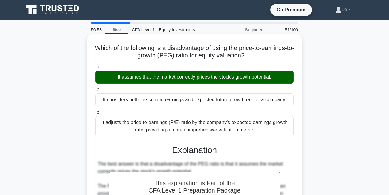
drag, startPoint x: 112, startPoint y: 77, endPoint x: 279, endPoint y: 78, distance: 167.3
click at [279, 78] on div "It assumes that the market correctly prices the stock's growth potential." at bounding box center [194, 76] width 199 height 13
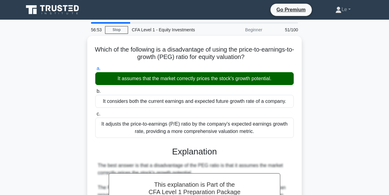
click at [275, 81] on div at bounding box center [275, 81] width 0 height 0
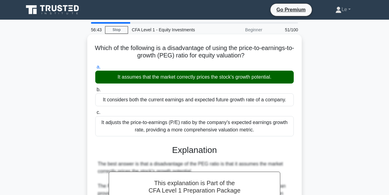
click at [275, 86] on div "a. It assumes that the market correctly prices the stock's growth potential. b.…" at bounding box center [195, 99] width 206 height 75
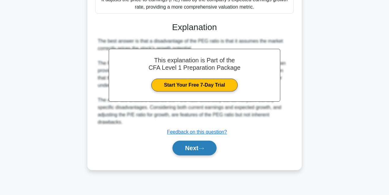
click at [208, 140] on button "Next" at bounding box center [195, 147] width 44 height 15
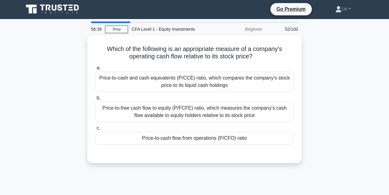
scroll to position [0, 0]
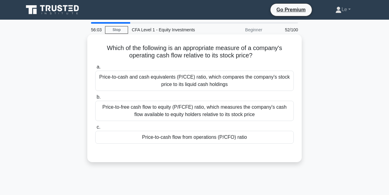
click at [201, 113] on div "Price-to-free cash flow to equity (P/FCFE) ratio, which measures the company's …" at bounding box center [194, 110] width 199 height 20
click at [95, 99] on input "b. Price-to-free cash flow to equity (P/FCFE) ratio, which measures the company…" at bounding box center [95, 97] width 0 height 4
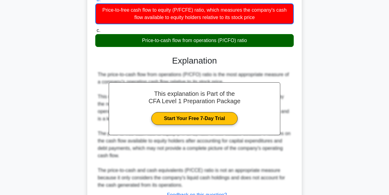
scroll to position [146, 0]
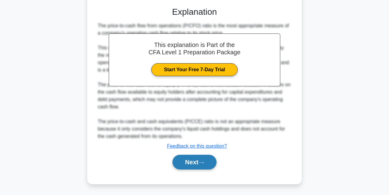
click at [206, 159] on button "Next" at bounding box center [195, 161] width 44 height 15
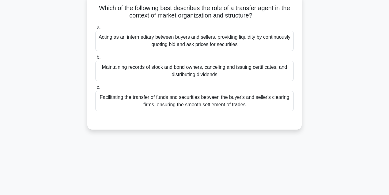
scroll to position [0, 0]
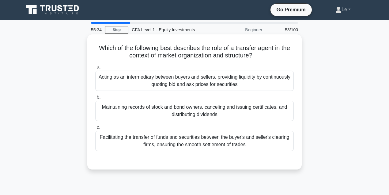
click at [209, 77] on div "Acting as an intermediary between buyers and sellers, providing liquidity by co…" at bounding box center [194, 80] width 199 height 20
click at [95, 69] on input "a. Acting as an intermediary between buyers and sellers, providing liquidity by…" at bounding box center [95, 67] width 0 height 4
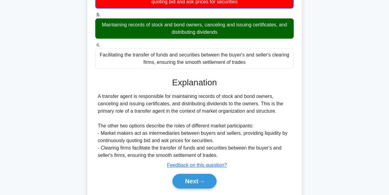
scroll to position [82, 0]
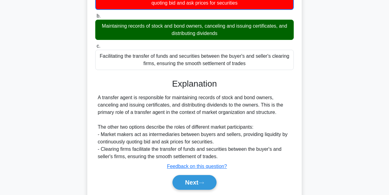
click at [210, 173] on div "Next" at bounding box center [194, 182] width 199 height 20
click at [200, 179] on button "Next" at bounding box center [195, 182] width 44 height 15
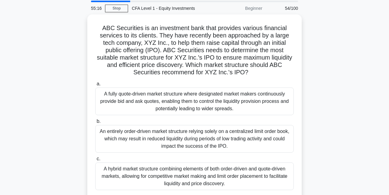
scroll to position [20, 0]
click at [252, 94] on div "A fully quote-driven market structure where designated market makers continuous…" at bounding box center [194, 101] width 199 height 28
click at [95, 85] on input "a. A fully quote-driven market structure where designated market makers continu…" at bounding box center [95, 84] width 0 height 4
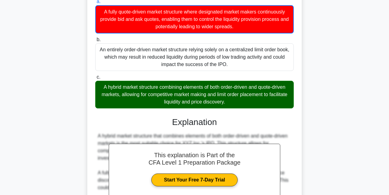
click at [248, 96] on div "A hybrid market structure combining elements of both order-driven and quote-dri…" at bounding box center [194, 95] width 199 height 28
click at [95, 79] on input "c. A hybrid market structure combining elements of both order-driven and quote-…" at bounding box center [95, 77] width 0 height 4
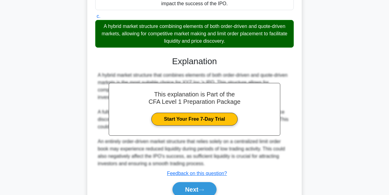
scroll to position [189, 0]
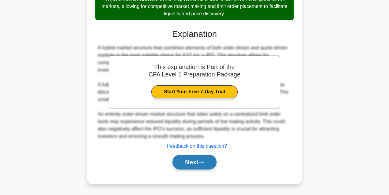
click at [196, 162] on button "Next" at bounding box center [195, 161] width 44 height 15
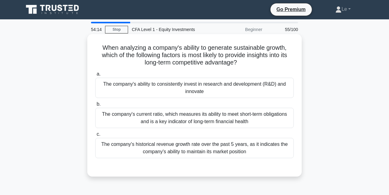
scroll to position [0, 0]
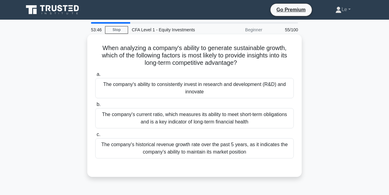
click at [178, 90] on div "The company's ability to consistently invest in research and development (R&D) …" at bounding box center [194, 88] width 199 height 20
click at [95, 76] on input "a. The company's ability to consistently invest in research and development (R&…" at bounding box center [95, 74] width 0 height 4
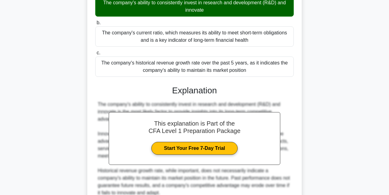
scroll to position [175, 0]
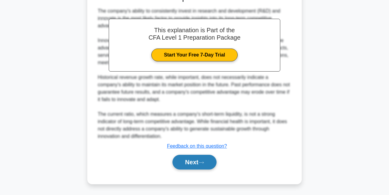
click at [202, 162] on icon at bounding box center [202, 162] width 6 height 3
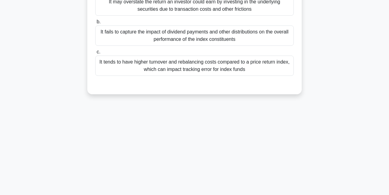
scroll to position [14, 0]
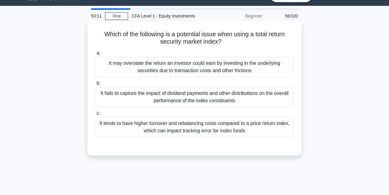
click at [233, 66] on div "It may overstate the return an investor could earn by investing in the underlyi…" at bounding box center [194, 67] width 199 height 20
click at [95, 55] on input "a. It may overstate the return an investor could earn by investing in the under…" at bounding box center [95, 53] width 0 height 4
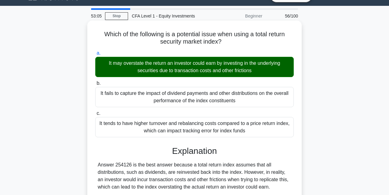
drag, startPoint x: 100, startPoint y: 66, endPoint x: 255, endPoint y: 70, distance: 155.4
click at [255, 70] on div "It may overstate the return an investor could earn by investing in the underlyi…" at bounding box center [194, 67] width 199 height 20
click at [256, 73] on div "It may overstate the return an investor could earn by investing in the underlyi…" at bounding box center [194, 67] width 199 height 20
click at [95, 55] on input "a. It may overstate the return an investor could earn by investing in the under…" at bounding box center [95, 53] width 0 height 4
drag, startPoint x: 253, startPoint y: 71, endPoint x: 97, endPoint y: 58, distance: 157.1
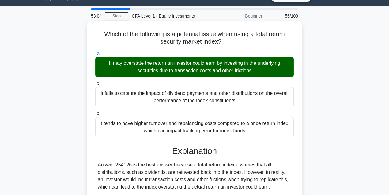
click at [97, 58] on div "It may overstate the return an investor could earn by investing in the underlyi…" at bounding box center [194, 67] width 199 height 20
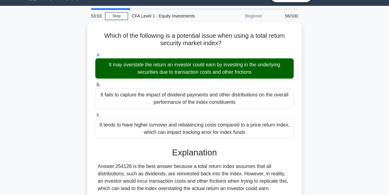
click at [93, 51] on div at bounding box center [93, 51] width 0 height 0
click at [45, 98] on div "Which of the following is a potential issue when using a total return security …" at bounding box center [194, 165] width 349 height 287
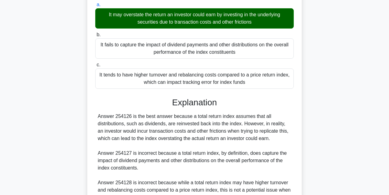
scroll to position [116, 0]
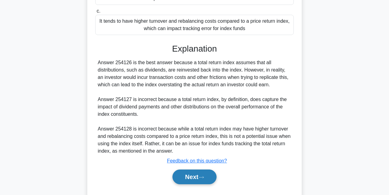
click at [203, 178] on button "Next" at bounding box center [195, 176] width 44 height 15
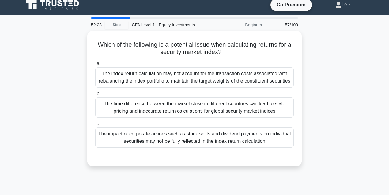
scroll to position [0, 0]
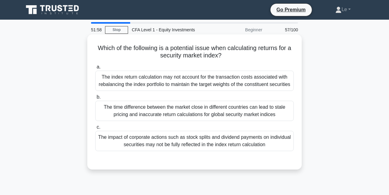
click at [180, 91] on div "The index return calculation may not account for the transaction costs associat…" at bounding box center [194, 80] width 199 height 20
click at [95, 69] on input "a. The index return calculation may not account for the transaction costs assoc…" at bounding box center [95, 67] width 0 height 4
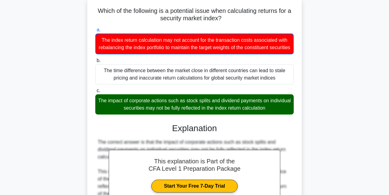
scroll to position [41, 0]
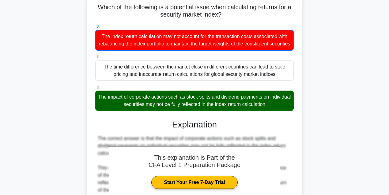
drag, startPoint x: 106, startPoint y: 102, endPoint x: 282, endPoint y: 110, distance: 175.7
click at [282, 110] on div "The impact of corporate actions such as stock splits and dividend payments on i…" at bounding box center [194, 100] width 199 height 20
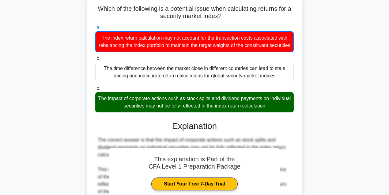
click at [278, 115] on div at bounding box center [278, 115] width 0 height 0
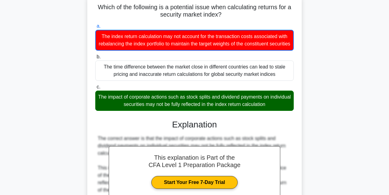
click at [266, 65] on label "b. The time difference between the market close in different countries can lead…" at bounding box center [194, 67] width 199 height 28
click at [95, 59] on input "b. The time difference between the market close in different countries can lead…" at bounding box center [95, 57] width 0 height 4
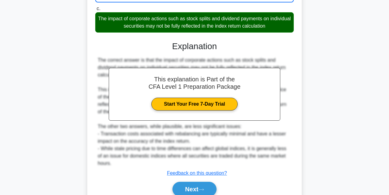
scroll to position [153, 0]
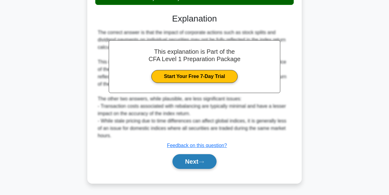
click at [210, 163] on button "Next" at bounding box center [195, 161] width 44 height 15
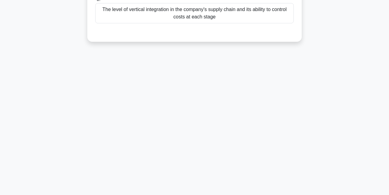
scroll to position [0, 0]
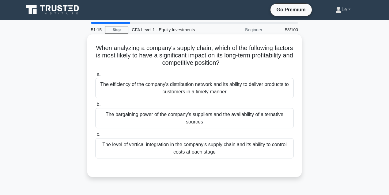
click at [250, 115] on div "The bargaining power of the company's suppliers and the availability of alterna…" at bounding box center [194, 118] width 199 height 20
click at [95, 106] on input "b. The bargaining power of the company's suppliers and the availability of alte…" at bounding box center [95, 104] width 0 height 4
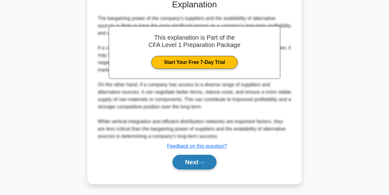
click at [205, 158] on button "Next" at bounding box center [195, 161] width 44 height 15
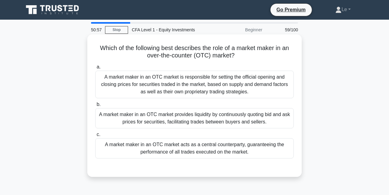
click at [199, 107] on label "b. A market maker in an OTC market provides liquidity by continuously quoting b…" at bounding box center [194, 114] width 199 height 28
click at [95, 106] on input "b. A market maker in an OTC market provides liquidity by continuously quoting b…" at bounding box center [95, 104] width 0 height 4
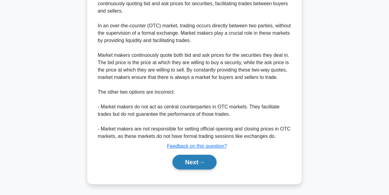
click at [208, 157] on button "Next" at bounding box center [195, 161] width 44 height 15
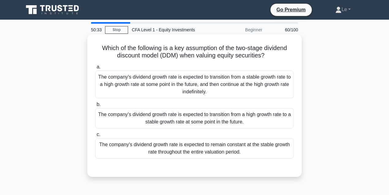
click at [232, 116] on div "The company's dividend growth rate is expected to transition from a high growth…" at bounding box center [194, 118] width 199 height 20
click at [95, 106] on input "b. The company's dividend growth rate is expected to transition from a high gro…" at bounding box center [95, 104] width 0 height 4
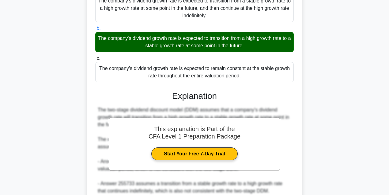
scroll to position [123, 0]
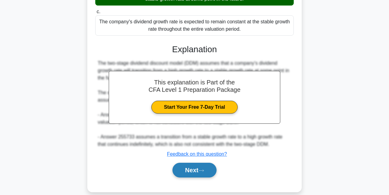
click at [206, 175] on button "Next" at bounding box center [195, 169] width 44 height 15
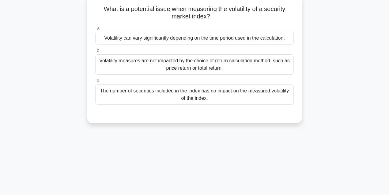
scroll to position [0, 0]
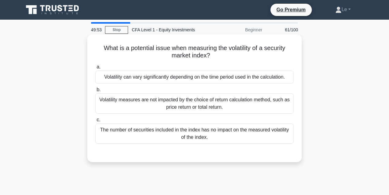
click at [241, 77] on div "Volatility can vary significantly depending on the time period used in the calc…" at bounding box center [194, 76] width 199 height 13
click at [95, 69] on input "a. Volatility can vary significantly depending on the time period used in the c…" at bounding box center [95, 67] width 0 height 4
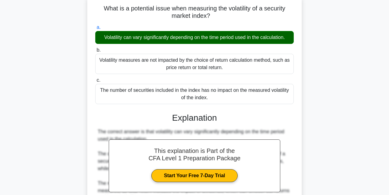
scroll to position [41, 0]
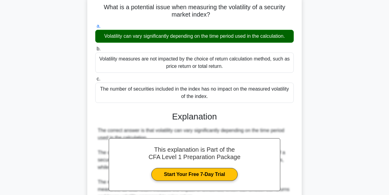
drag, startPoint x: 100, startPoint y: 37, endPoint x: 290, endPoint y: 38, distance: 190.3
click at [290, 38] on div "Volatility can vary significantly depending on the time period used in the calc…" at bounding box center [194, 36] width 199 height 13
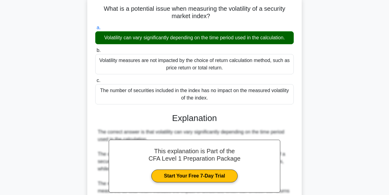
click at [286, 40] on div at bounding box center [286, 40] width 0 height 0
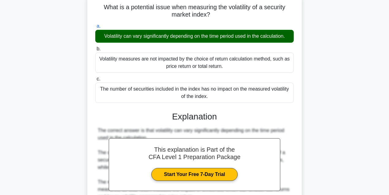
click at [298, 91] on div "What is a potential issue when measuring the volatility of a security market in…" at bounding box center [195, 133] width 210 height 275
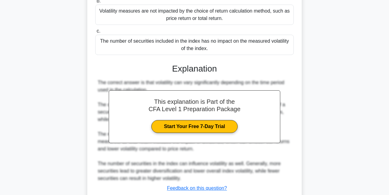
scroll to position [136, 0]
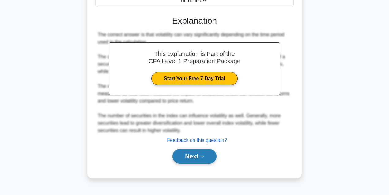
click at [213, 156] on button "Next" at bounding box center [195, 156] width 44 height 15
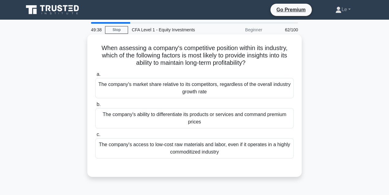
scroll to position [0, 0]
click at [190, 118] on div "The company's ability to differentiate its products or services and command pre…" at bounding box center [194, 118] width 199 height 20
click at [95, 106] on input "b. The company's ability to differentiate its products or services and command …" at bounding box center [95, 104] width 0 height 4
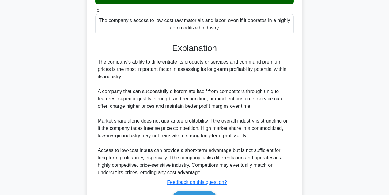
scroll to position [160, 0]
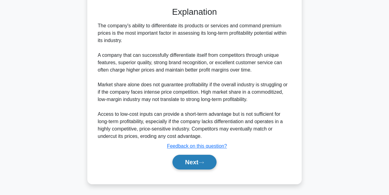
click at [196, 159] on button "Next" at bounding box center [195, 161] width 44 height 15
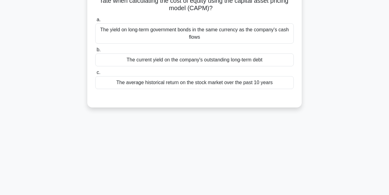
scroll to position [14, 0]
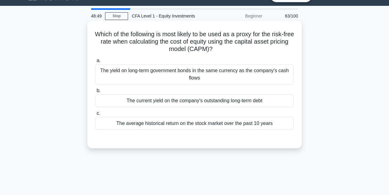
click at [197, 100] on div "The current yield on the company's outstanding long-term debt" at bounding box center [194, 100] width 199 height 13
click at [95, 93] on input "b. The current yield on the company's outstanding long-term debt" at bounding box center [95, 91] width 0 height 4
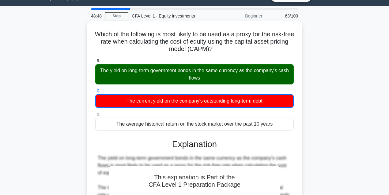
click at [127, 80] on div "The yield on long-term government bonds in the same currency as the company's c…" at bounding box center [194, 74] width 199 height 20
click at [95, 63] on input "a. The yield on long-term government bonds in the same currency as the company'…" at bounding box center [95, 61] width 0 height 4
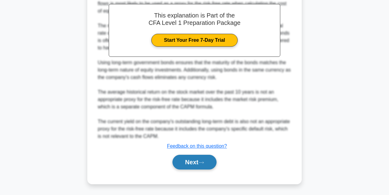
click at [210, 160] on button "Next" at bounding box center [195, 161] width 44 height 15
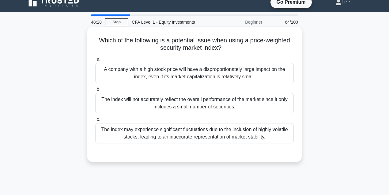
scroll to position [0, 0]
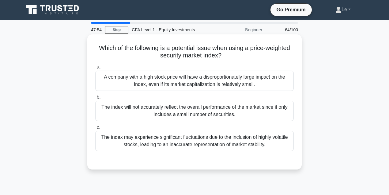
click at [205, 83] on div "A company with a high stock price will have a disproportionately large impact o…" at bounding box center [194, 80] width 199 height 20
click at [95, 69] on input "a. A company with a high stock price will have a disproportionately large impac…" at bounding box center [95, 67] width 0 height 4
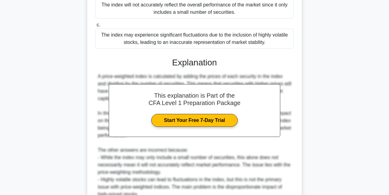
scroll to position [160, 0]
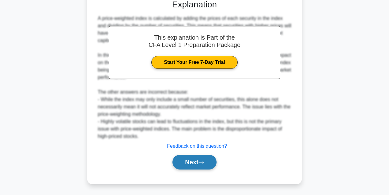
click at [203, 159] on button "Next" at bounding box center [195, 161] width 44 height 15
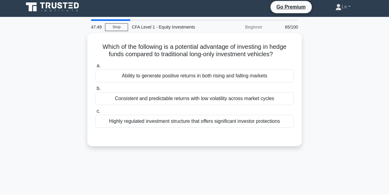
scroll to position [0, 0]
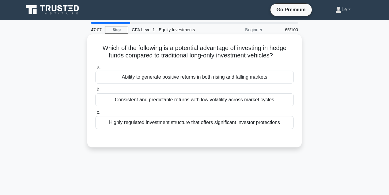
click at [172, 99] on div "Consistent and predictable returns with low volatility across market cycles" at bounding box center [194, 99] width 199 height 13
click at [95, 92] on input "b. Consistent and predictable returns with low volatility across market cycles" at bounding box center [95, 90] width 0 height 4
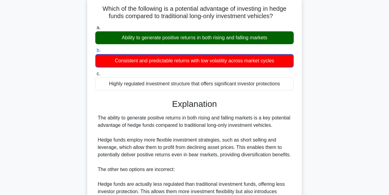
scroll to position [41, 0]
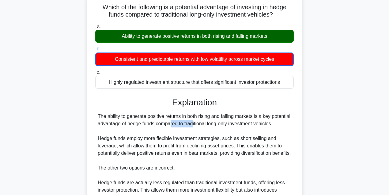
drag, startPoint x: 149, startPoint y: 124, endPoint x: 175, endPoint y: 125, distance: 26.4
click at [175, 125] on div "The ability to generate positive returns in both rising and falling markets is …" at bounding box center [195, 171] width 194 height 118
drag, startPoint x: 173, startPoint y: 124, endPoint x: 148, endPoint y: 126, distance: 25.8
click at [148, 126] on div "The ability to generate positive returns in both rising and falling markets is …" at bounding box center [195, 171] width 194 height 118
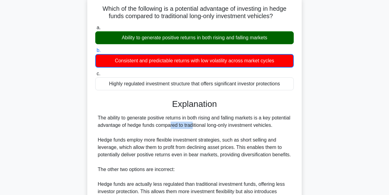
click at [144, 127] on div at bounding box center [144, 127] width 0 height 0
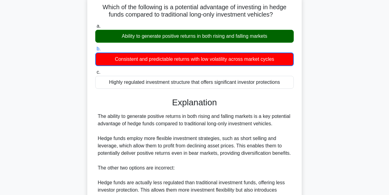
click at [167, 129] on div "The ability to generate positive returns in both rising and falling markets is …" at bounding box center [195, 171] width 194 height 118
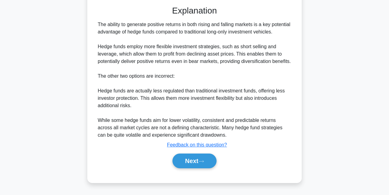
scroll to position [143, 0]
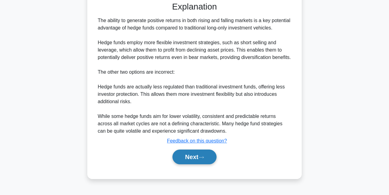
click at [211, 164] on button "Next" at bounding box center [195, 156] width 44 height 15
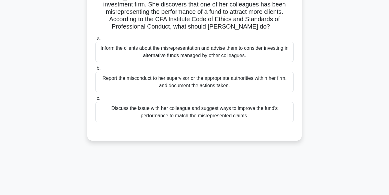
scroll to position [20, 0]
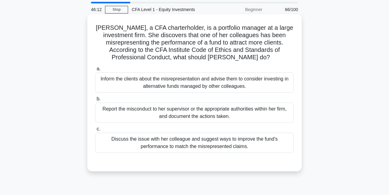
click at [171, 84] on div "Inform the clients about the misrepresentation and advise them to consider inve…" at bounding box center [194, 82] width 199 height 20
click at [95, 71] on input "a. Inform the clients about the misrepresentation and advise them to consider i…" at bounding box center [95, 69] width 0 height 4
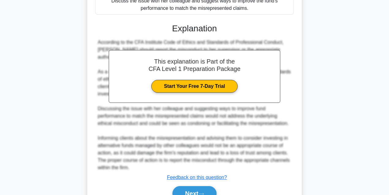
scroll to position [163, 0]
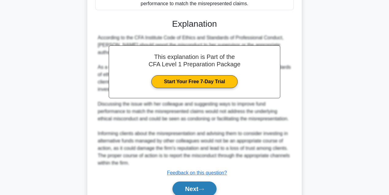
click at [204, 184] on button "Next" at bounding box center [195, 188] width 44 height 15
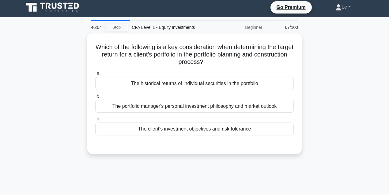
scroll to position [0, 0]
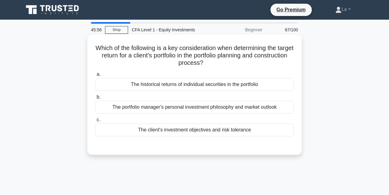
click at [173, 131] on div "The client's investment objectives and risk tolerance" at bounding box center [194, 129] width 199 height 13
click at [95, 122] on input "c. The client's investment objectives and risk tolerance" at bounding box center [95, 120] width 0 height 4
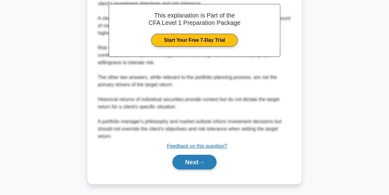
click at [201, 157] on button "Next" at bounding box center [195, 161] width 44 height 15
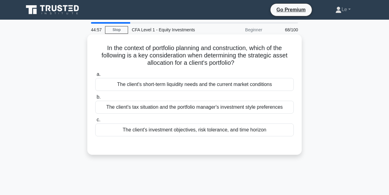
click at [177, 128] on div "The client's investment objectives, risk tolerance, and time horizon" at bounding box center [194, 129] width 199 height 13
click at [95, 122] on input "c. The client's investment objectives, risk tolerance, and time horizon" at bounding box center [95, 120] width 0 height 4
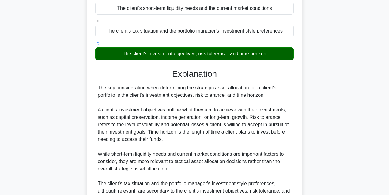
scroll to position [123, 0]
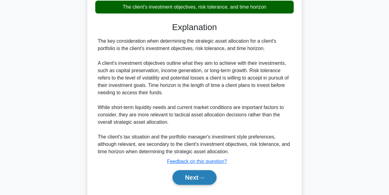
click at [202, 179] on icon at bounding box center [202, 177] width 6 height 3
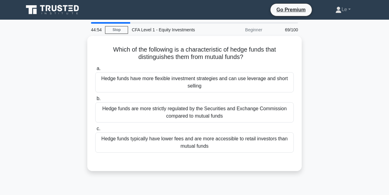
scroll to position [0, 0]
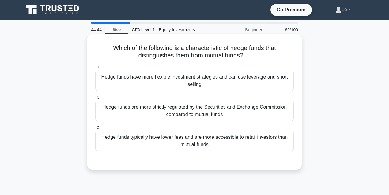
click at [164, 81] on div "Hedge funds have more flexible investment strategies and can use leverage and s…" at bounding box center [194, 80] width 199 height 20
click at [95, 69] on input "a. Hedge funds have more flexible investment strategies and can use leverage an…" at bounding box center [95, 67] width 0 height 4
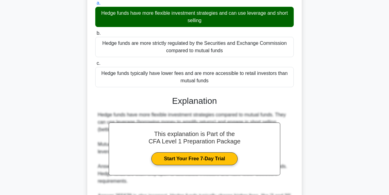
scroll to position [123, 0]
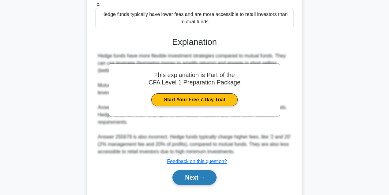
click at [209, 181] on button "Next" at bounding box center [195, 177] width 44 height 15
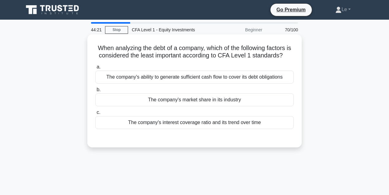
click at [274, 93] on div "a. The company's ability to generate sufficient cash flow to cover its debt obl…" at bounding box center [195, 96] width 206 height 68
click at [200, 83] on div "The company's ability to generate sufficient cash flow to cover its debt obliga…" at bounding box center [194, 76] width 199 height 13
click at [95, 69] on input "a. The company's ability to generate sufficient cash flow to cover its debt obl…" at bounding box center [95, 67] width 0 height 4
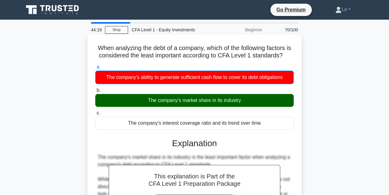
click at [209, 107] on div "The company's market share in its industry" at bounding box center [194, 100] width 199 height 13
click at [95, 92] on input "b. The company's market share in its industry" at bounding box center [95, 90] width 0 height 4
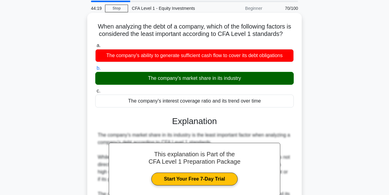
scroll to position [102, 0]
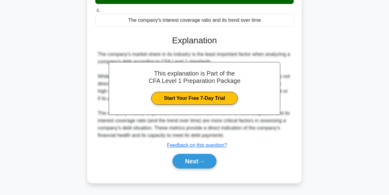
click at [207, 159] on div "Next" at bounding box center [194, 161] width 199 height 20
click at [207, 162] on button "Next" at bounding box center [195, 161] width 44 height 15
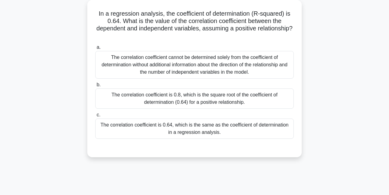
scroll to position [14, 0]
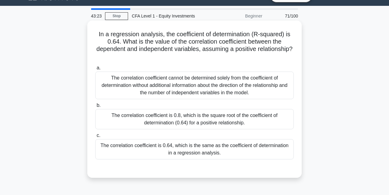
click at [262, 131] on label "c. The correlation coefficient is 0.64, which is the same as the coefficient of…" at bounding box center [194, 145] width 199 height 28
click at [95, 133] on input "c. The correlation coefficient is 0.64, which is the same as the coefficient of…" at bounding box center [95, 135] width 0 height 4
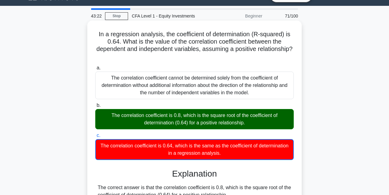
click at [252, 126] on div "The correlation coefficient is 0.8, which is the square root of the coefficient…" at bounding box center [194, 119] width 199 height 20
click at [95, 107] on input "b. The correlation coefficient is 0.8, which is the square root of the coeffici…" at bounding box center [95, 105] width 0 height 4
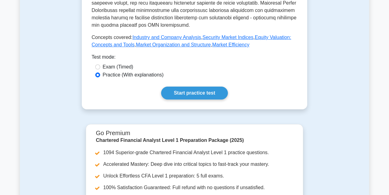
scroll to position [302, 0]
